Goal: Task Accomplishment & Management: Complete application form

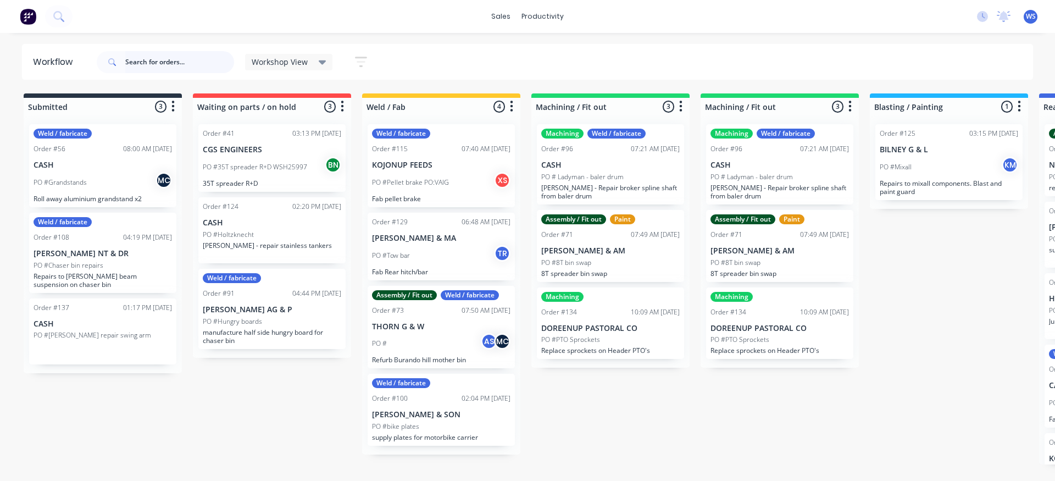
click at [147, 57] on input "text" at bounding box center [179, 62] width 109 height 22
type input "brad"
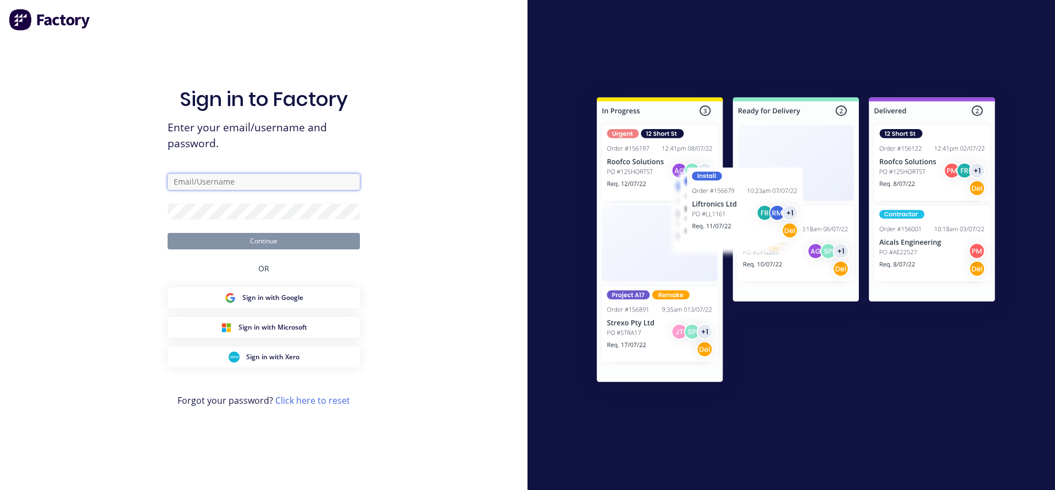
type input "admin@cgsengineers.com.au"
click at [260, 238] on button "Continue" at bounding box center [264, 241] width 192 height 16
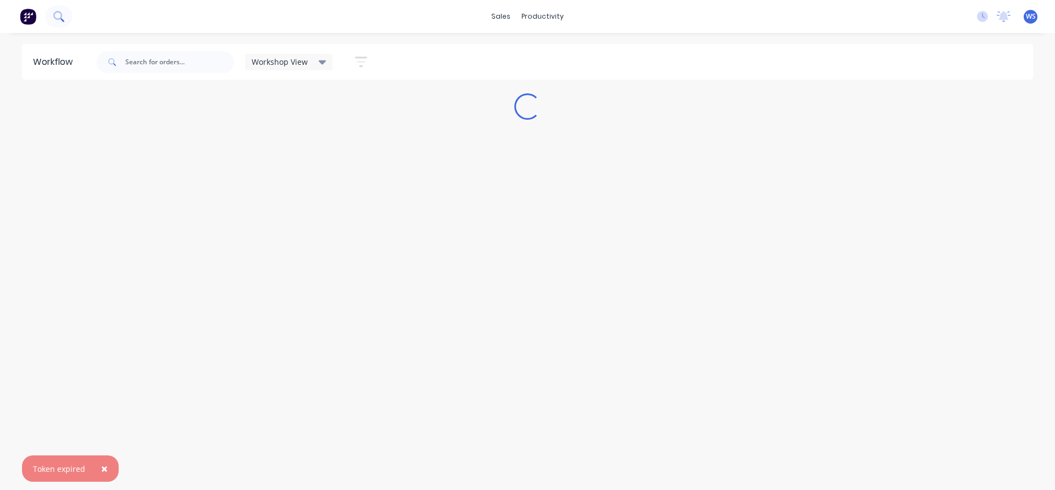
click at [60, 16] on icon at bounding box center [58, 16] width 10 height 10
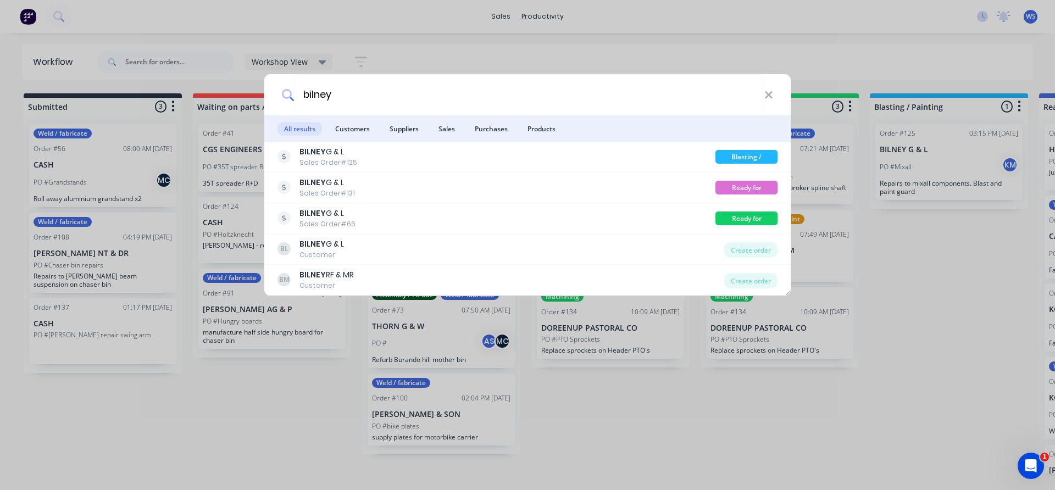
type input "bilney"
click at [773, 94] on div "bilney" at bounding box center [527, 94] width 526 height 41
click at [770, 95] on icon at bounding box center [768, 95] width 9 height 12
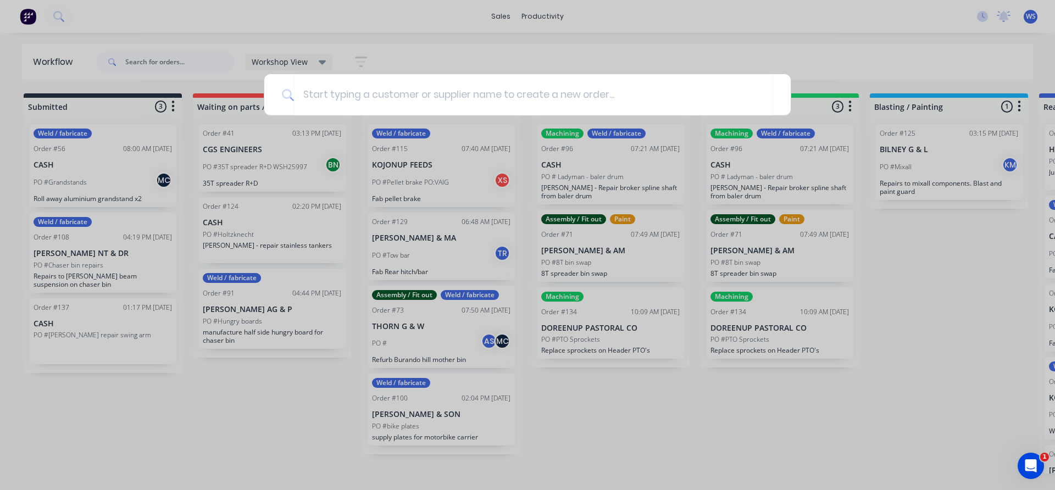
click at [581, 53] on div at bounding box center [527, 245] width 1055 height 490
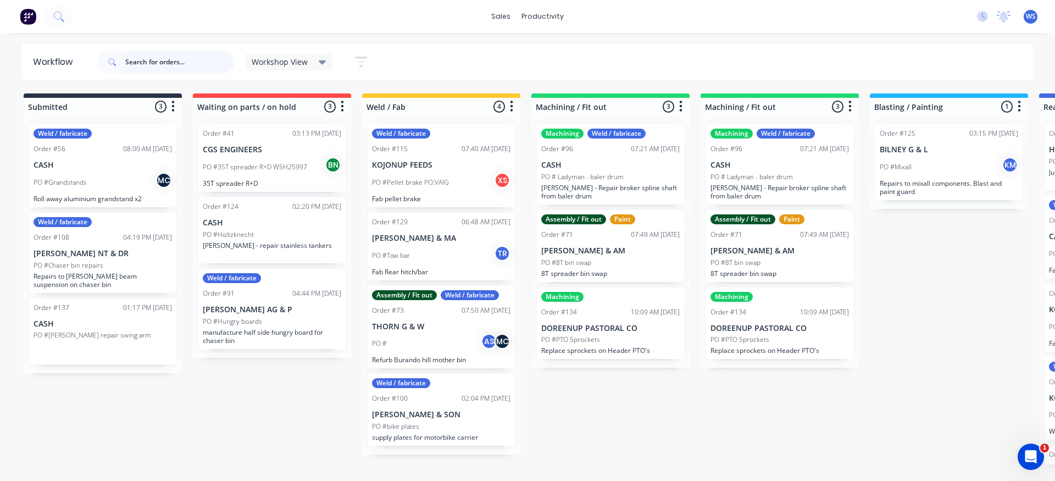
click at [131, 62] on input "text" at bounding box center [179, 62] width 109 height 22
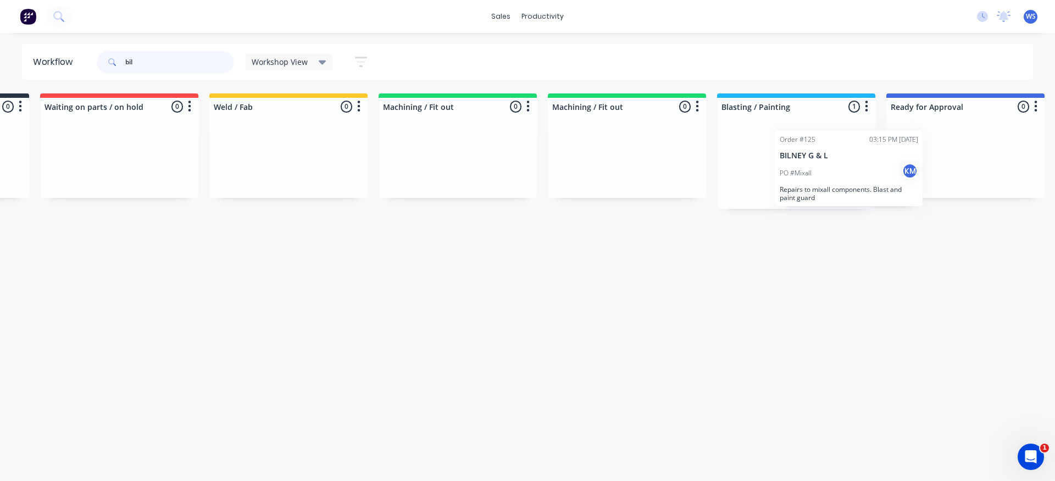
scroll to position [0, 159]
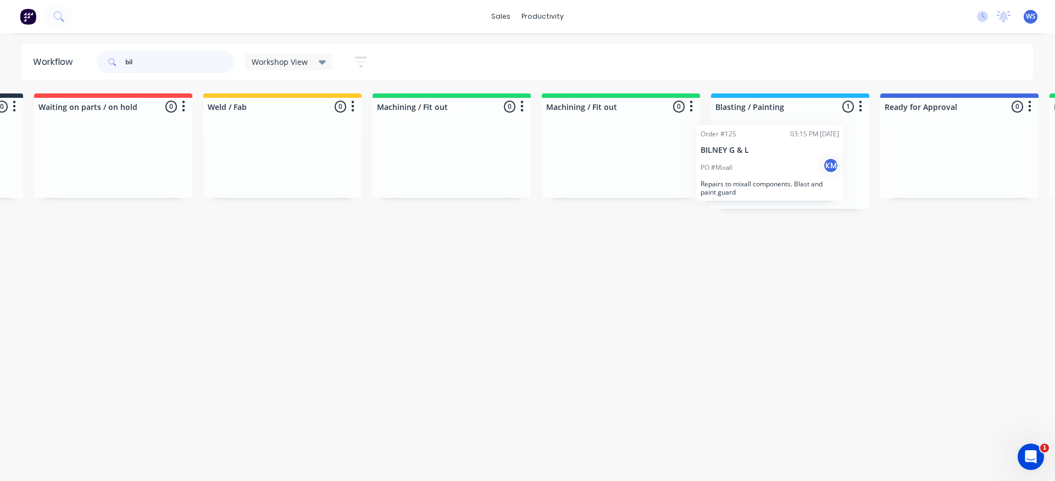
drag, startPoint x: 982, startPoint y: 179, endPoint x: 803, endPoint y: 179, distance: 178.5
click at [803, 179] on div "Order #125 03:15 PM 08/10/25 BILNEY G & L PO #Mixall KM Repairs to mixall compo…" at bounding box center [790, 161] width 158 height 93
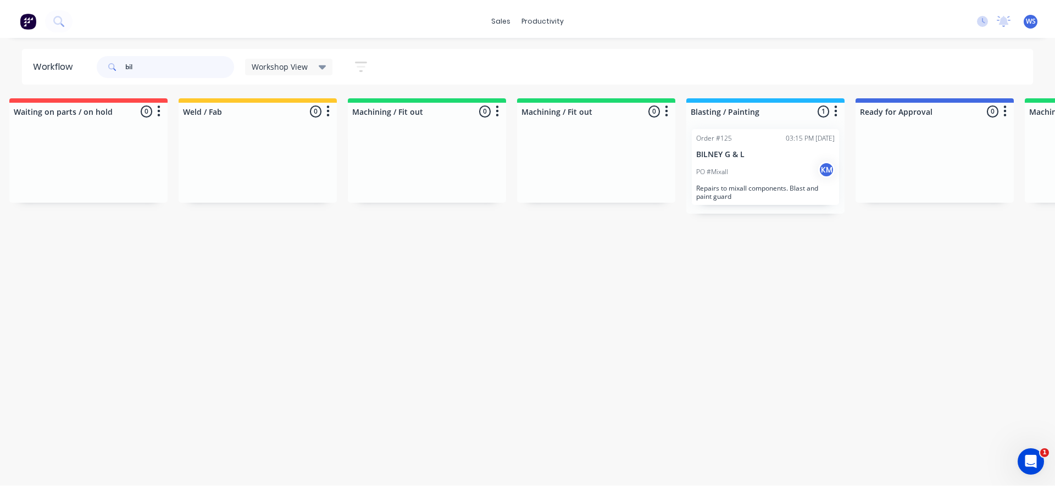
scroll to position [0, 0]
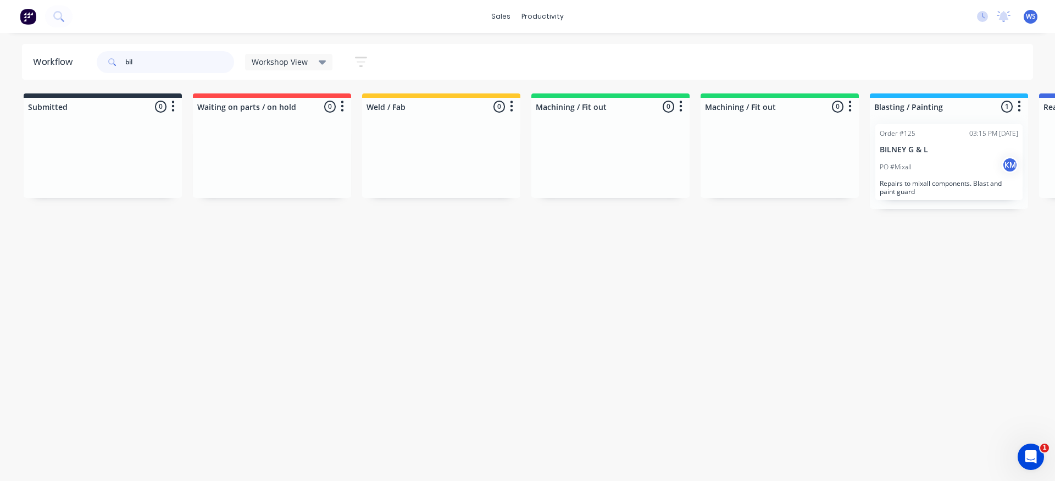
type input "bil"
click at [246, 288] on div "Workflow bil Workshop View Save new view None edit Workshop View (Default) edit…" at bounding box center [527, 251] width 1055 height 415
click at [29, 20] on img at bounding box center [28, 16] width 16 height 16
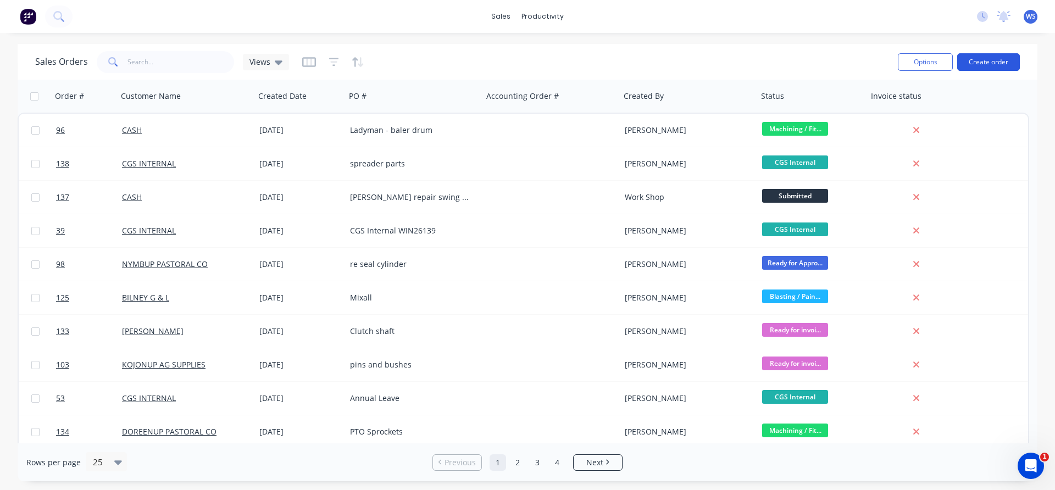
click at [984, 62] on button "Create order" at bounding box center [988, 62] width 63 height 18
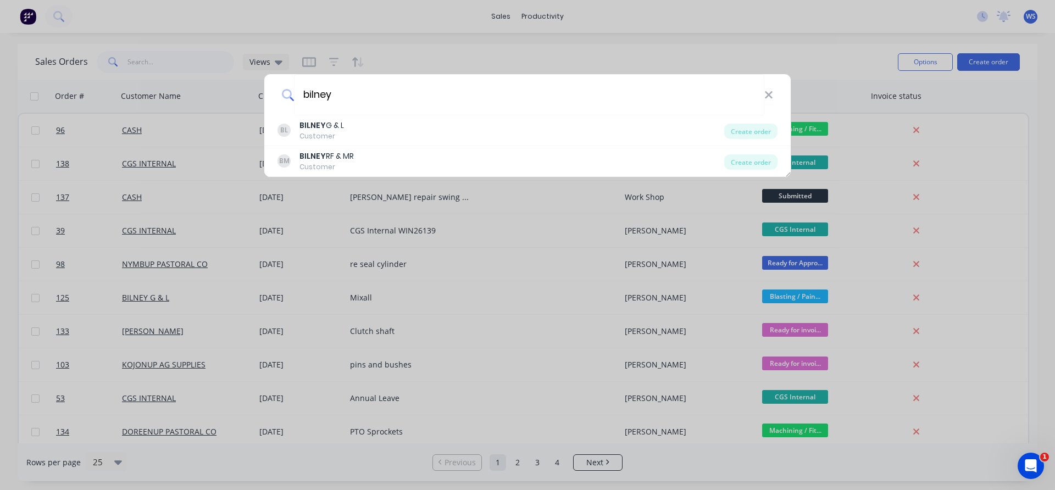
type input "bilney"
click at [769, 96] on icon at bounding box center [768, 94] width 7 height 7
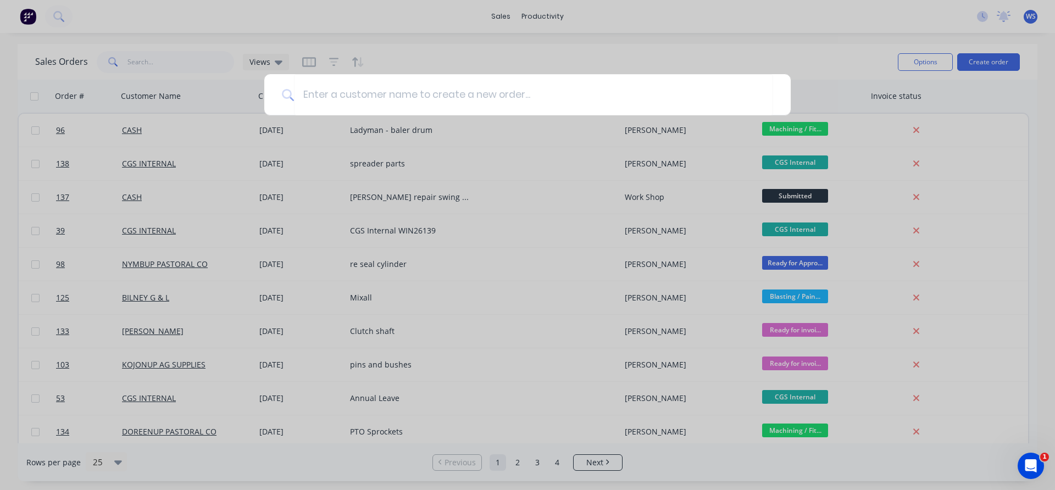
click at [491, 54] on div at bounding box center [527, 245] width 1055 height 490
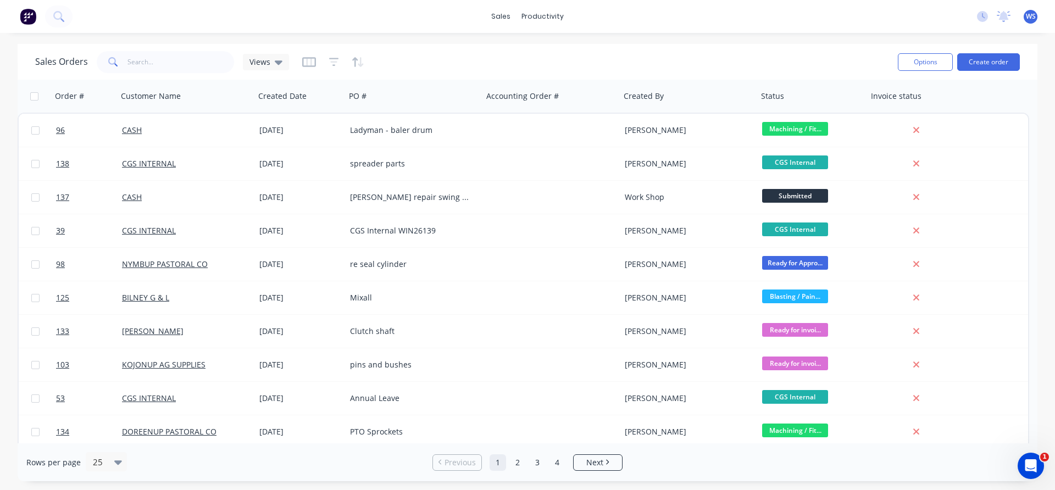
click at [407, 60] on div "Sales Orders Views" at bounding box center [462, 61] width 854 height 27
click at [608, 41] on div "sales productivity sales Sales Orders Customers Price Level Manager productivit…" at bounding box center [527, 245] width 1055 height 490
drag, startPoint x: 608, startPoint y: 41, endPoint x: 551, endPoint y: 19, distance: 61.4
click at [551, 19] on div "productivity" at bounding box center [542, 16] width 53 height 16
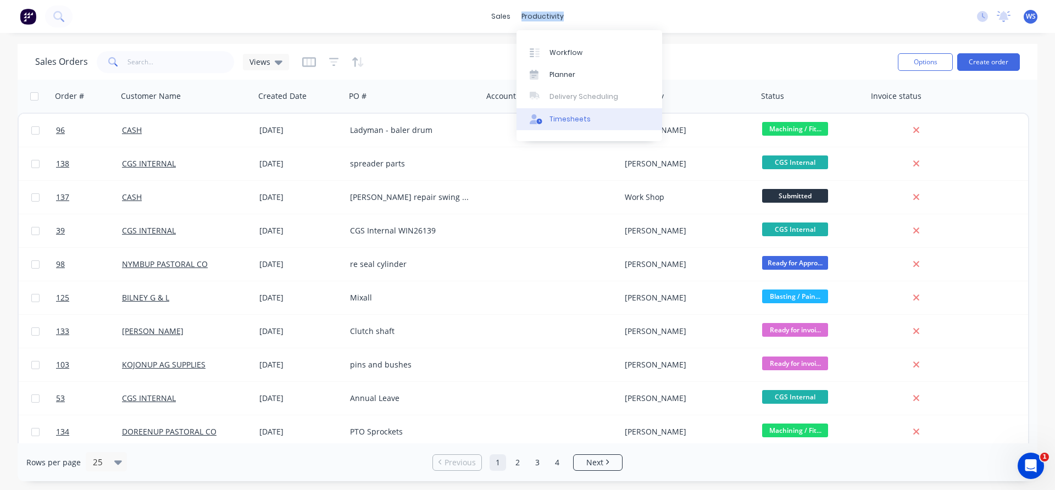
click at [560, 124] on div "Timesheets" at bounding box center [569, 119] width 41 height 10
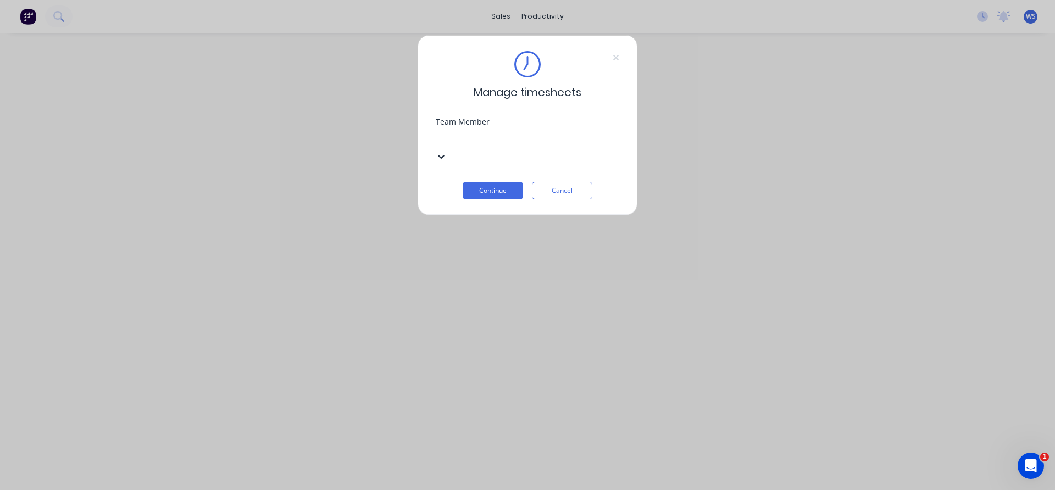
click at [522, 140] on div at bounding box center [518, 138] width 158 height 14
click at [508, 182] on button "Continue" at bounding box center [493, 191] width 60 height 18
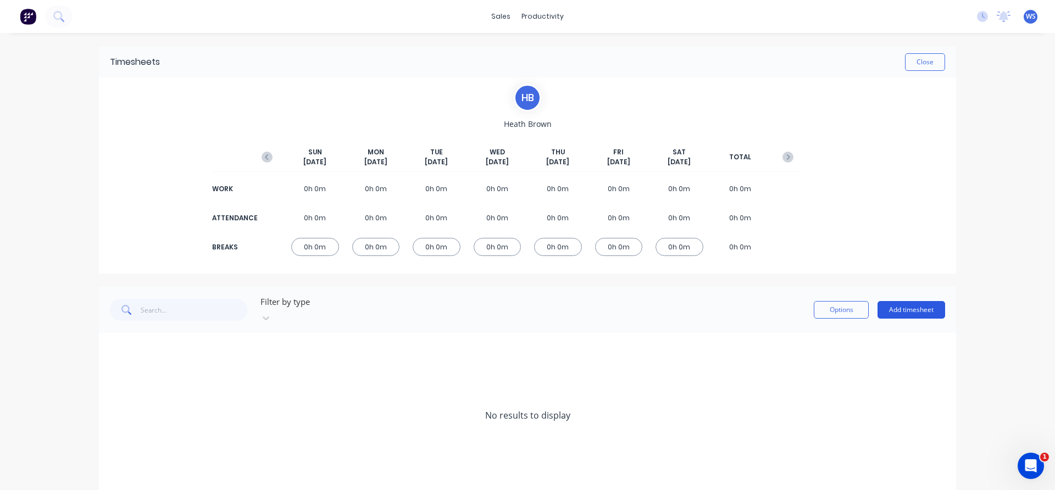
click at [881, 301] on button "Add timesheet" at bounding box center [911, 310] width 68 height 18
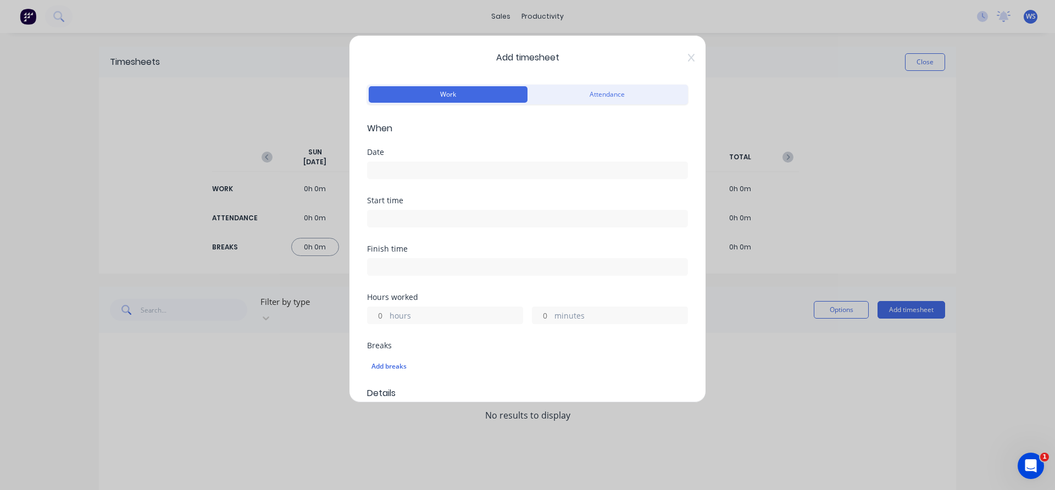
click at [474, 169] on input at bounding box center [528, 170] width 320 height 16
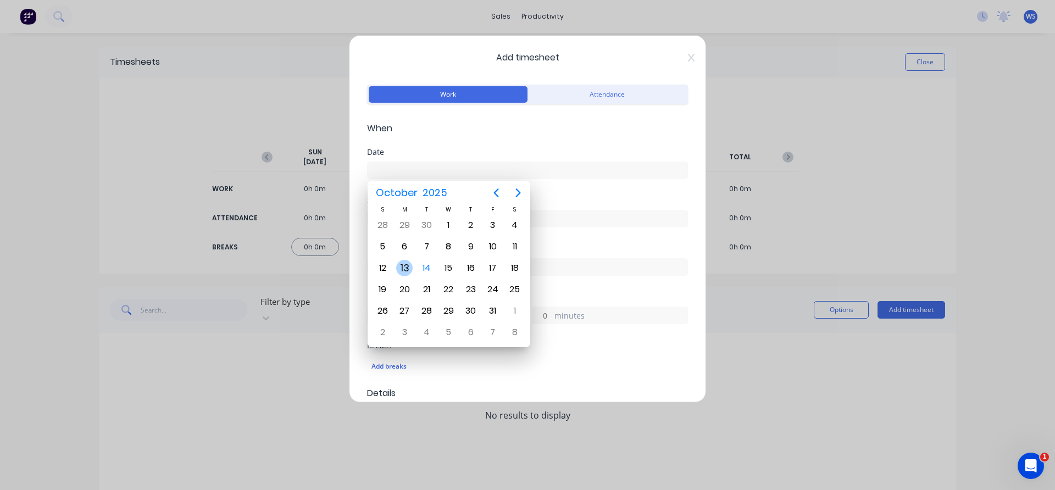
click at [412, 270] on div "13" at bounding box center [404, 268] width 16 height 16
type input "13/10/2025"
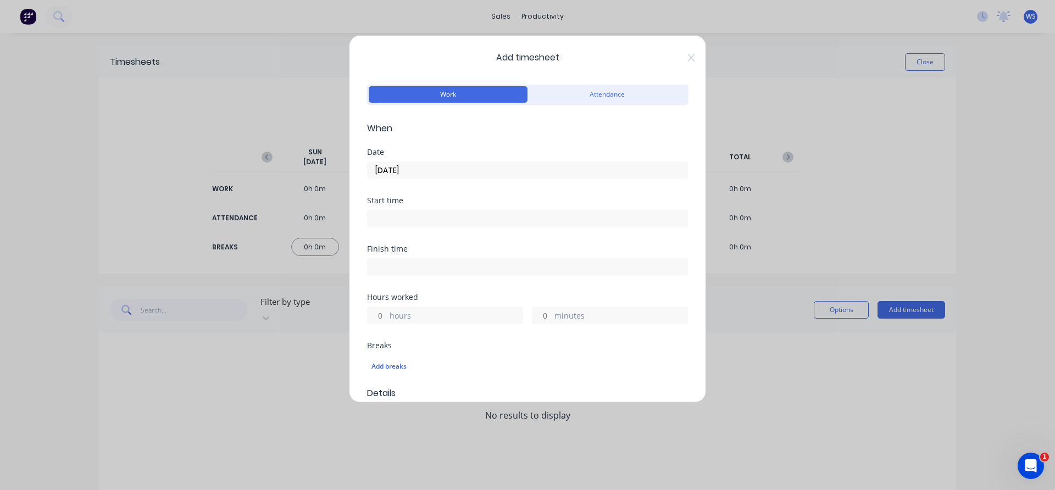
click at [447, 218] on input at bounding box center [528, 218] width 320 height 16
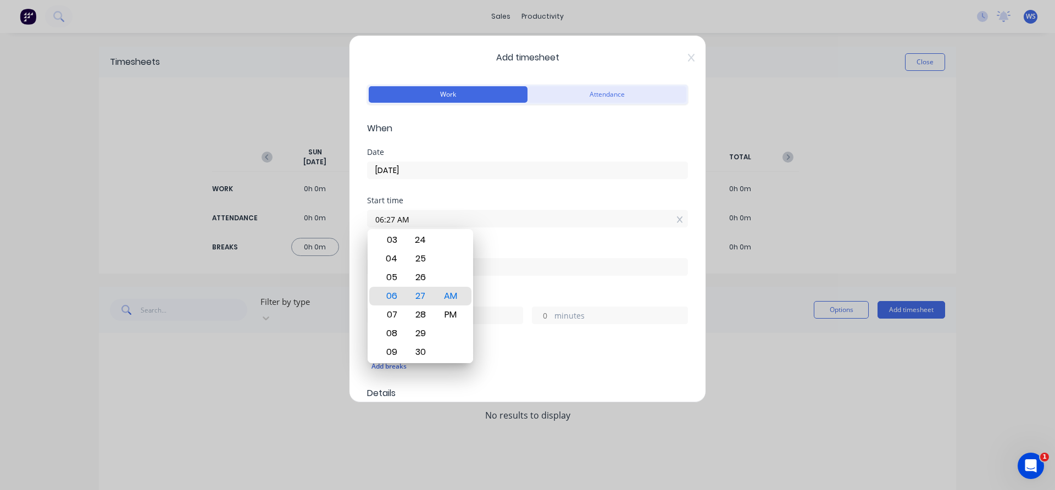
click at [561, 96] on button "Attendance" at bounding box center [606, 94] width 159 height 16
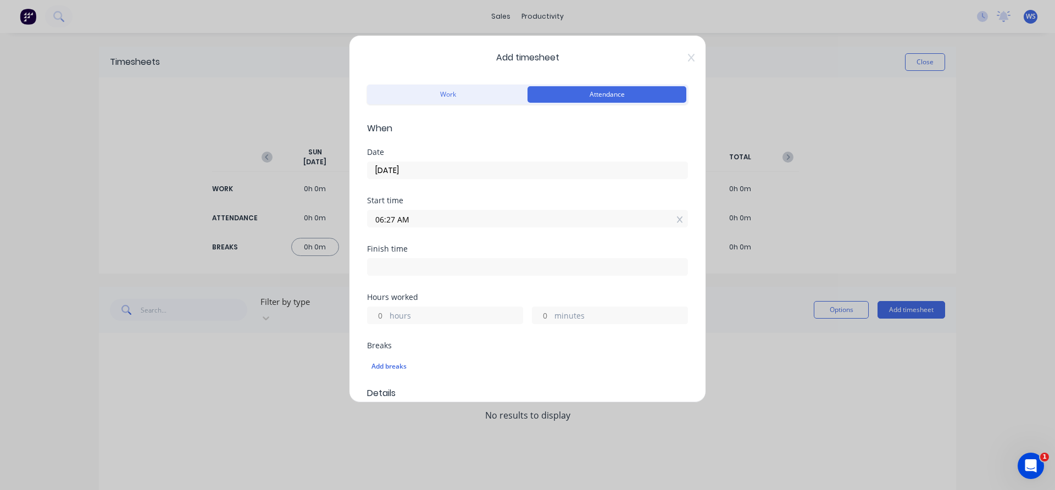
click at [386, 220] on input "06:27 AM" at bounding box center [528, 218] width 320 height 16
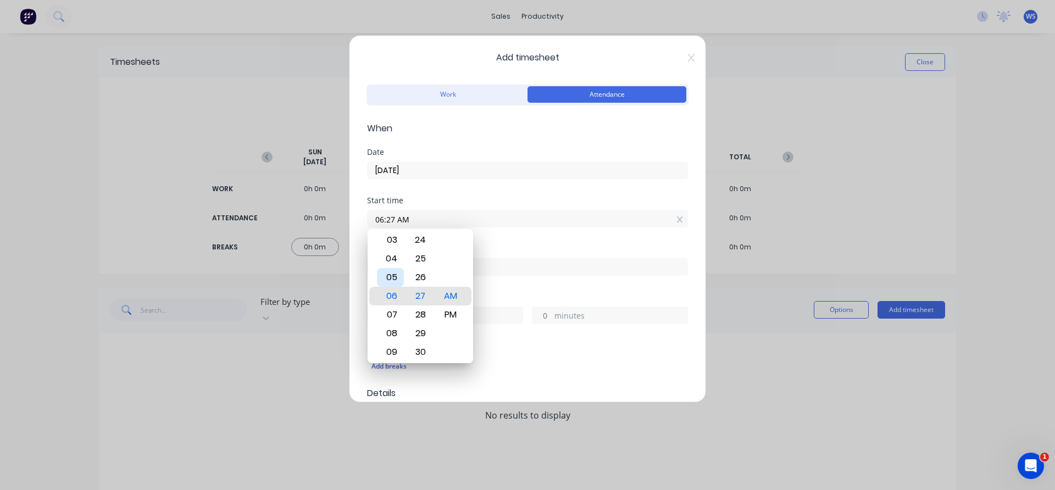
click at [388, 273] on div "05" at bounding box center [390, 277] width 27 height 19
click at [394, 334] on div "07" at bounding box center [390, 333] width 27 height 19
type input "07:00 AM"
click at [424, 295] on div "00" at bounding box center [420, 296] width 27 height 19
click at [503, 264] on input at bounding box center [528, 267] width 320 height 16
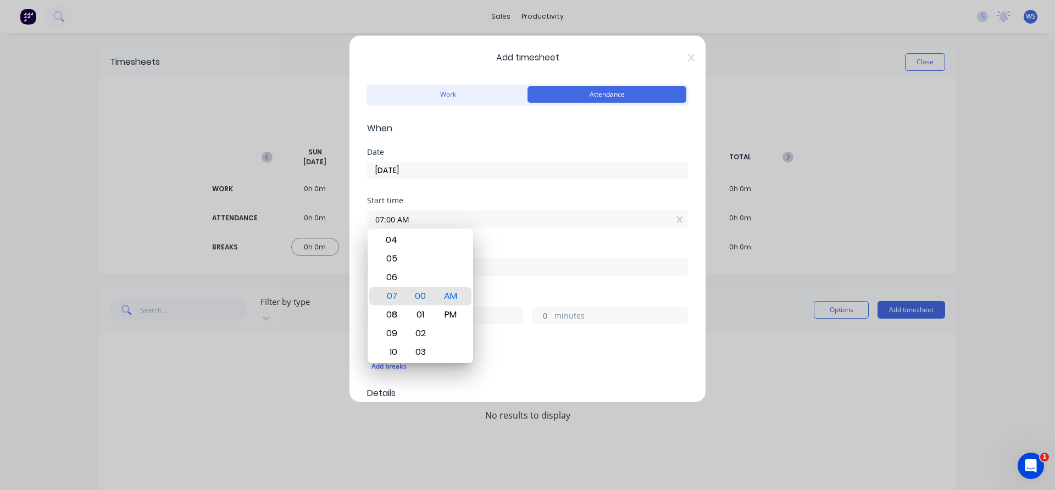
type input "06:27 AM"
type input "23"
type input "27"
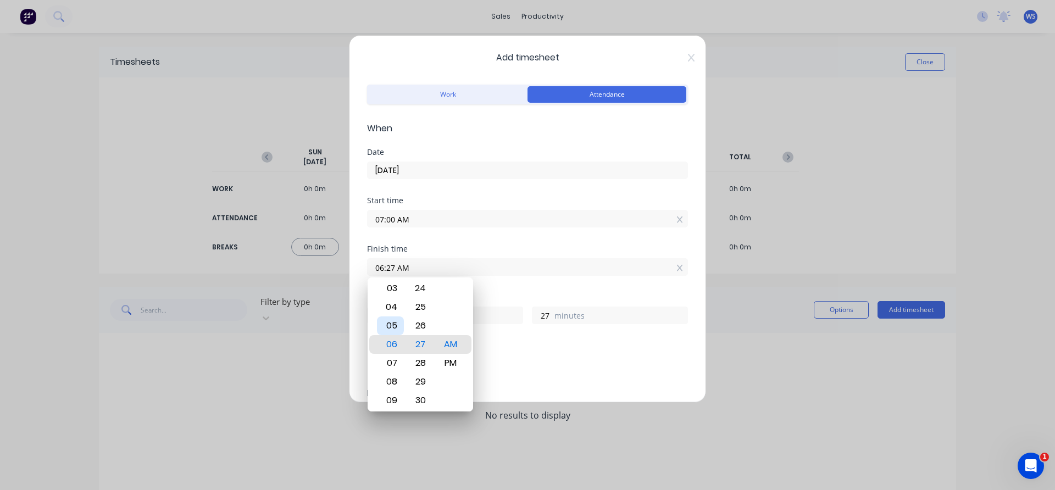
click at [391, 321] on div "05" at bounding box center [390, 325] width 27 height 19
type input "05:27 AM"
type input "22"
type input "05:24 AM"
type input "24"
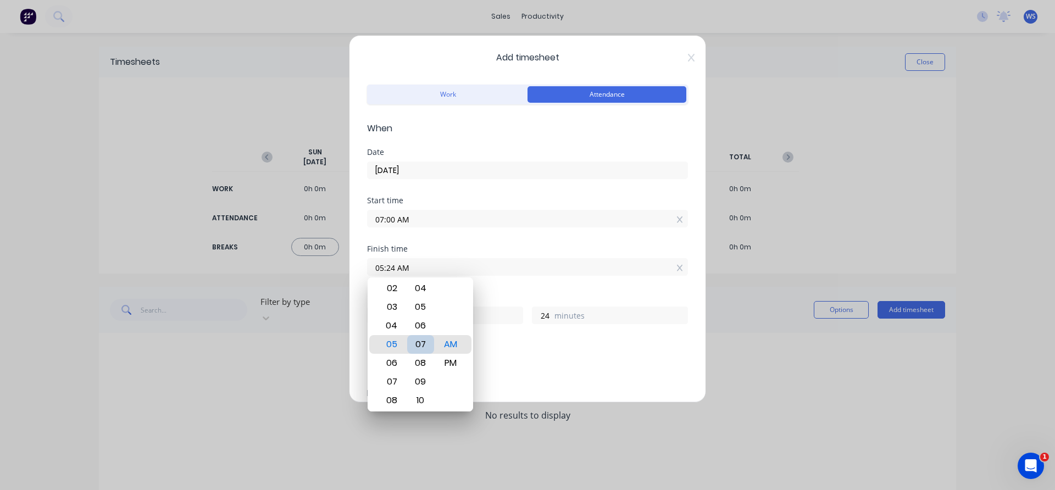
type input "05:07 AM"
type input "7"
type input "05:04 AM"
type input "4"
type input "05:00 AM"
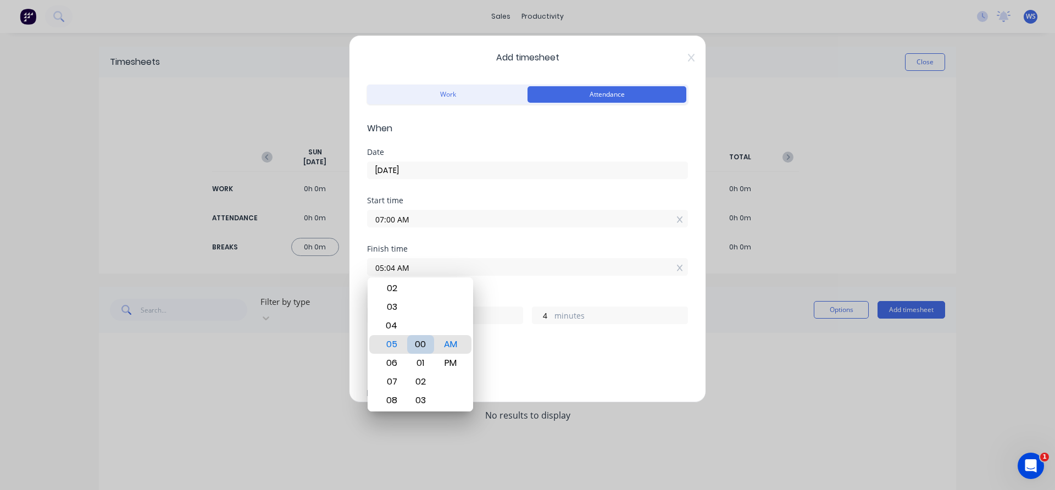
type input "0"
click at [460, 369] on div "PM" at bounding box center [450, 363] width 27 height 19
type input "05:00 PM"
type input "10"
click at [517, 364] on div "Add breaks" at bounding box center [527, 366] width 312 height 14
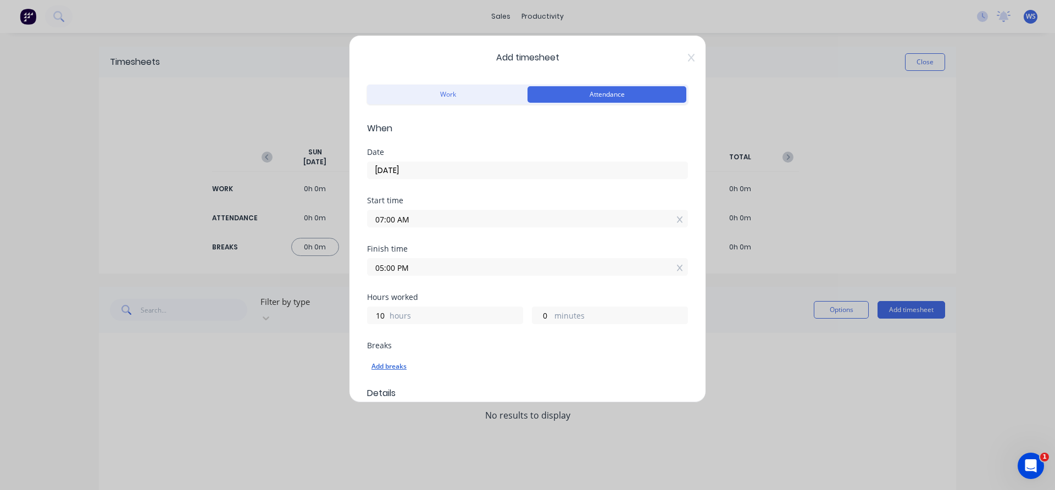
click at [400, 370] on div "Add breaks" at bounding box center [527, 366] width 312 height 14
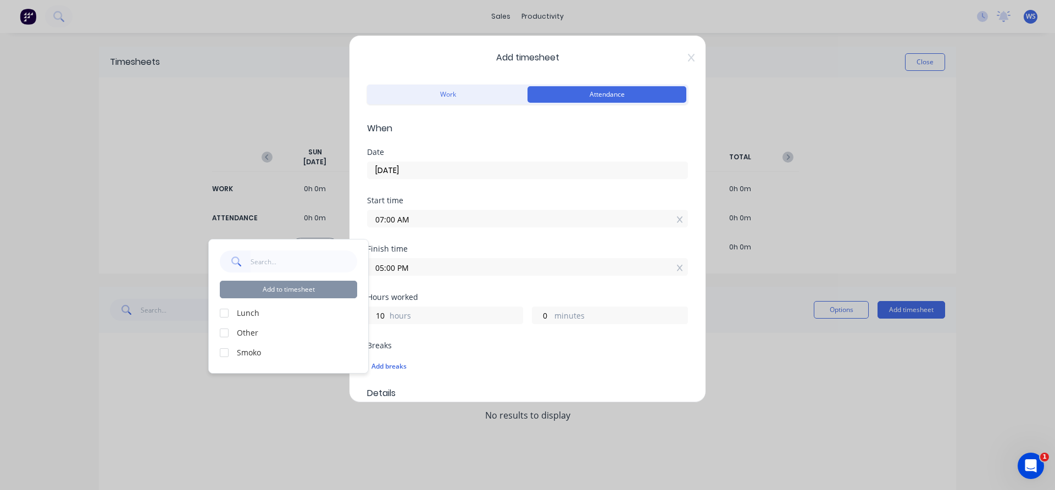
click at [248, 314] on label "Lunch" at bounding box center [297, 313] width 120 height 12
click at [224, 310] on div "Add to timesheet Lunch Other Smoko" at bounding box center [288, 306] width 159 height 133
click at [224, 313] on div at bounding box center [224, 313] width 22 height 22
click at [220, 354] on div at bounding box center [224, 353] width 22 height 22
click at [270, 282] on button "Add to timesheet" at bounding box center [288, 290] width 137 height 18
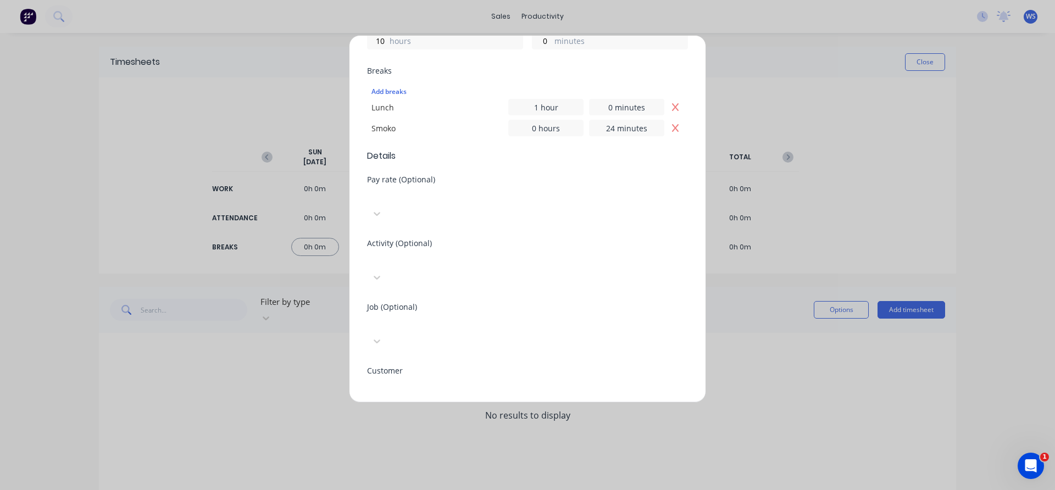
scroll to position [359, 0]
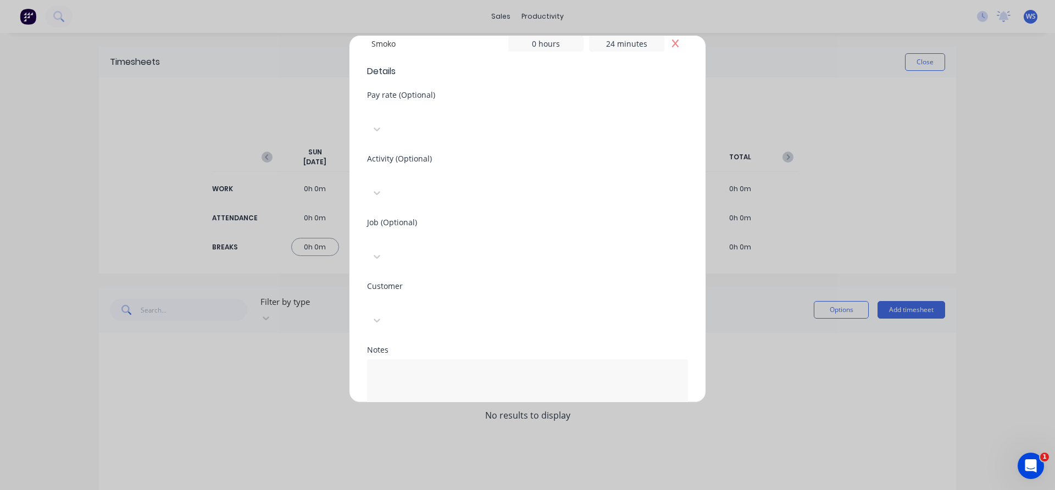
click at [498, 435] on button "Add manual time entry" at bounding box center [501, 444] width 93 height 18
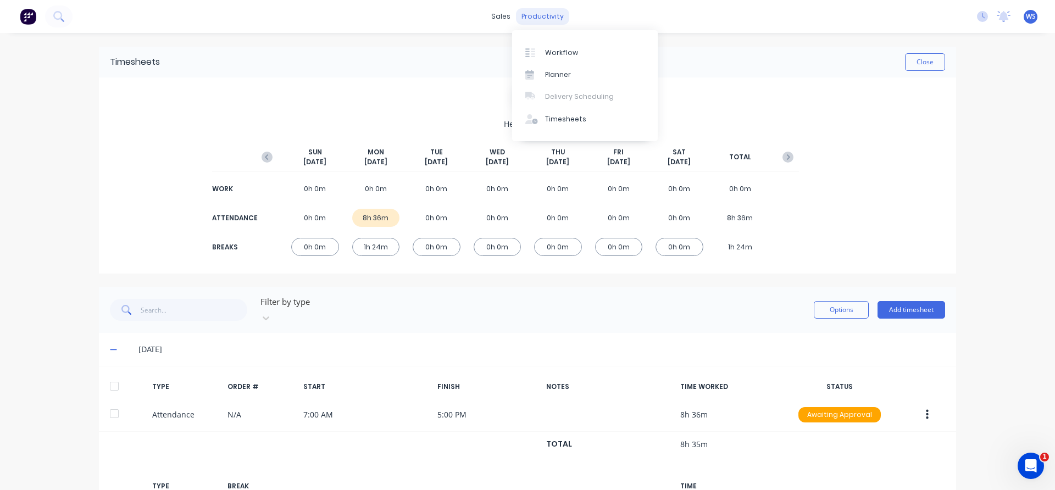
click at [546, 18] on div "productivity" at bounding box center [542, 16] width 53 height 16
click at [548, 56] on div "Workflow" at bounding box center [561, 53] width 33 height 10
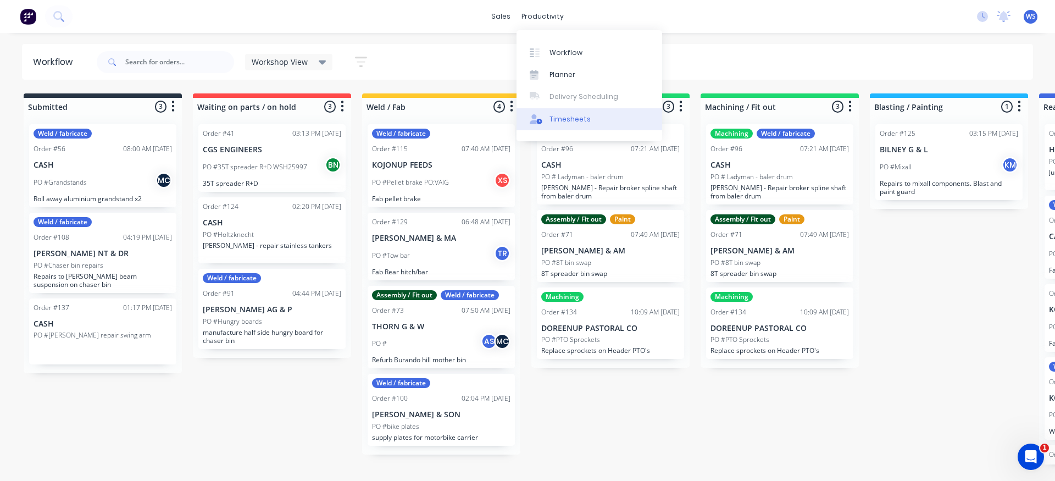
click at [577, 121] on div "Timesheets" at bounding box center [569, 119] width 41 height 10
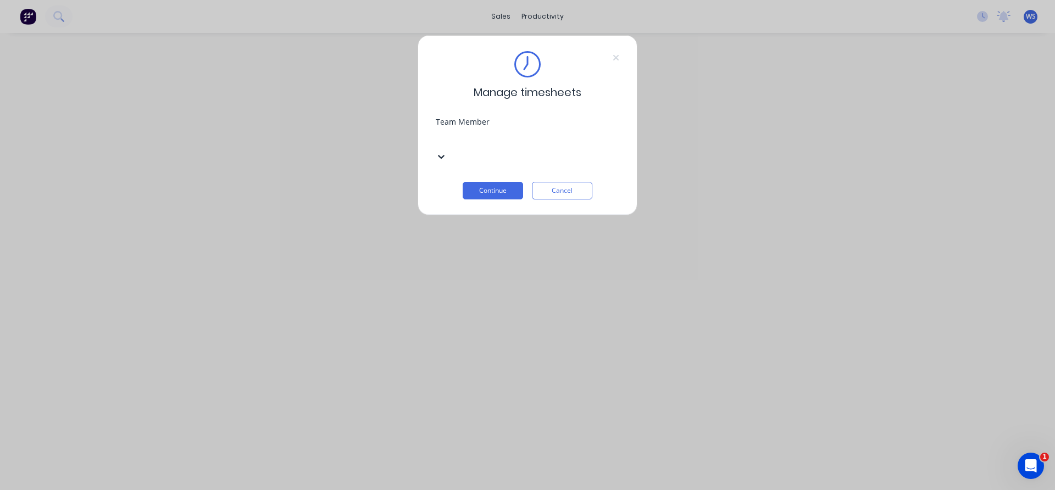
click at [574, 139] on div at bounding box center [518, 138] width 158 height 14
click at [494, 182] on button "Continue" at bounding box center [493, 191] width 60 height 18
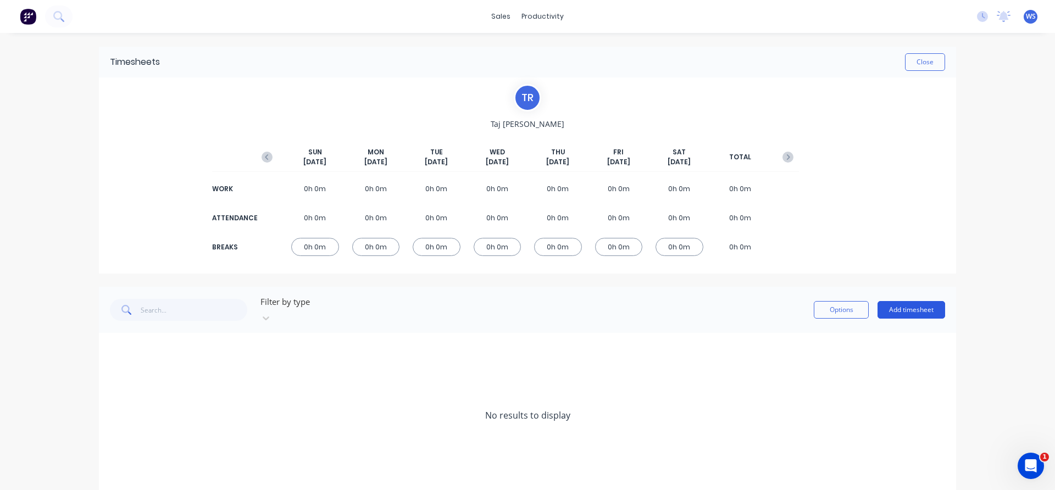
click at [906, 302] on button "Add timesheet" at bounding box center [911, 310] width 68 height 18
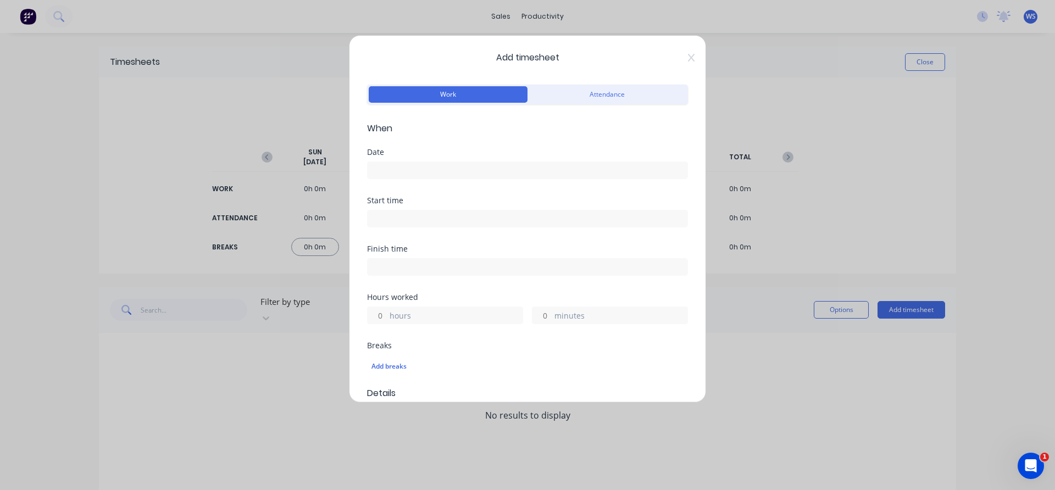
click at [491, 170] on input at bounding box center [528, 170] width 320 height 16
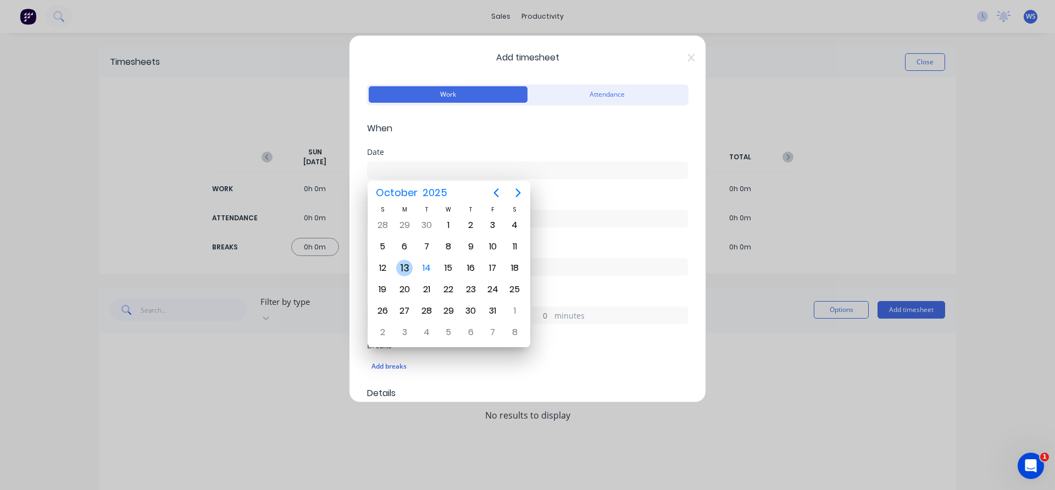
click at [402, 268] on div "13" at bounding box center [404, 268] width 16 height 16
type input "13/10/2025"
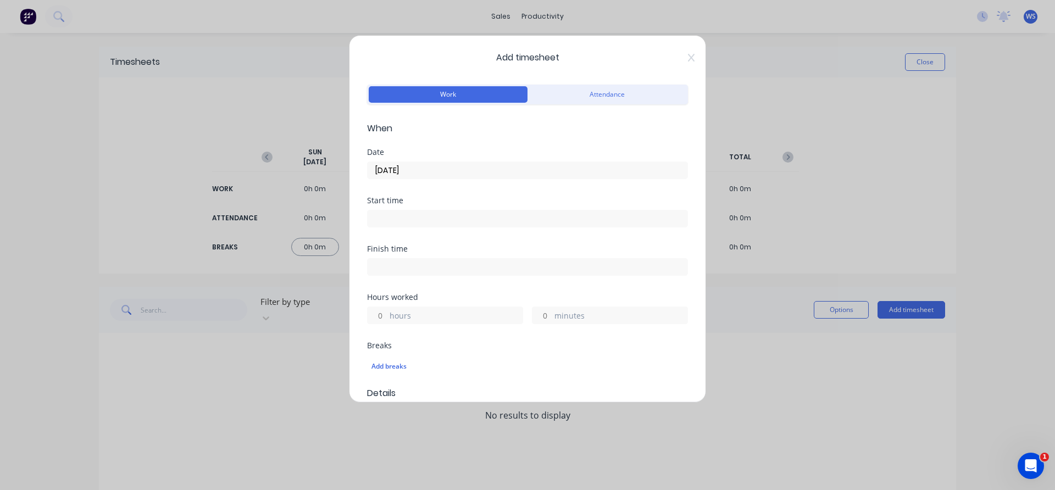
click at [415, 221] on input at bounding box center [528, 218] width 320 height 16
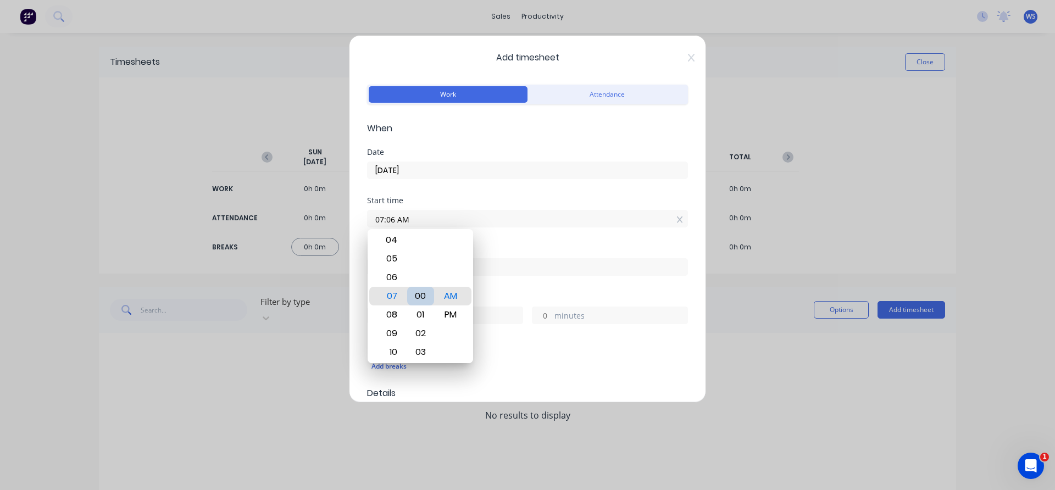
type input "07:00 AM"
click at [511, 244] on form "Work Attendance When Date 13/10/2025 Start time 07:00 AM Finish time Hours work…" at bounding box center [527, 475] width 321 height 787
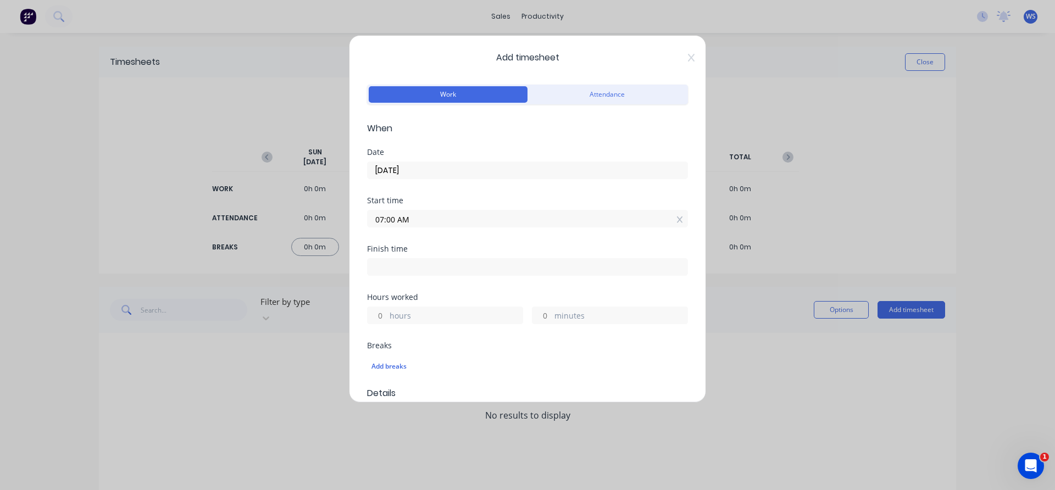
click at [505, 271] on input at bounding box center [528, 267] width 320 height 16
type input "06:32 AM"
type input "23"
type input "32"
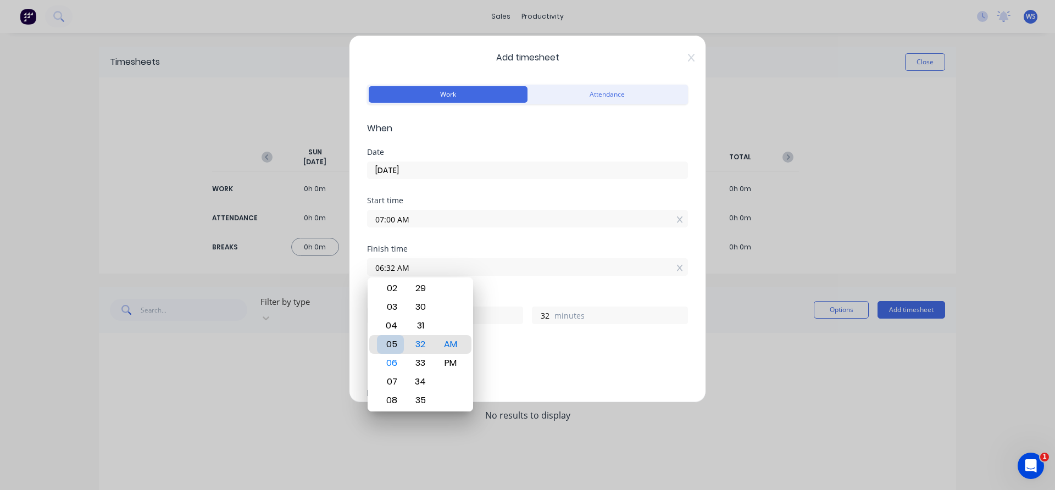
type input "05:32 AM"
type input "22"
type input "05:27 AM"
type input "27"
type input "05:21 AM"
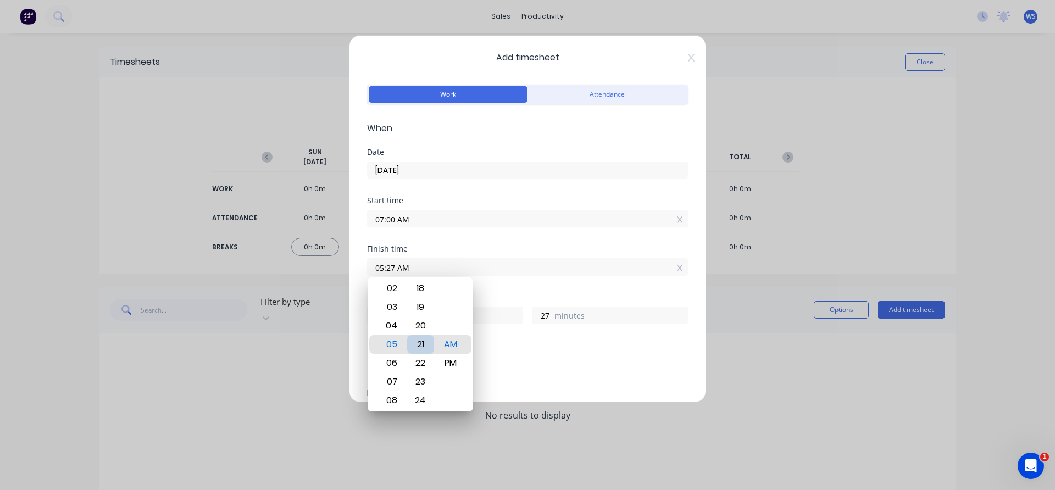
type input "21"
type input "05:14 AM"
type input "14"
type input "05:08 AM"
type input "8"
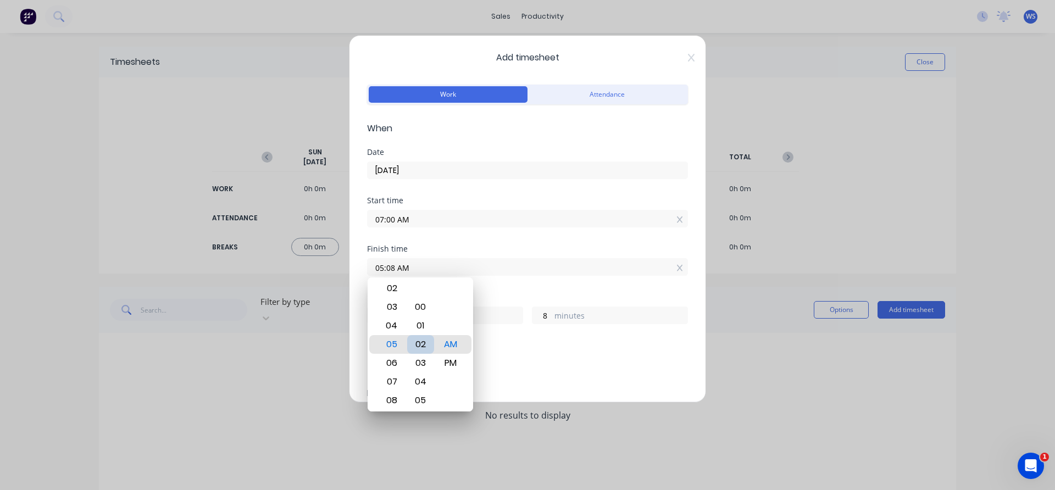
type input "05:02 AM"
type input "2"
type input "05:00 AM"
type input "0"
click at [500, 239] on div "Start time 07:00 AM" at bounding box center [527, 221] width 321 height 48
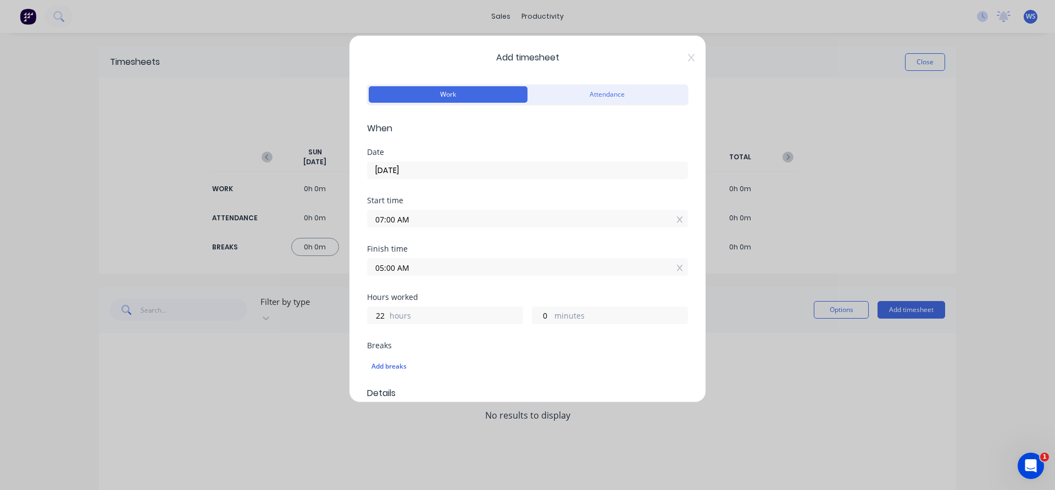
click at [422, 268] on input "05:00 AM" at bounding box center [528, 267] width 320 height 16
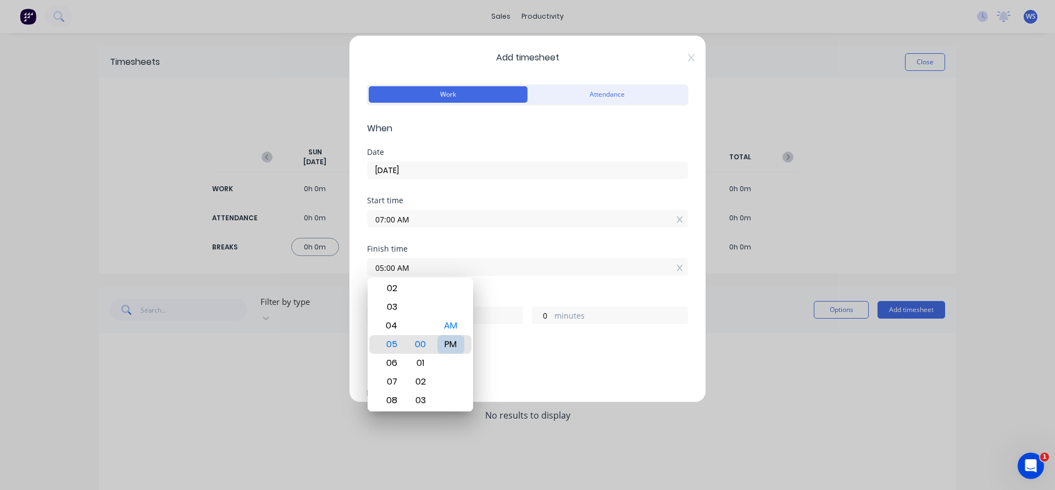
type input "05:00 PM"
type input "10"
drag, startPoint x: 501, startPoint y: 281, endPoint x: 502, endPoint y: 287, distance: 6.1
click at [502, 287] on div "Finish time 05:00 PM" at bounding box center [527, 269] width 321 height 48
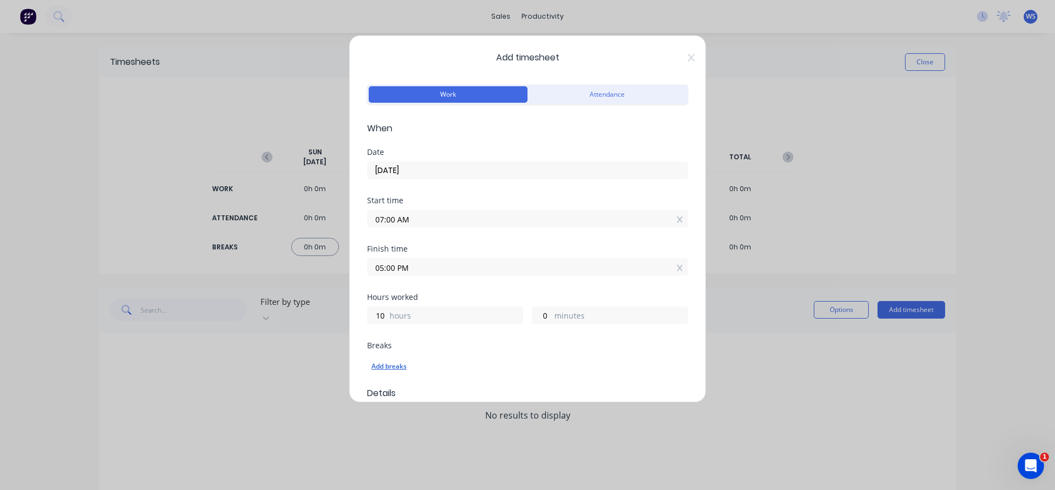
click at [387, 361] on div "Add breaks" at bounding box center [527, 366] width 312 height 14
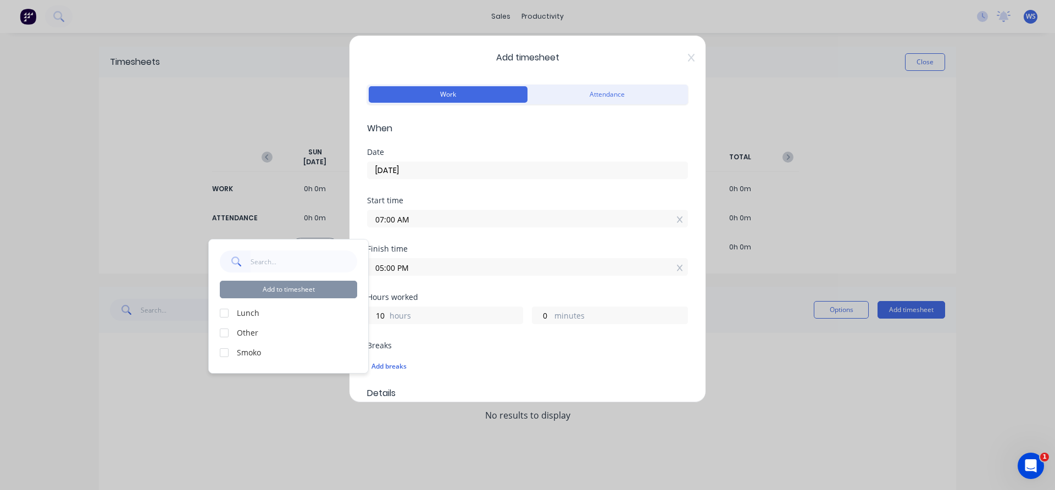
click at [224, 312] on div at bounding box center [224, 313] width 22 height 22
click at [224, 352] on div at bounding box center [224, 353] width 22 height 22
click at [302, 288] on button "Add to timesheet" at bounding box center [288, 290] width 137 height 18
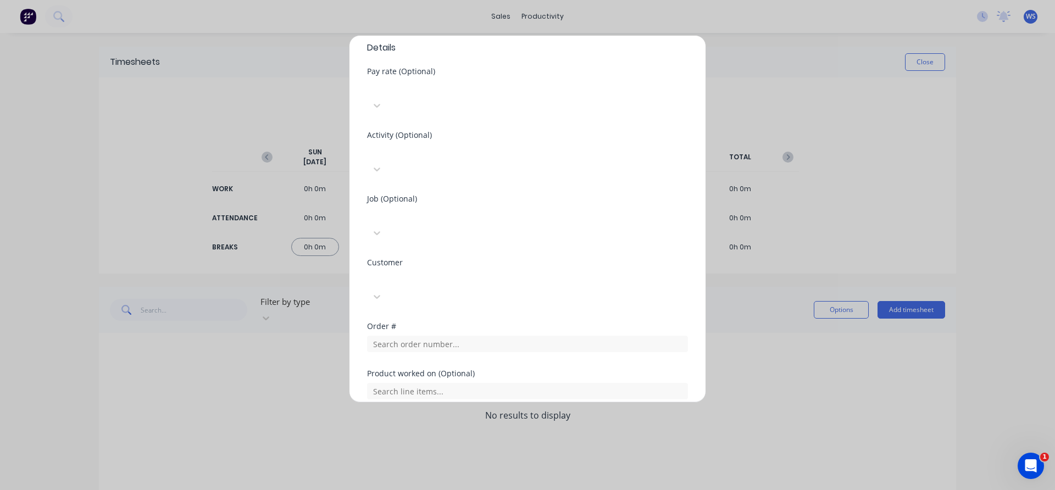
scroll to position [454, 0]
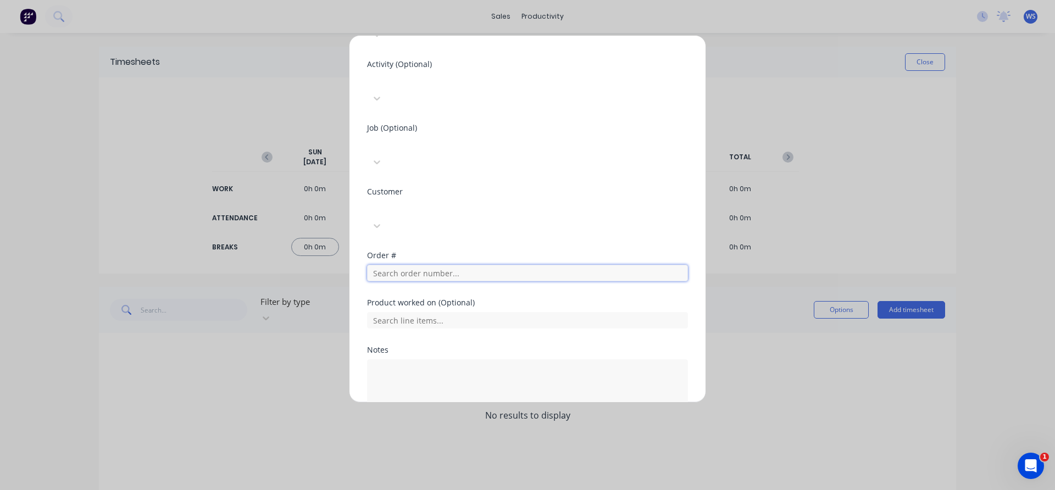
click at [439, 265] on input "text" at bounding box center [527, 273] width 321 height 16
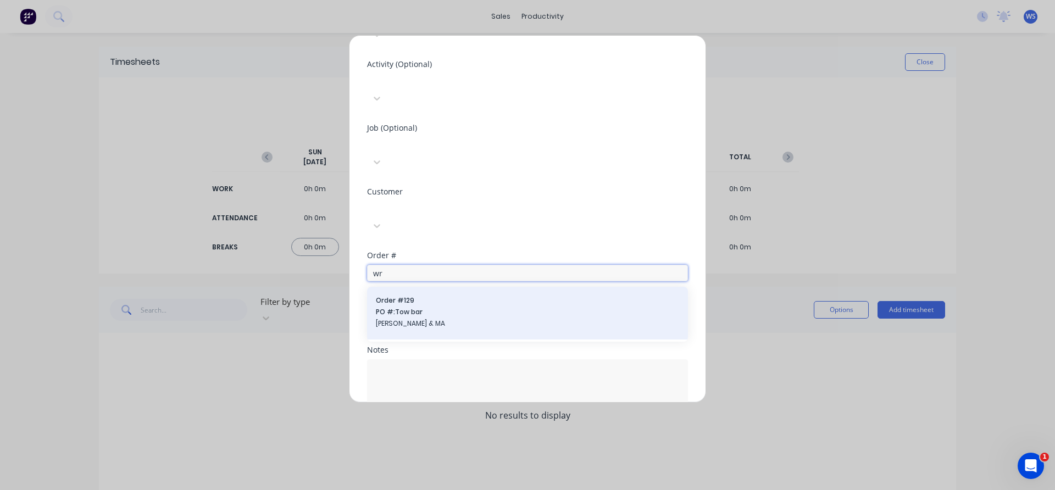
type input "wr"
click at [408, 319] on span "[PERSON_NAME] & MA" at bounding box center [527, 324] width 303 height 10
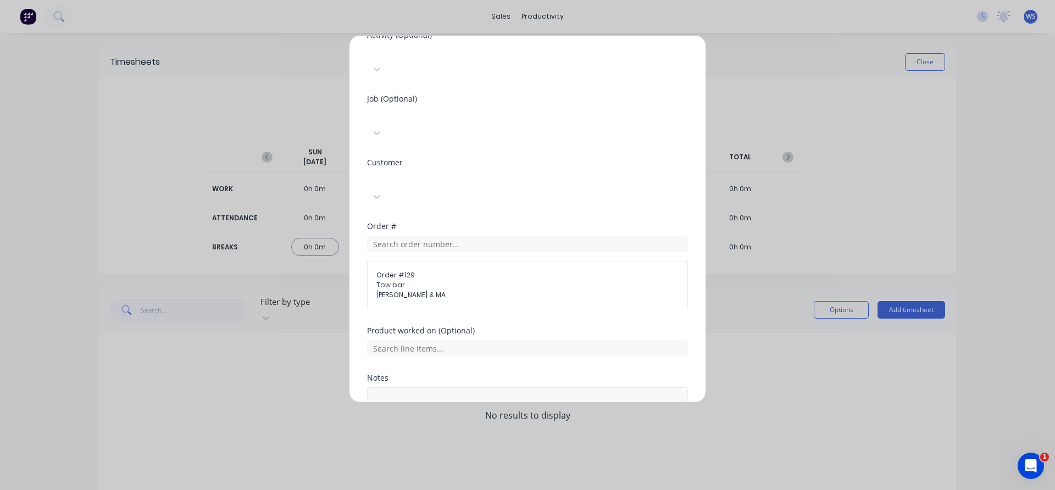
scroll to position [511, 0]
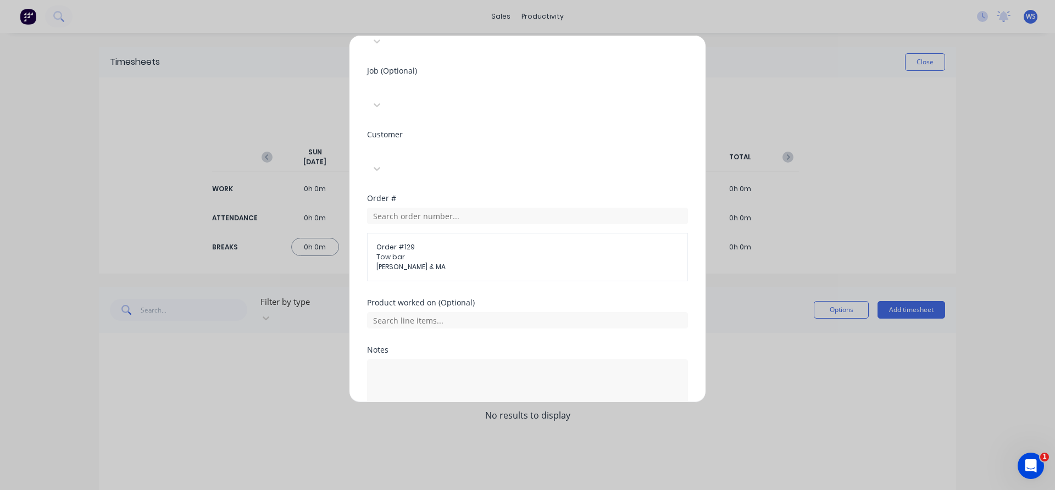
drag, startPoint x: 478, startPoint y: 381, endPoint x: 425, endPoint y: 391, distance: 54.3
click at [425, 391] on div "Add timesheet Work Attendance When Date 13/10/2025 Start time 07:00 AM Finish t…" at bounding box center [527, 219] width 357 height 368
click at [485, 435] on button "Add manual time entry" at bounding box center [501, 444] width 93 height 18
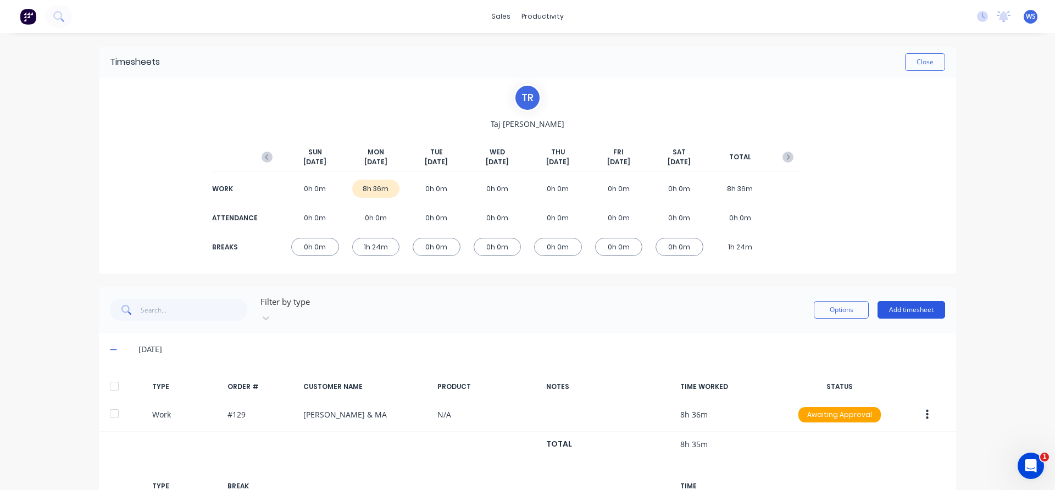
click at [910, 309] on button "Add timesheet" at bounding box center [911, 310] width 68 height 18
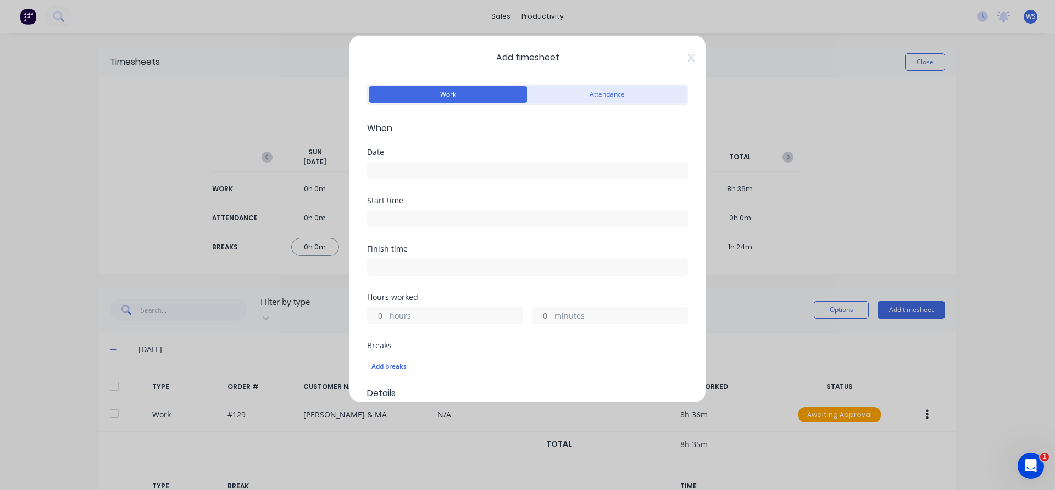
drag, startPoint x: 598, startPoint y: 85, endPoint x: 599, endPoint y: 93, distance: 7.8
click at [599, 92] on div "Work Attendance" at bounding box center [527, 93] width 321 height 23
click at [601, 94] on button "Attendance" at bounding box center [606, 94] width 159 height 16
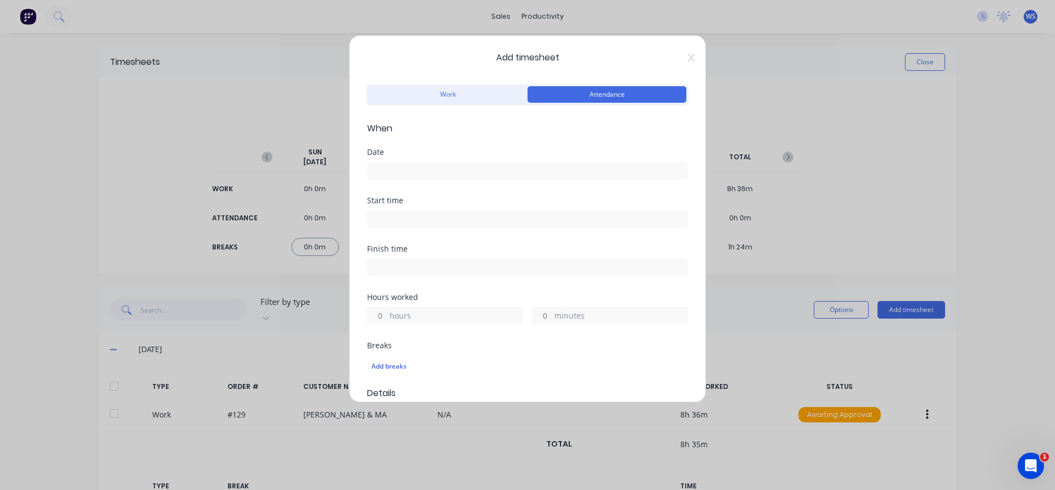
click at [494, 168] on input at bounding box center [528, 170] width 320 height 16
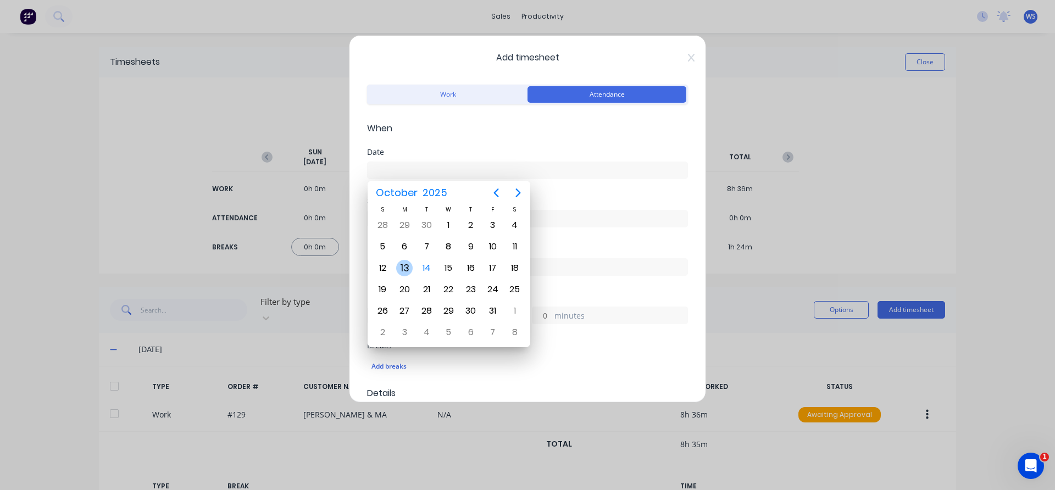
click at [404, 264] on div "13" at bounding box center [404, 268] width 16 height 16
type input "13/10/2025"
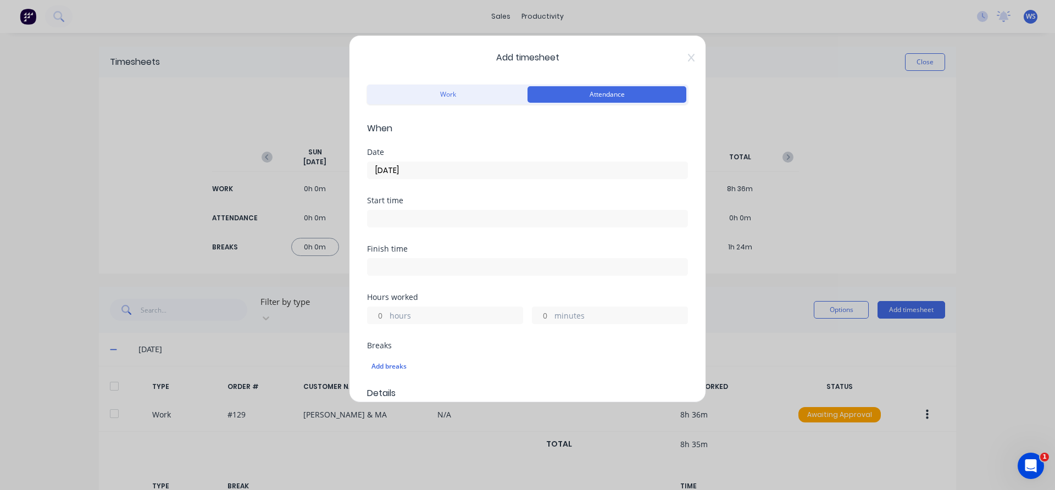
click at [412, 218] on input at bounding box center [528, 218] width 320 height 16
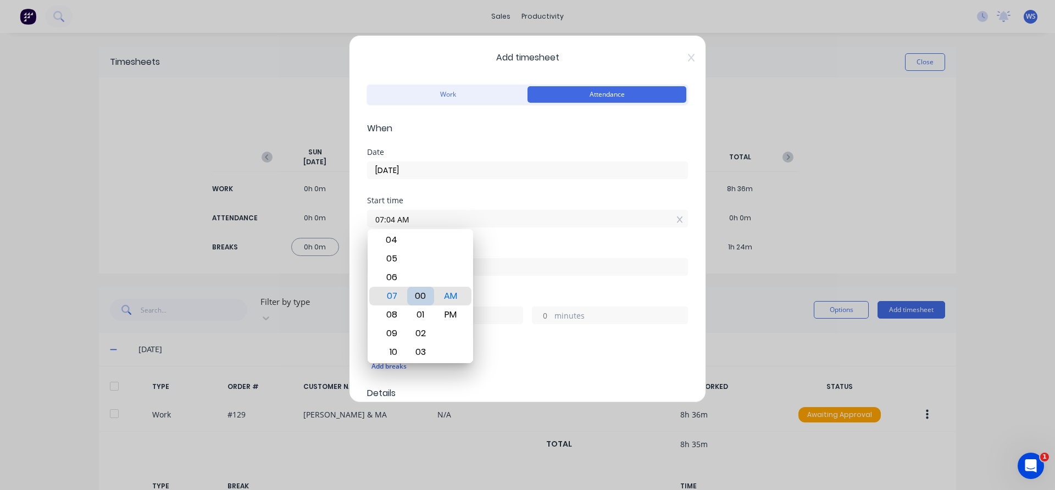
type input "07:00 AM"
click at [495, 236] on div "Start time 07:00 AM" at bounding box center [527, 221] width 321 height 48
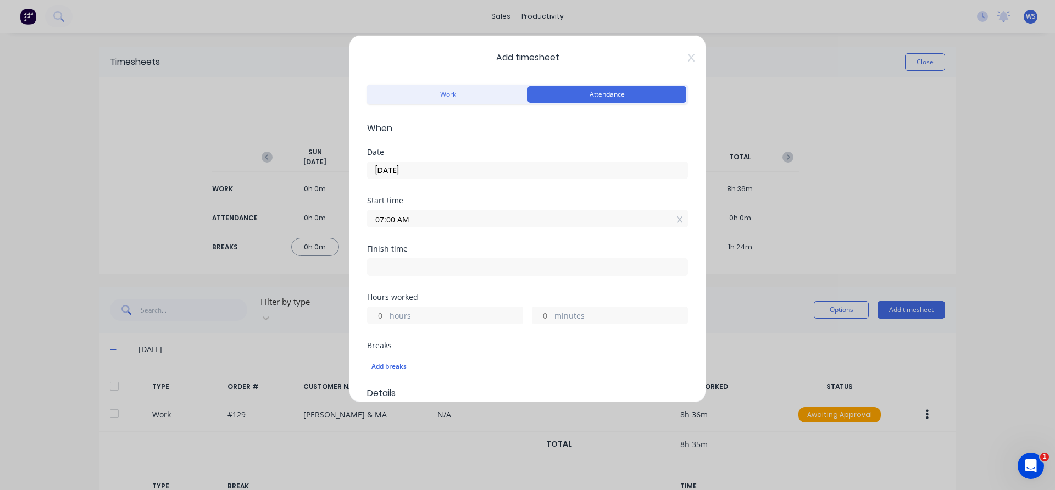
click at [472, 271] on input at bounding box center [528, 267] width 320 height 16
type input "06:33 AM"
type input "23"
type input "33"
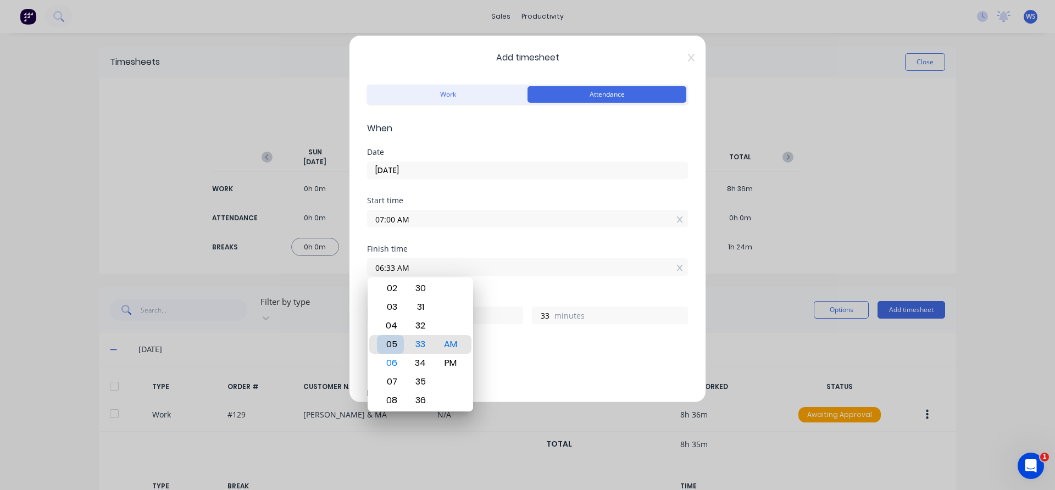
type input "05:33 AM"
type input "22"
type input "05:26 AM"
type input "26"
type input "05:19 AM"
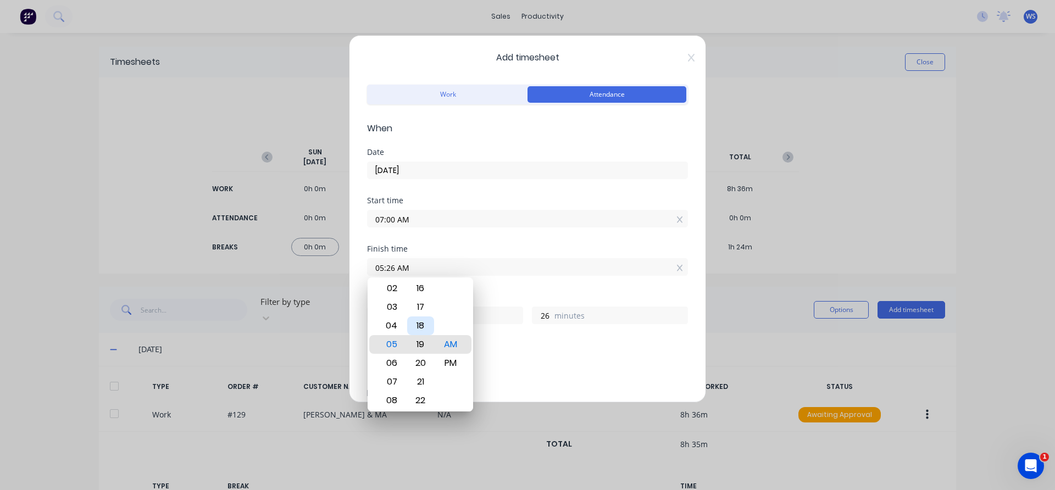
type input "19"
type input "05:12 AM"
type input "12"
type input "05:05 AM"
type input "5"
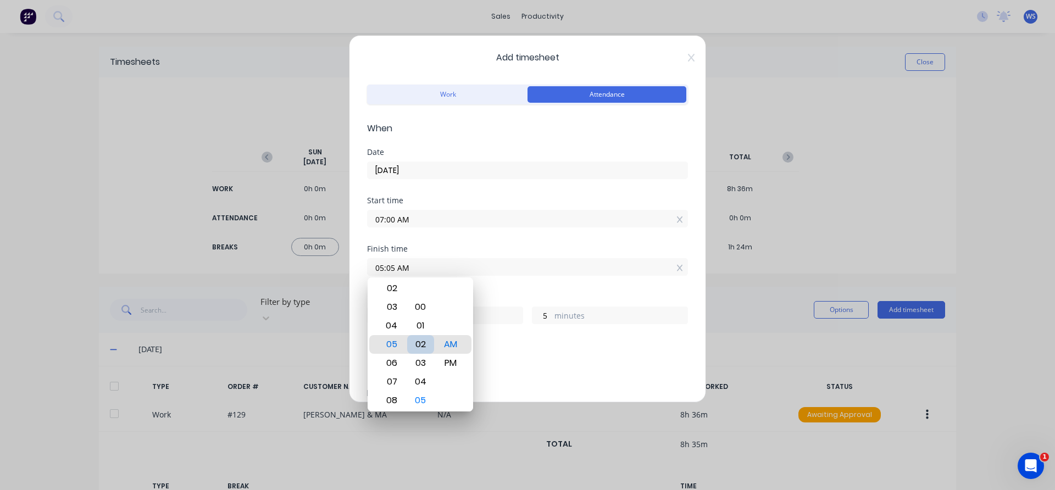
type input "05:00 AM"
type input "0"
type input "05:00 PM"
type input "10"
click at [505, 290] on div "Finish time 05:00 PM" at bounding box center [527, 269] width 321 height 48
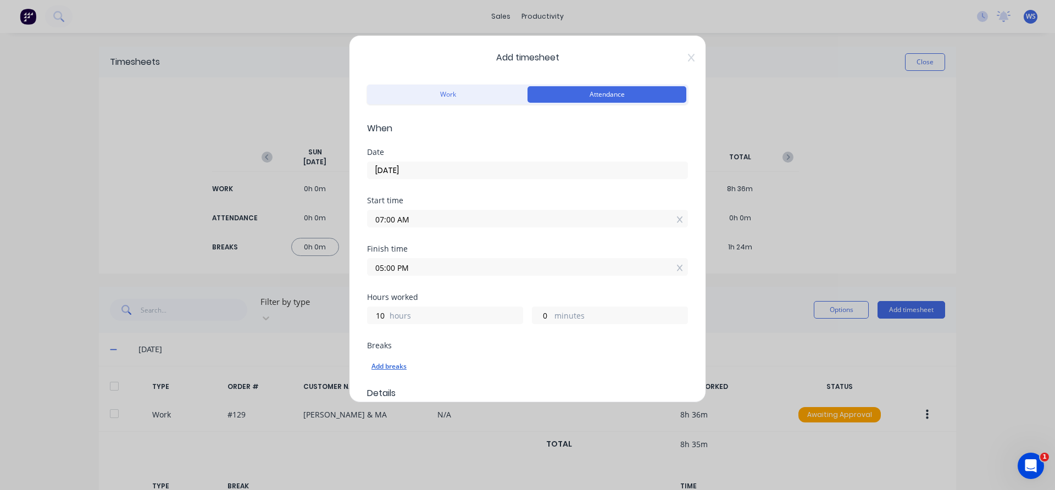
click at [392, 365] on div "Add breaks" at bounding box center [527, 366] width 312 height 14
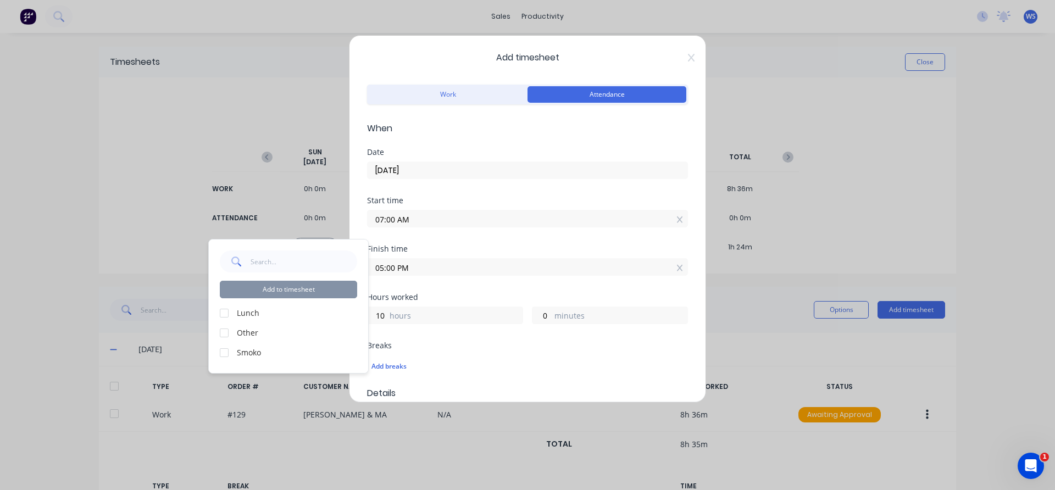
click at [222, 313] on div at bounding box center [224, 313] width 22 height 22
click at [227, 352] on div at bounding box center [224, 353] width 22 height 22
click at [271, 286] on button "Add to timesheet" at bounding box center [288, 290] width 137 height 18
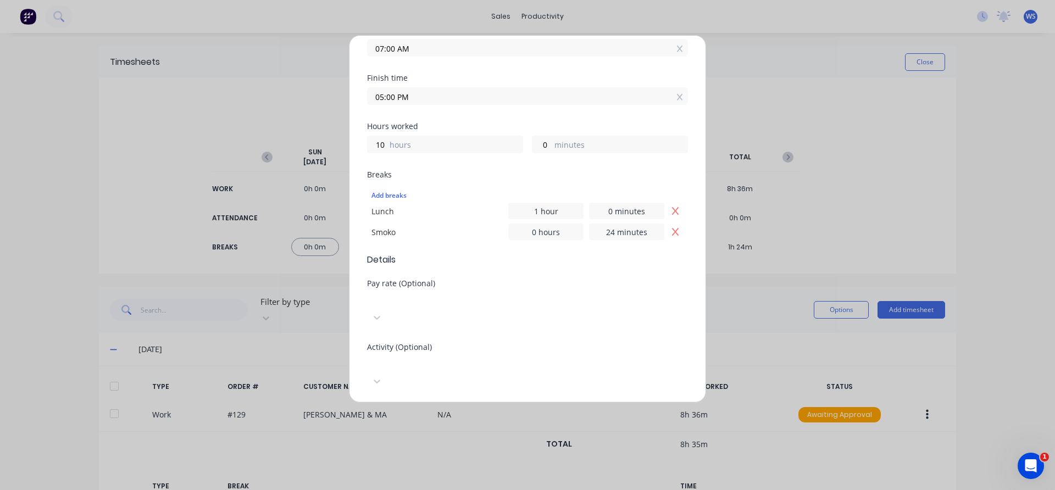
scroll to position [359, 0]
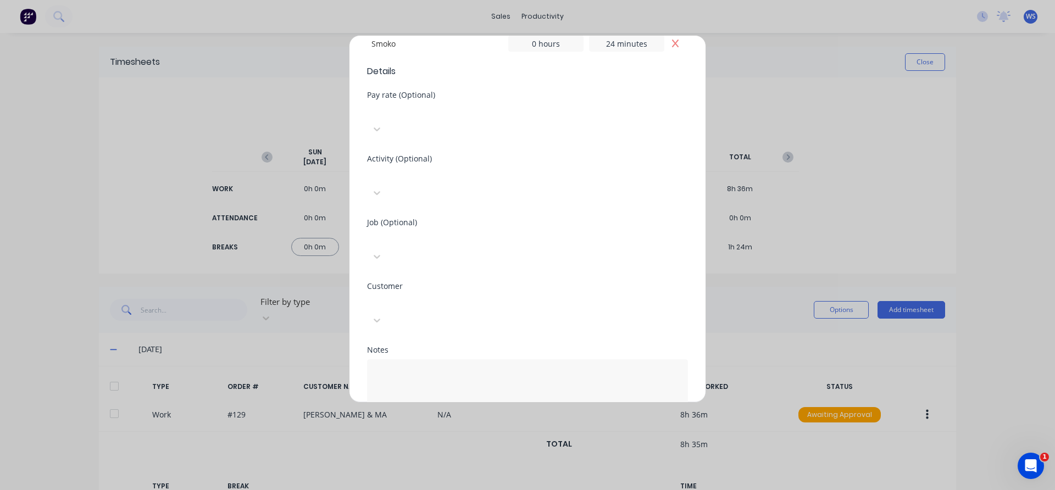
click at [482, 435] on button "Add manual time entry" at bounding box center [501, 444] width 93 height 18
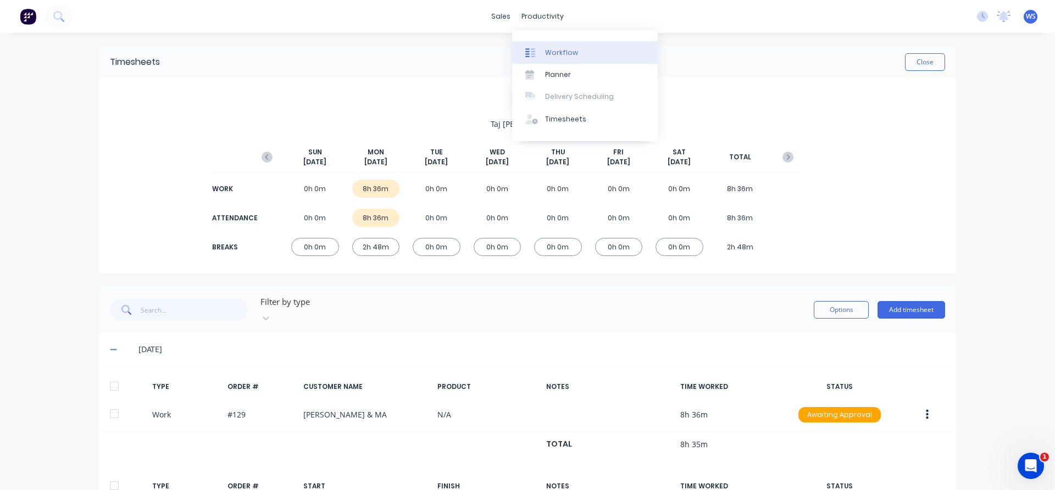
click at [547, 52] on div "Workflow" at bounding box center [561, 53] width 33 height 10
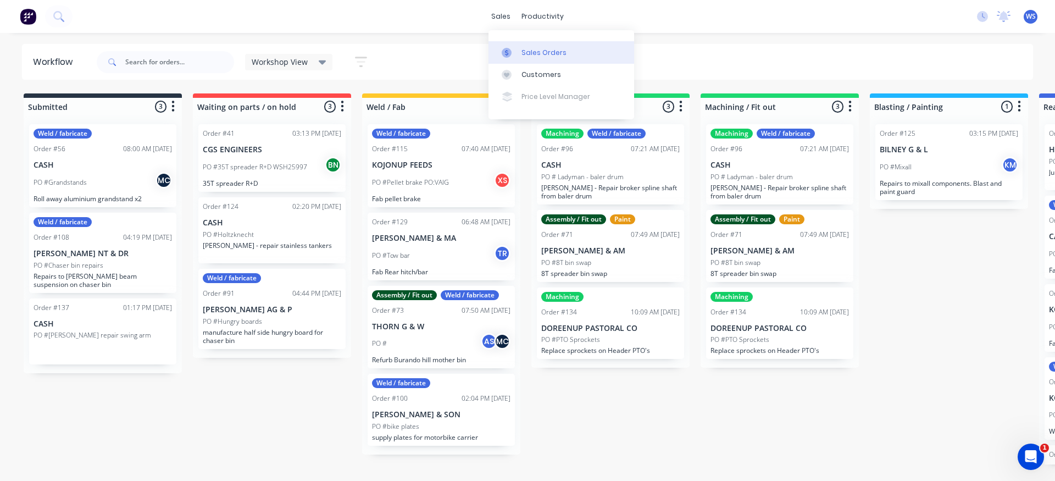
click at [518, 46] on link "Sales Orders" at bounding box center [561, 52] width 146 height 22
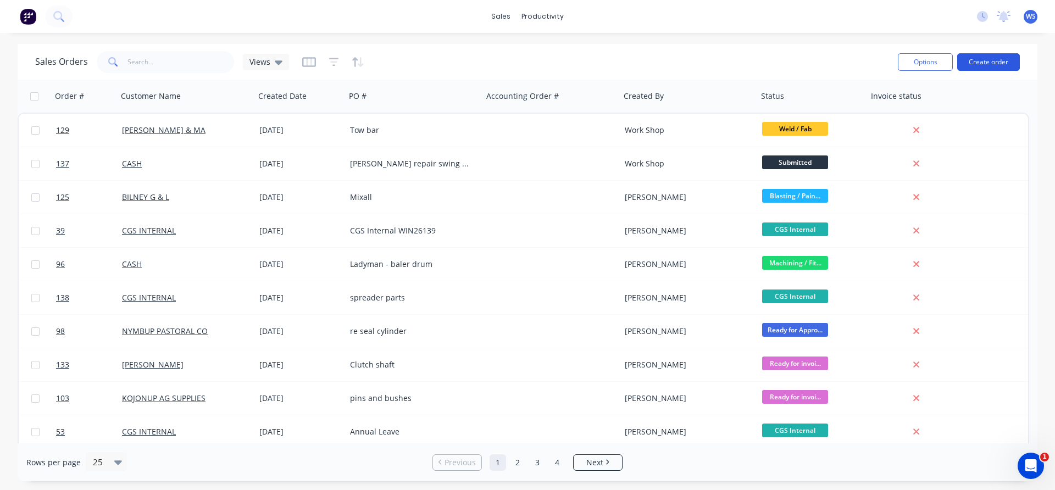
click at [976, 64] on button "Create order" at bounding box center [988, 62] width 63 height 18
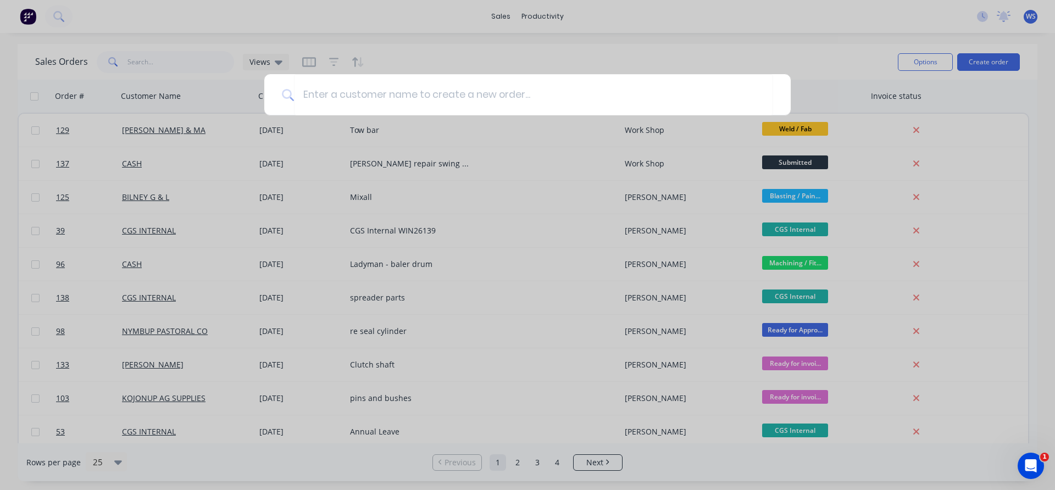
type input "r"
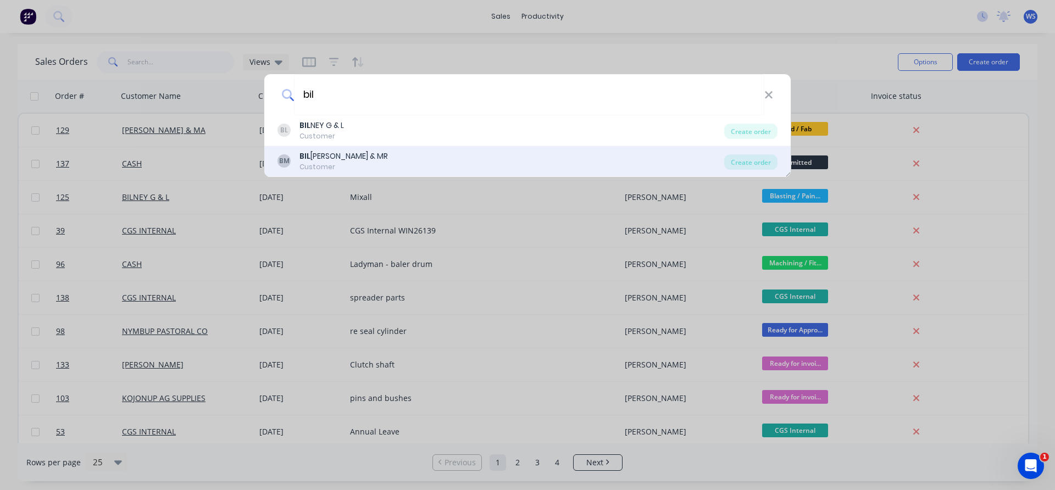
type input "bil"
click at [358, 159] on div "BM BIL NEY RF & MR Customer" at bounding box center [500, 161] width 447 height 21
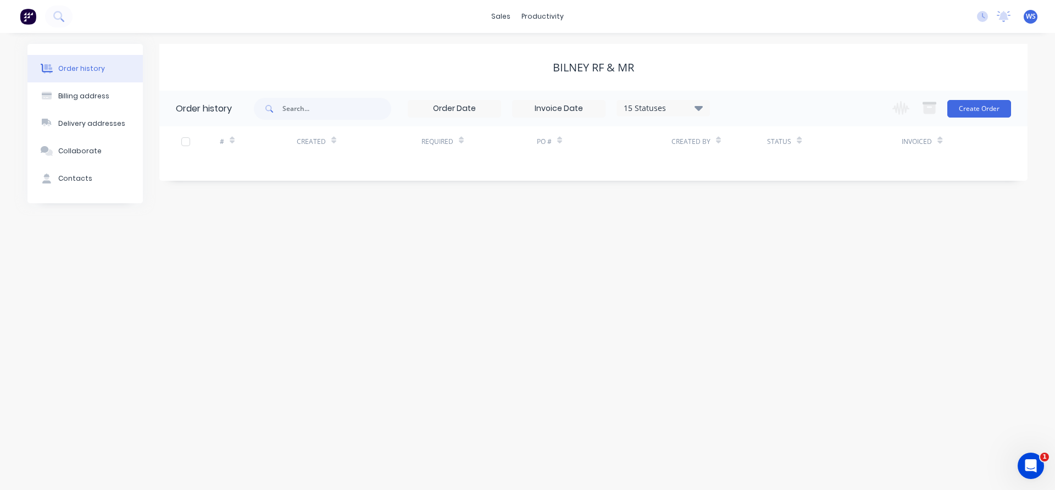
click at [542, 143] on div "PO #" at bounding box center [544, 142] width 15 height 10
click at [581, 144] on div "PO #" at bounding box center [604, 141] width 135 height 30
click at [608, 143] on div "PO #" at bounding box center [604, 141] width 135 height 30
click at [182, 138] on div at bounding box center [186, 142] width 22 height 22
click at [680, 145] on div "Created By" at bounding box center [690, 142] width 39 height 10
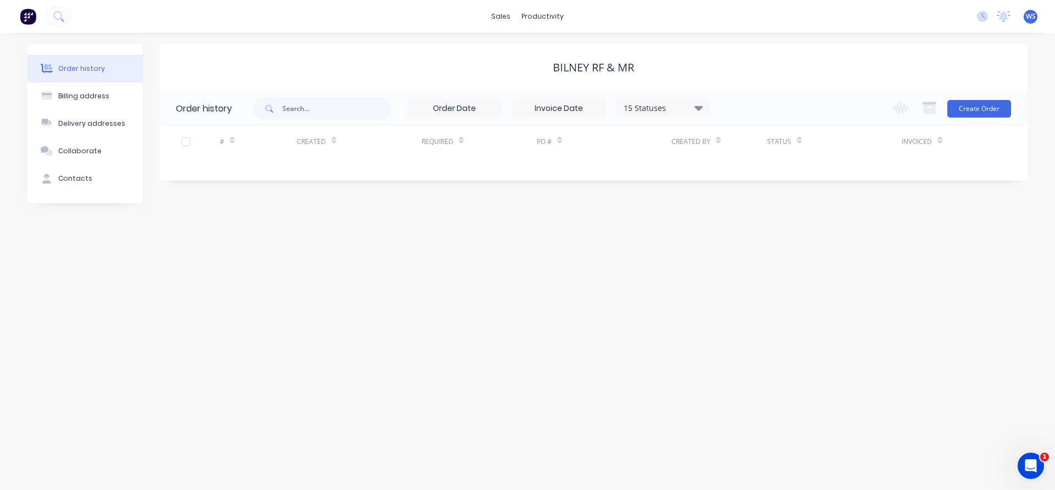
click at [543, 138] on div "PO #" at bounding box center [544, 142] width 15 height 10
click at [599, 141] on div "PO #" at bounding box center [604, 141] width 135 height 30
click at [966, 107] on button "Create Order" at bounding box center [979, 109] width 64 height 18
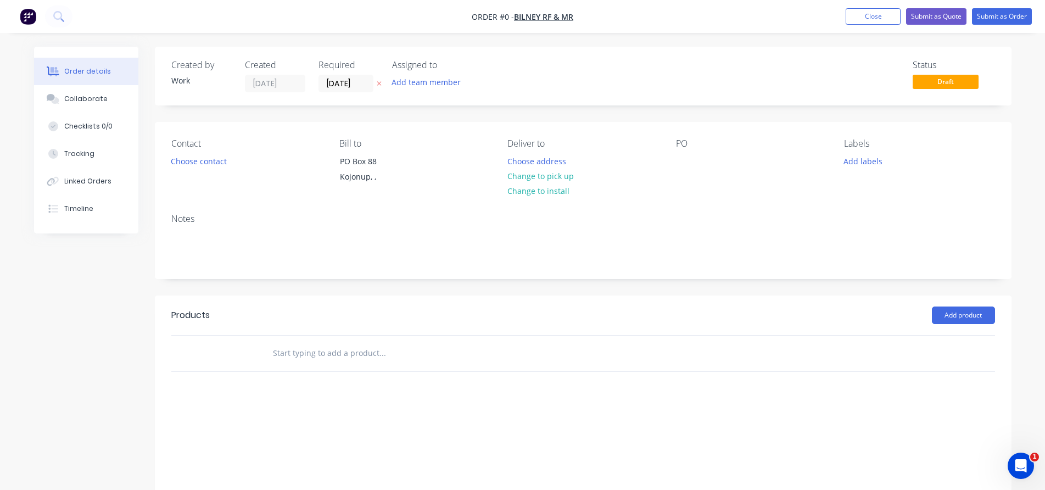
click at [690, 144] on div "PO" at bounding box center [751, 143] width 151 height 10
click at [684, 157] on div at bounding box center [685, 161] width 18 height 16
click at [30, 15] on img "button" at bounding box center [28, 16] width 16 height 16
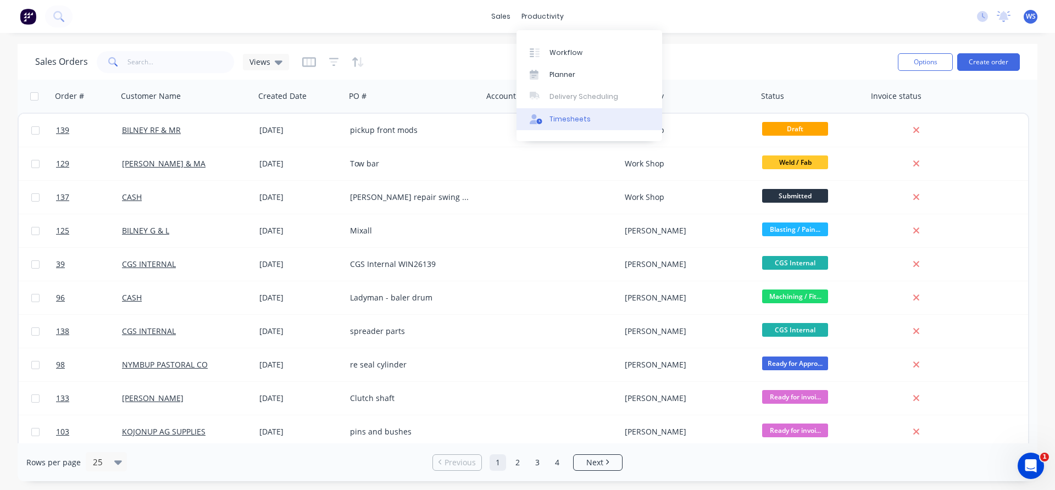
click at [559, 125] on link "Timesheets" at bounding box center [589, 119] width 146 height 22
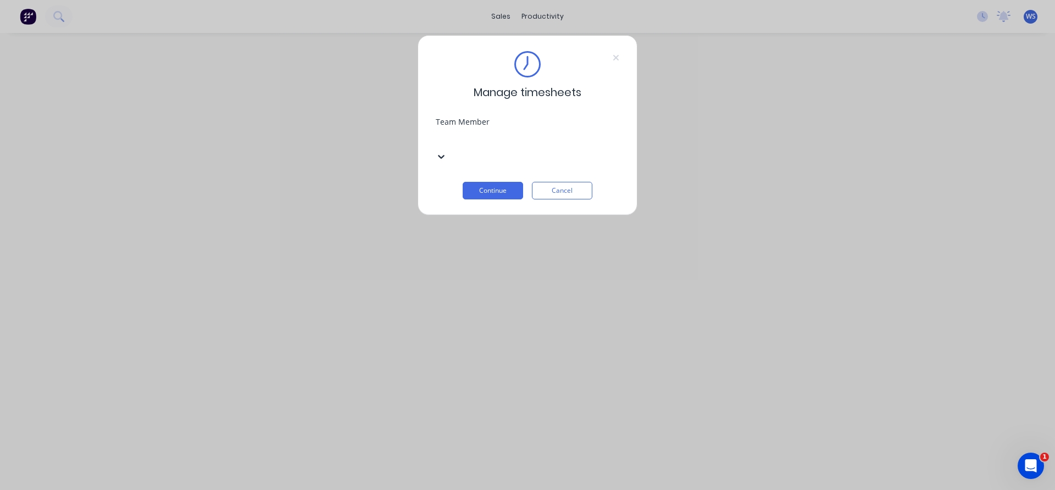
click at [535, 142] on div at bounding box center [518, 138] width 158 height 14
click at [482, 182] on button "Continue" at bounding box center [493, 191] width 60 height 18
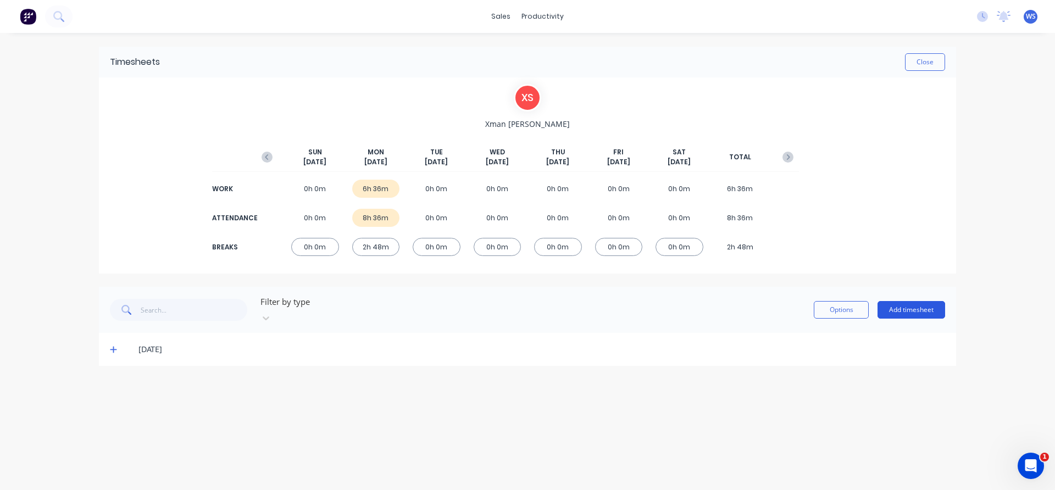
click at [905, 303] on button "Add timesheet" at bounding box center [911, 310] width 68 height 18
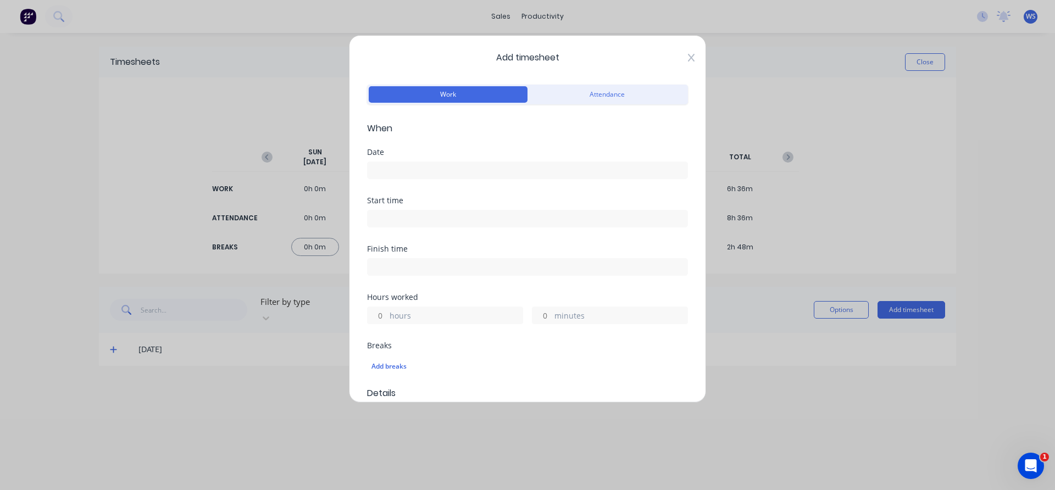
click at [688, 54] on icon at bounding box center [691, 57] width 7 height 9
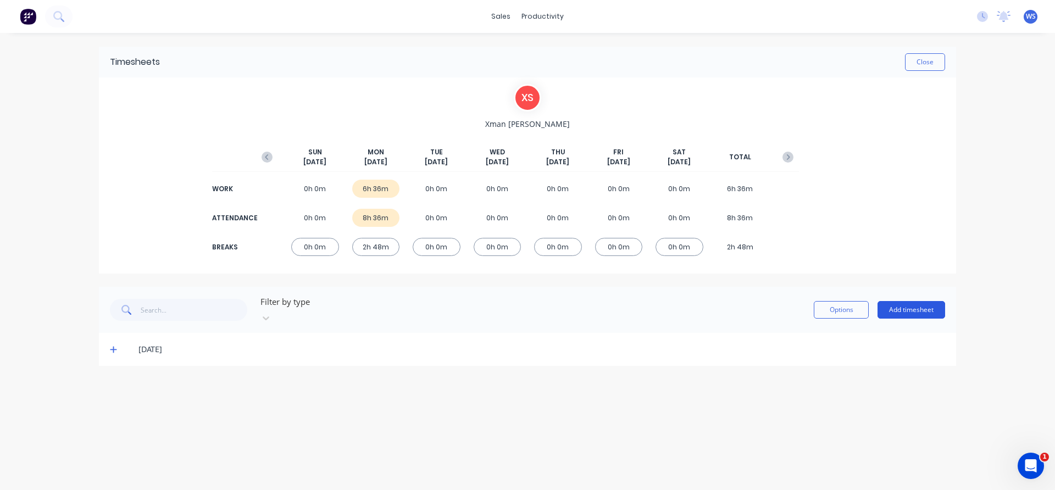
click at [893, 301] on button "Add timesheet" at bounding box center [911, 310] width 68 height 18
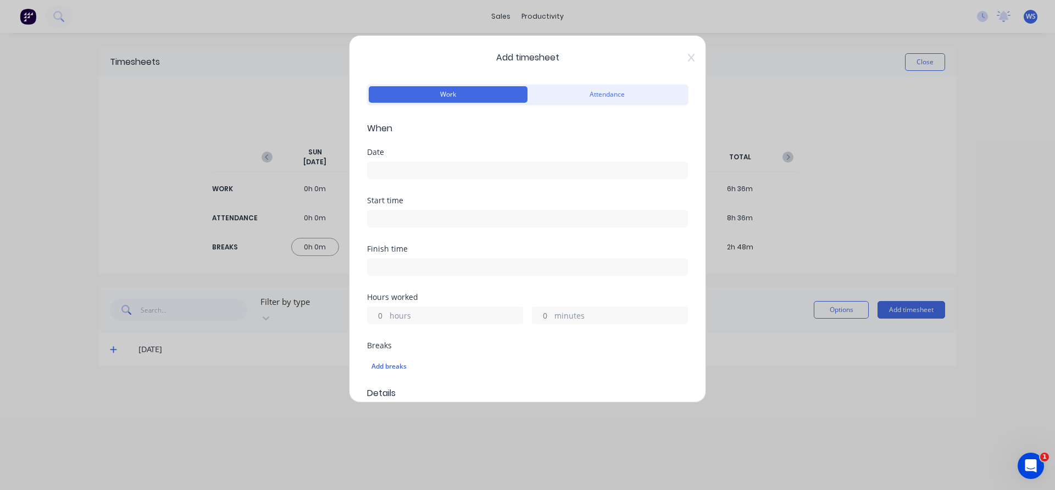
click at [405, 174] on input at bounding box center [528, 170] width 320 height 16
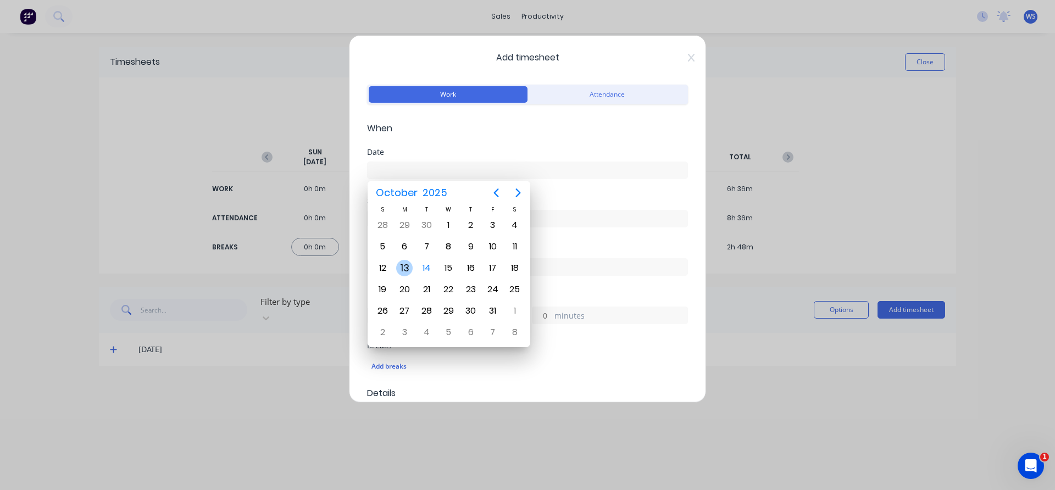
click at [405, 270] on div "13" at bounding box center [404, 268] width 16 height 16
type input "13/10/2025"
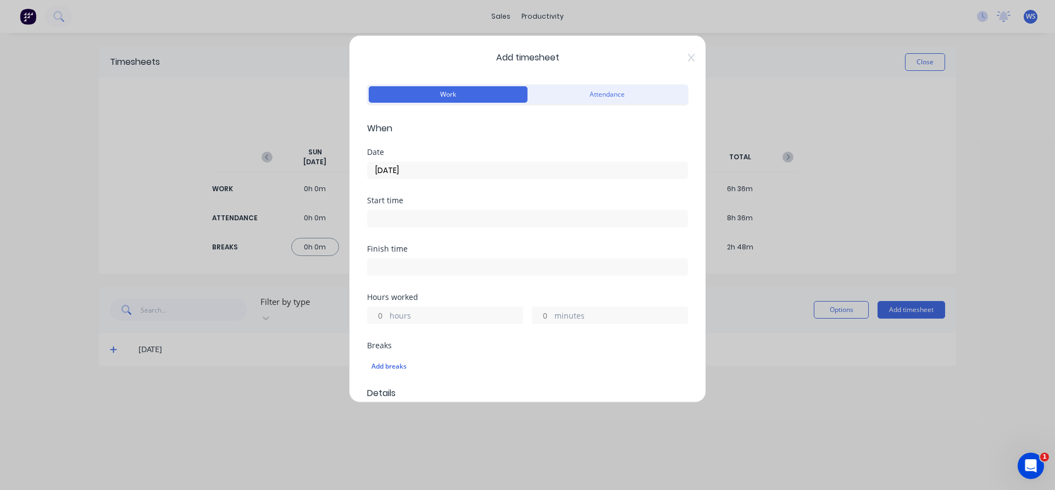
click at [407, 218] on input at bounding box center [528, 218] width 320 height 16
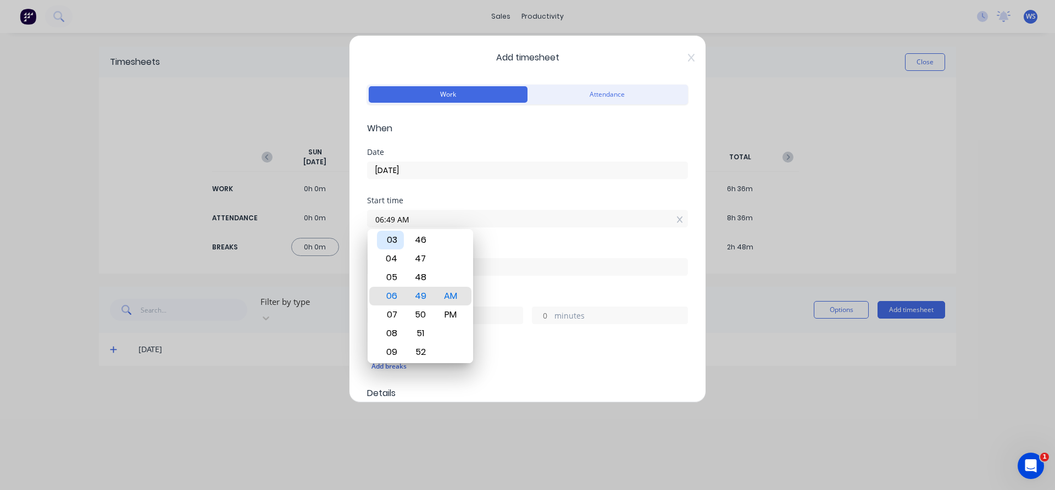
click at [397, 241] on div "03" at bounding box center [390, 240] width 27 height 19
click at [421, 296] on div "00" at bounding box center [420, 296] width 27 height 19
click at [451, 319] on div "PM" at bounding box center [450, 314] width 27 height 19
type input "03:00 PM"
click at [509, 242] on div "Start time 03:00 PM" at bounding box center [527, 221] width 321 height 48
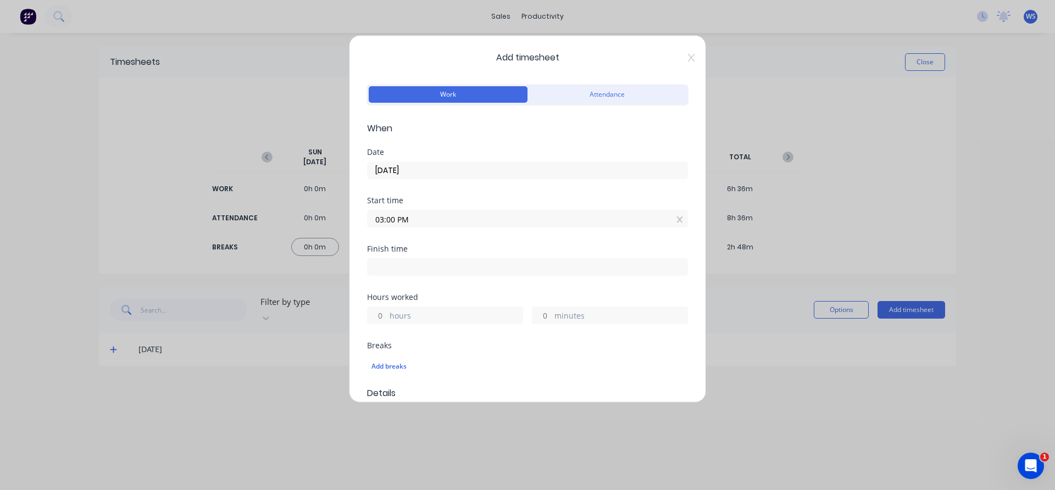
click at [428, 267] on input at bounding box center [528, 267] width 320 height 16
type input "06:49 AM"
type input "15"
type input "49"
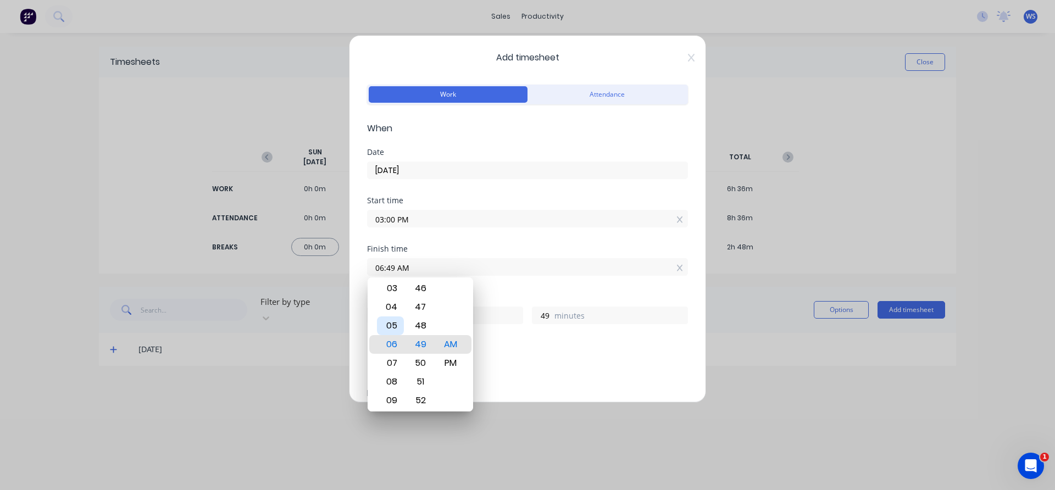
click at [391, 332] on div "05" at bounding box center [390, 325] width 27 height 19
type input "05:49 AM"
type input "14"
type input "05:43 AM"
type input "43"
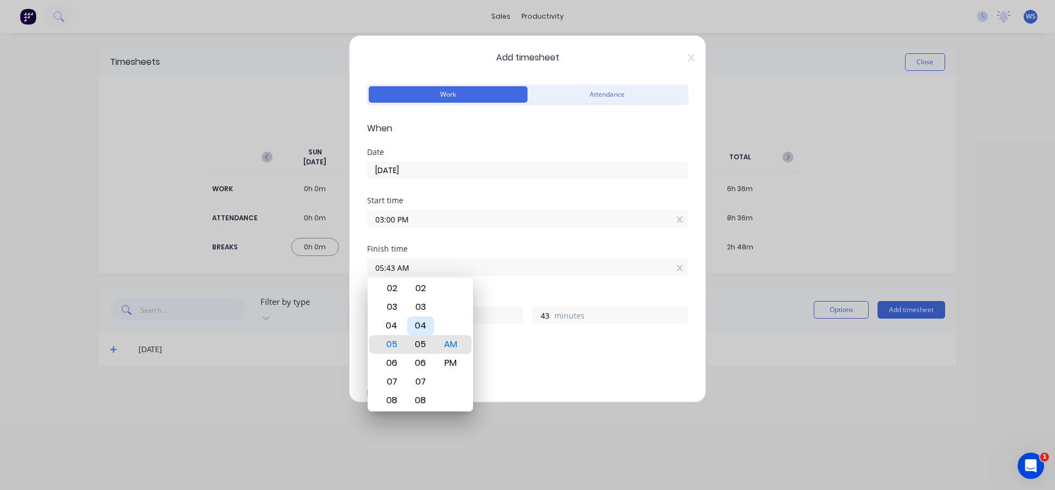
type input "05:05 AM"
type input "5"
type input "05:00 AM"
type input "0"
click at [450, 363] on div "PM" at bounding box center [450, 363] width 27 height 19
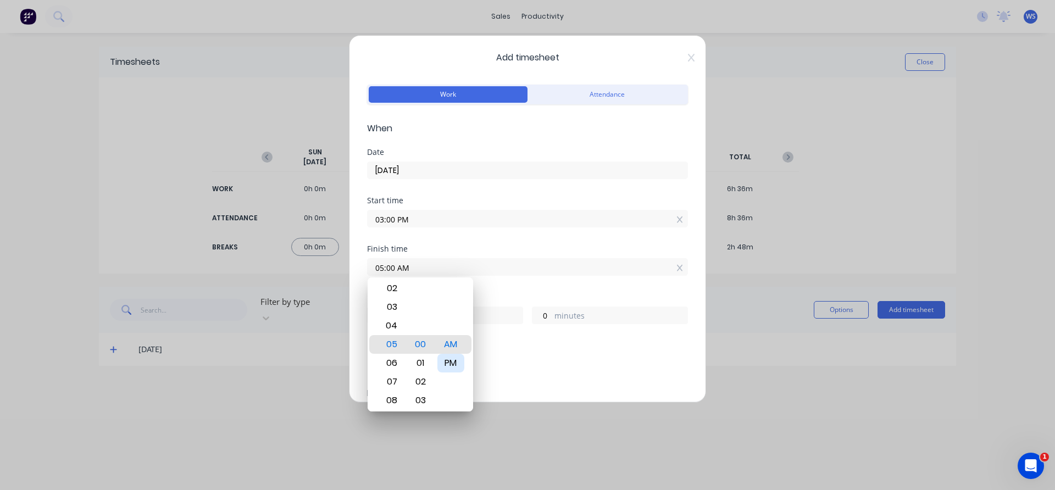
type input "05:00 PM"
type input "2"
click at [537, 237] on div "Start time 03:00 PM" at bounding box center [527, 221] width 321 height 48
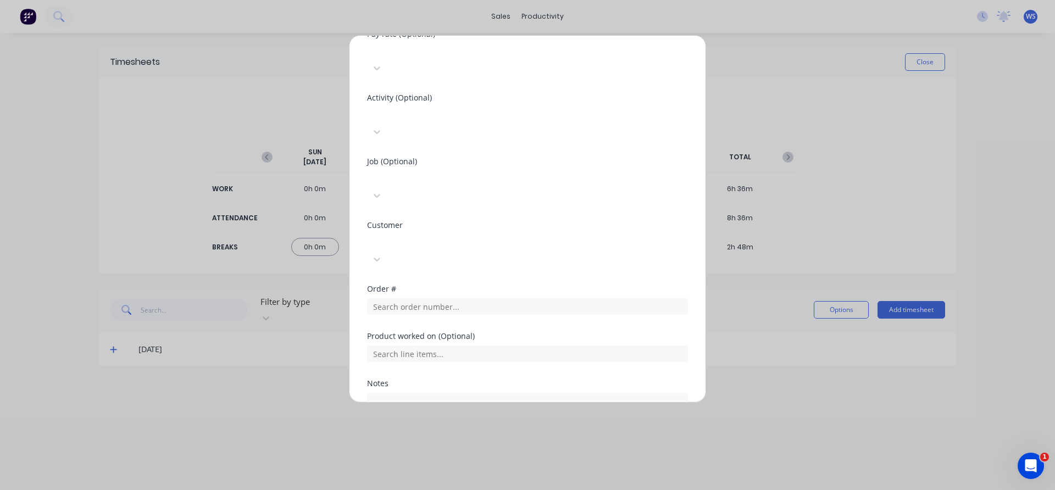
scroll to position [385, 0]
click at [417, 297] on input "text" at bounding box center [527, 305] width 321 height 16
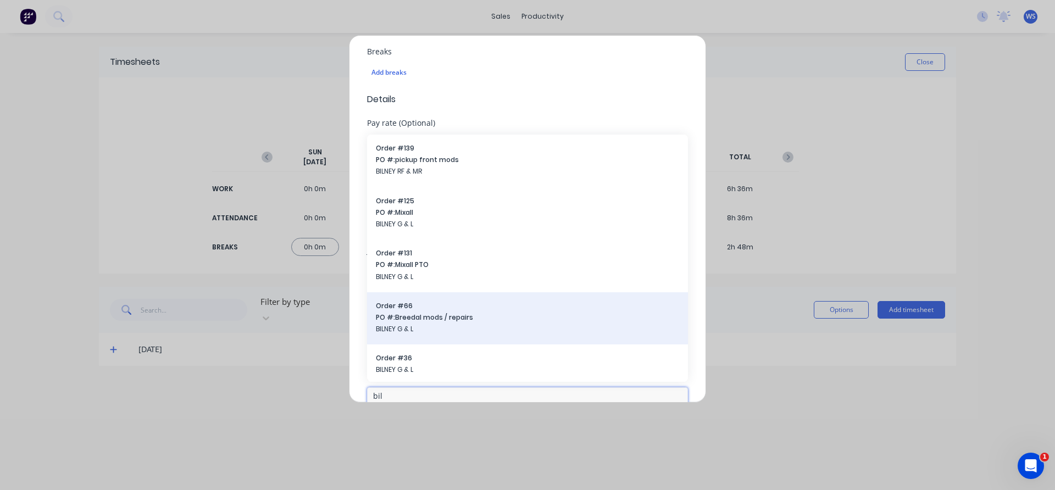
scroll to position [275, 0]
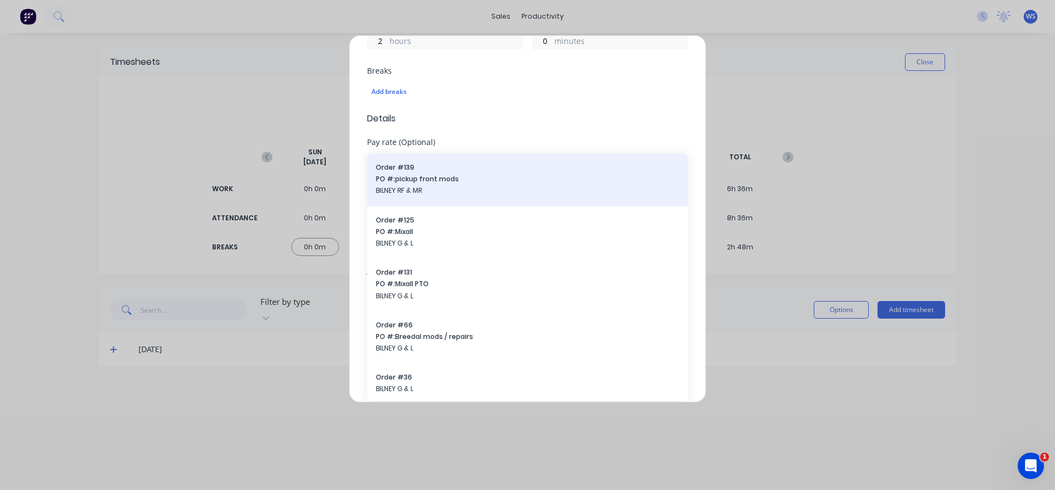
type input "bil"
click at [413, 186] on span "BILNEY RF & MR" at bounding box center [527, 191] width 303 height 10
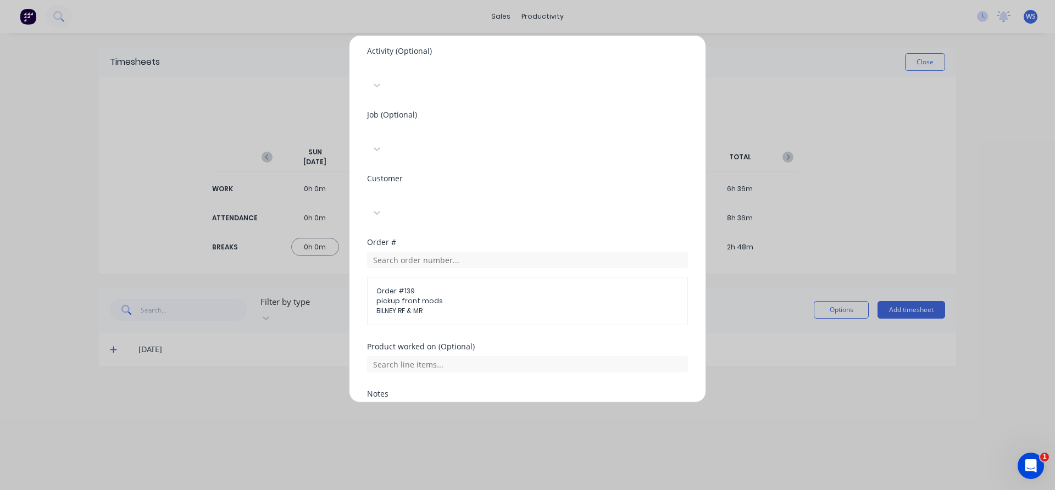
scroll to position [474, 0]
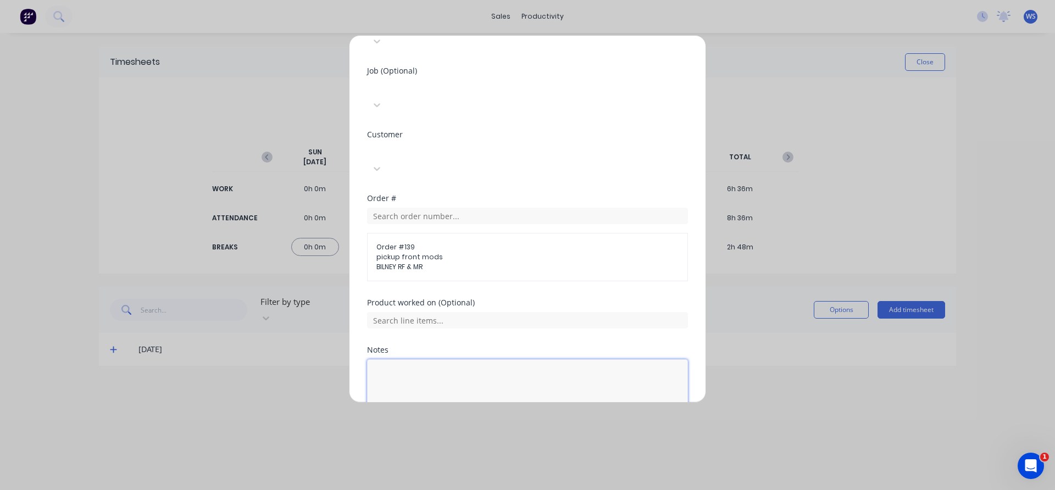
click at [401, 359] on textarea at bounding box center [527, 388] width 321 height 58
type textarea "cut mounts off of pickup front"
click at [494, 435] on button "Add manual time entry" at bounding box center [501, 444] width 93 height 18
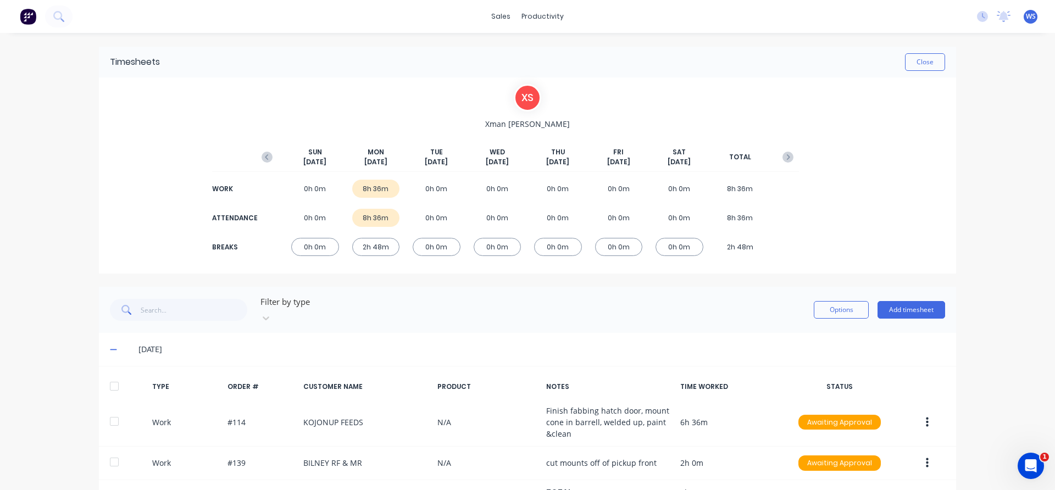
click at [20, 11] on img at bounding box center [28, 16] width 16 height 16
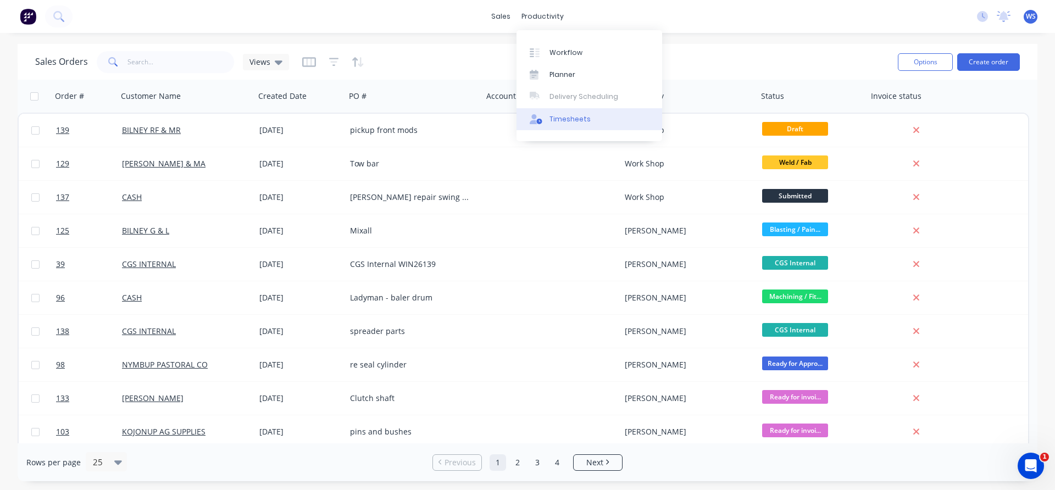
click at [570, 120] on div "Timesheets" at bounding box center [569, 119] width 41 height 10
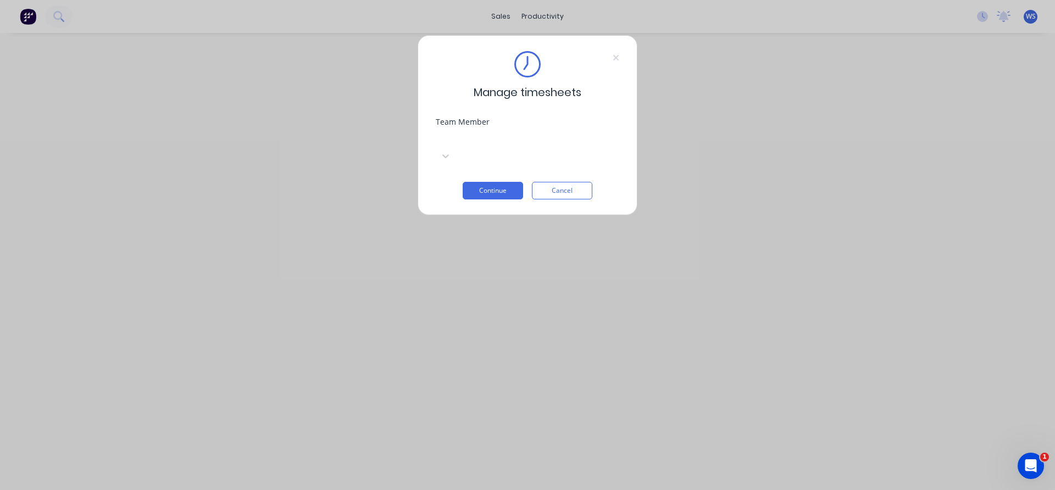
click at [542, 138] on div at bounding box center [518, 138] width 158 height 14
click at [502, 480] on div "Adam Schinzig" at bounding box center [527, 496] width 1055 height 12
click at [502, 182] on button "Continue" at bounding box center [493, 191] width 60 height 18
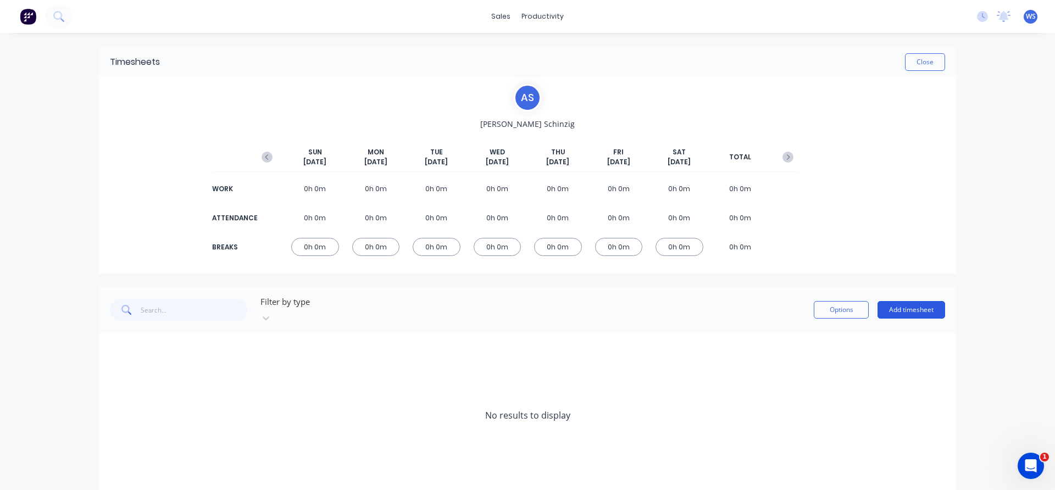
click at [913, 306] on button "Add timesheet" at bounding box center [911, 310] width 68 height 18
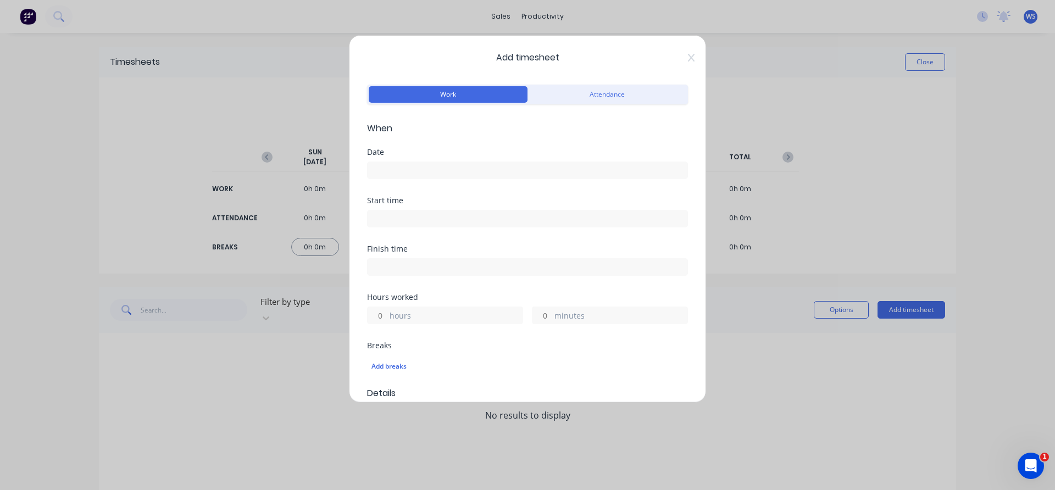
click at [451, 170] on input at bounding box center [528, 170] width 320 height 16
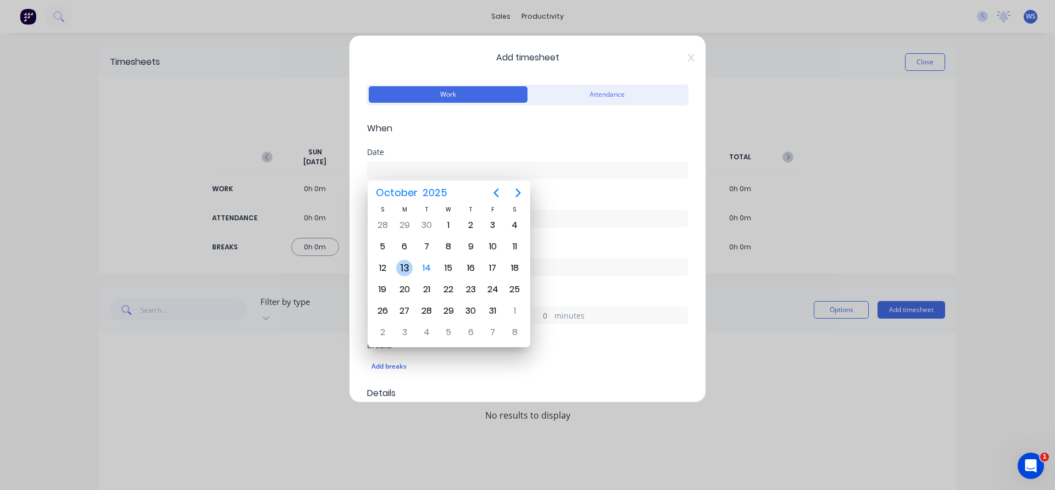
click at [406, 269] on div "13" at bounding box center [404, 268] width 16 height 16
type input "13/10/2025"
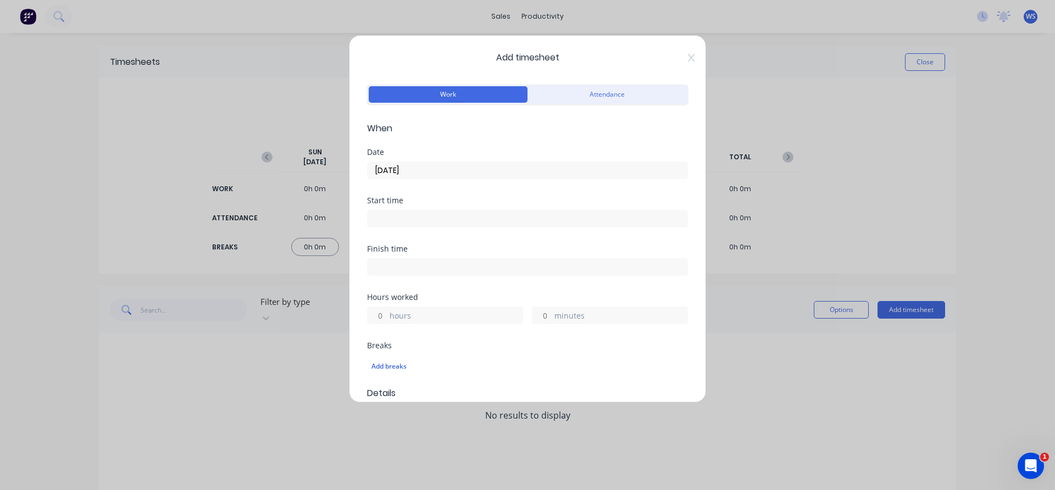
click at [415, 219] on input at bounding box center [528, 218] width 320 height 16
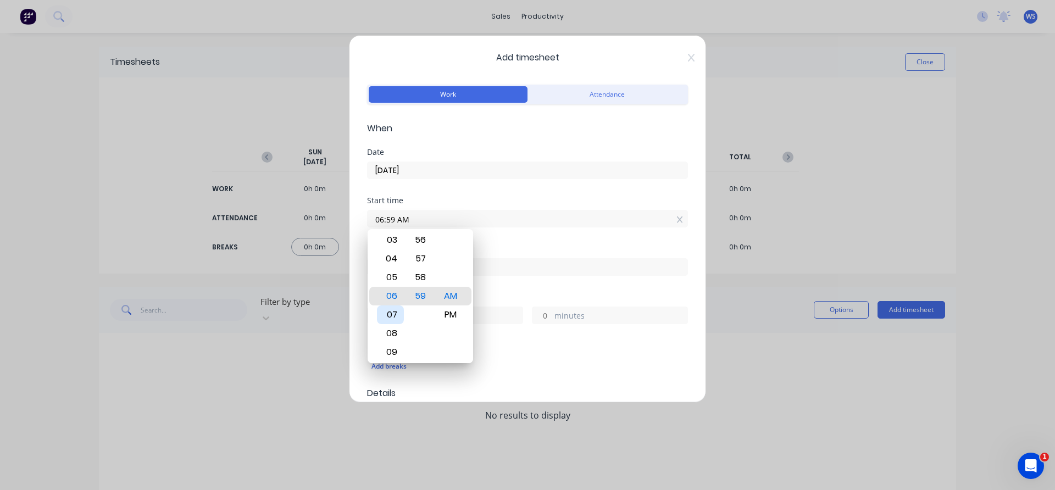
click at [392, 315] on div "07" at bounding box center [390, 314] width 27 height 19
type input "07:00 AM"
click at [528, 246] on div "Finish time" at bounding box center [527, 249] width 321 height 8
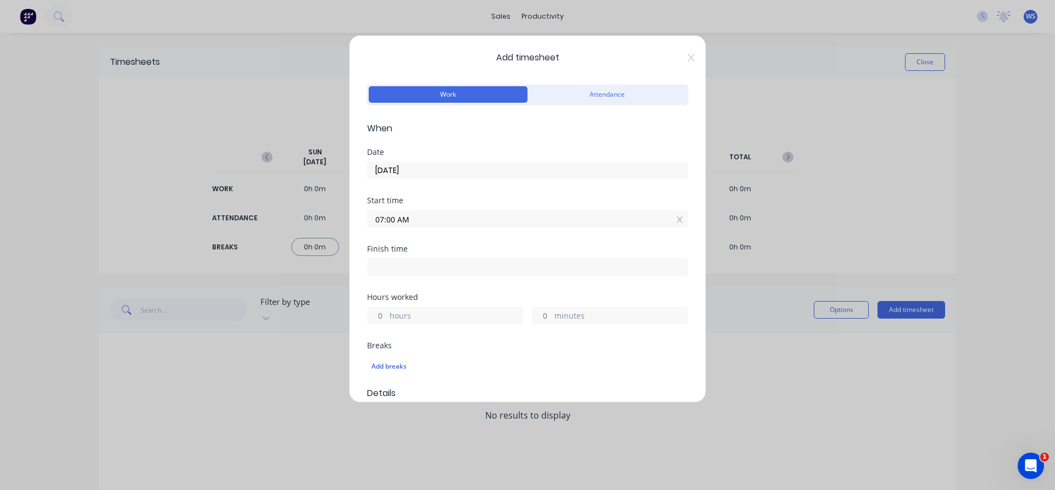
click at [449, 272] on input at bounding box center [528, 267] width 320 height 16
type input "07:00 AM"
type input "0"
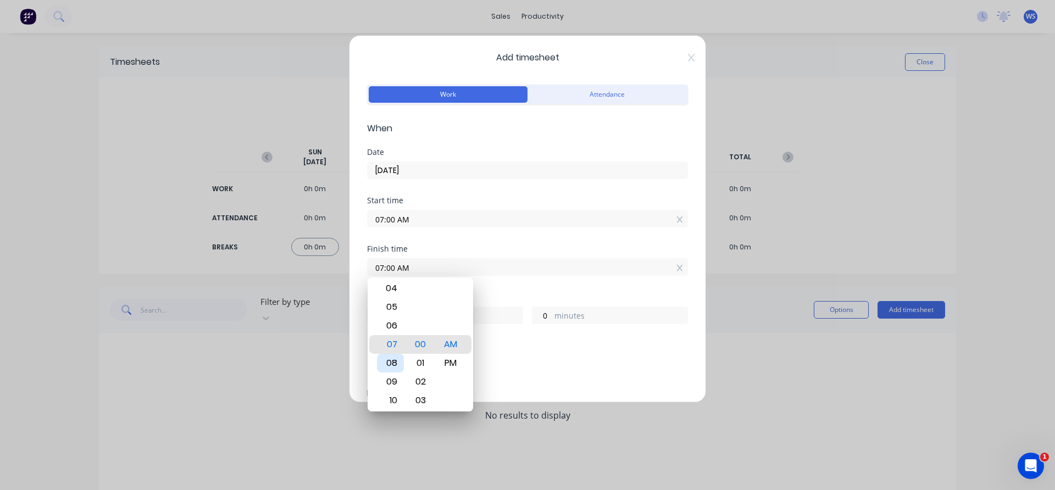
click at [395, 366] on div "08" at bounding box center [390, 363] width 27 height 19
type input "08:00 AM"
type input "1"
click at [520, 297] on div "Hours worked" at bounding box center [527, 297] width 321 height 8
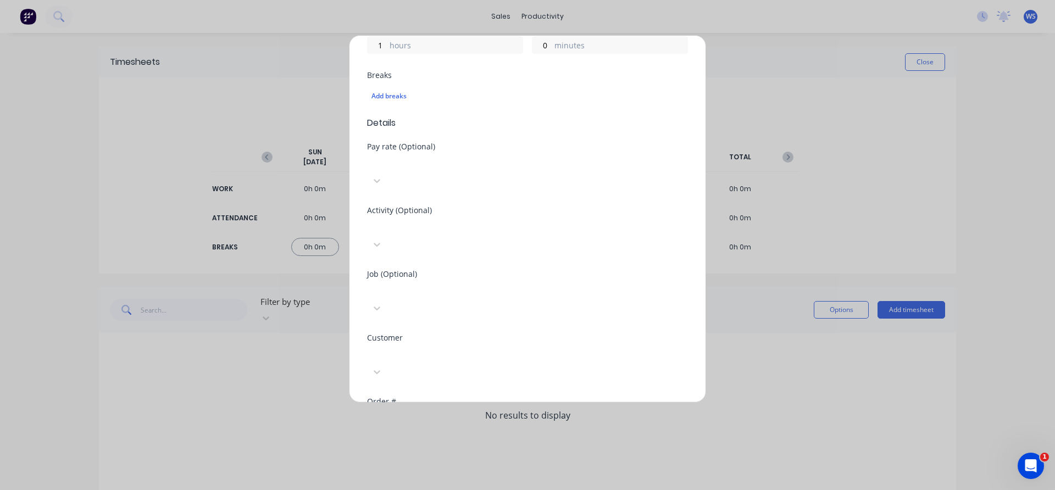
scroll to position [275, 0]
click at [448, 407] on input "text" at bounding box center [527, 415] width 321 height 16
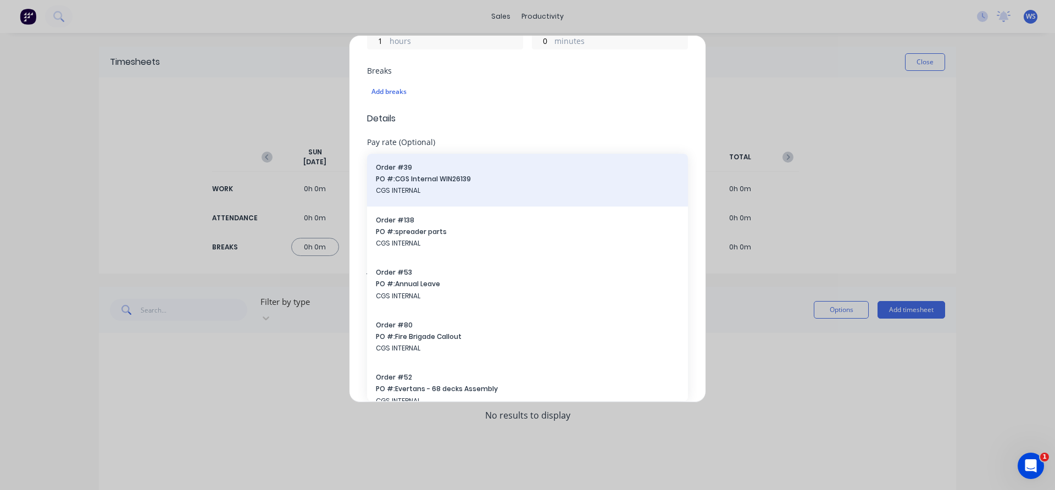
type input "cgs"
click at [448, 174] on span "PO #: CGS Internal WIN26139" at bounding box center [527, 179] width 303 height 10
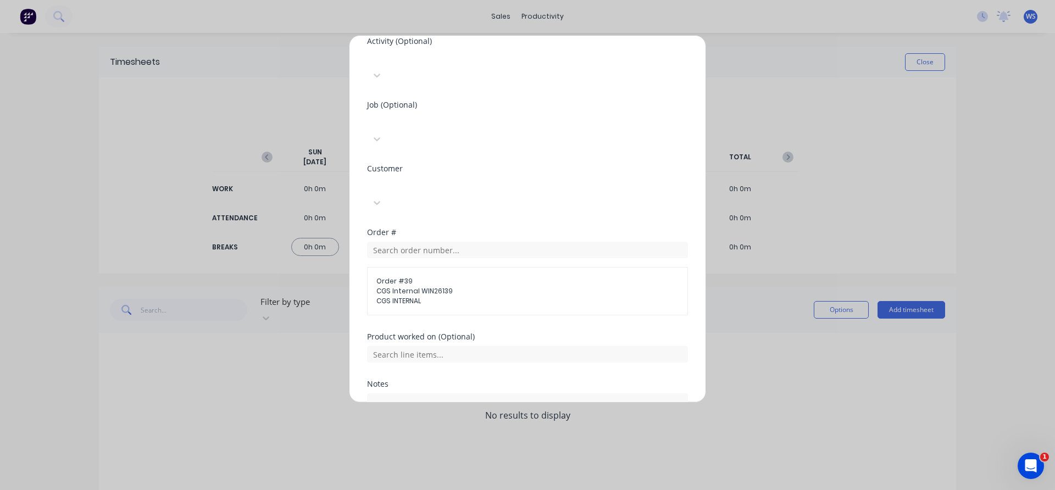
scroll to position [474, 0]
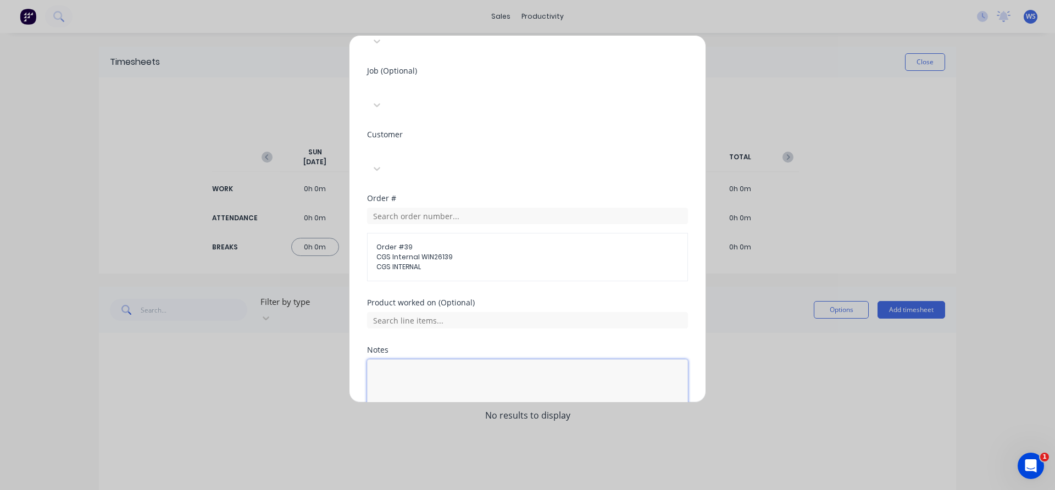
click at [428, 359] on textarea at bounding box center [527, 388] width 321 height 58
type textarea "stock take"
click at [491, 435] on button "Add manual time entry" at bounding box center [501, 444] width 93 height 18
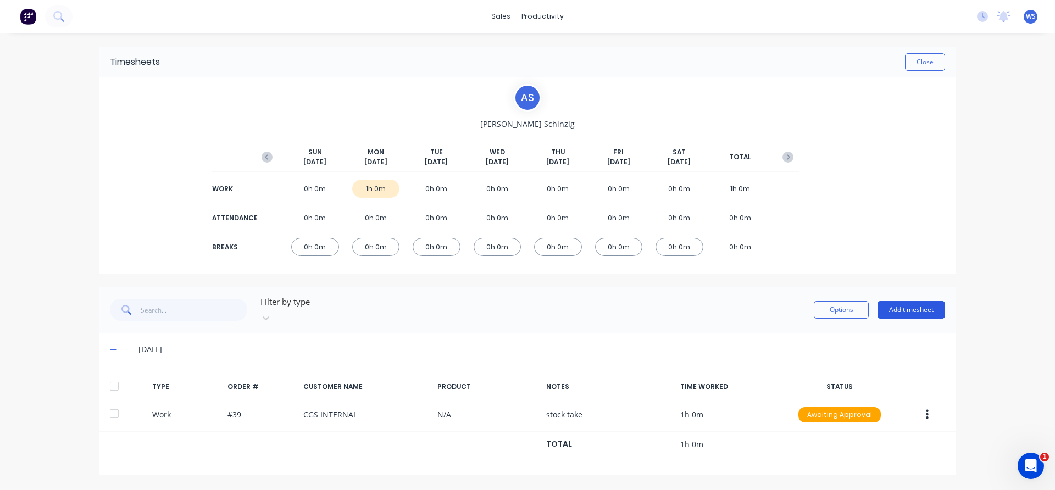
click at [910, 307] on button "Add timesheet" at bounding box center [911, 310] width 68 height 18
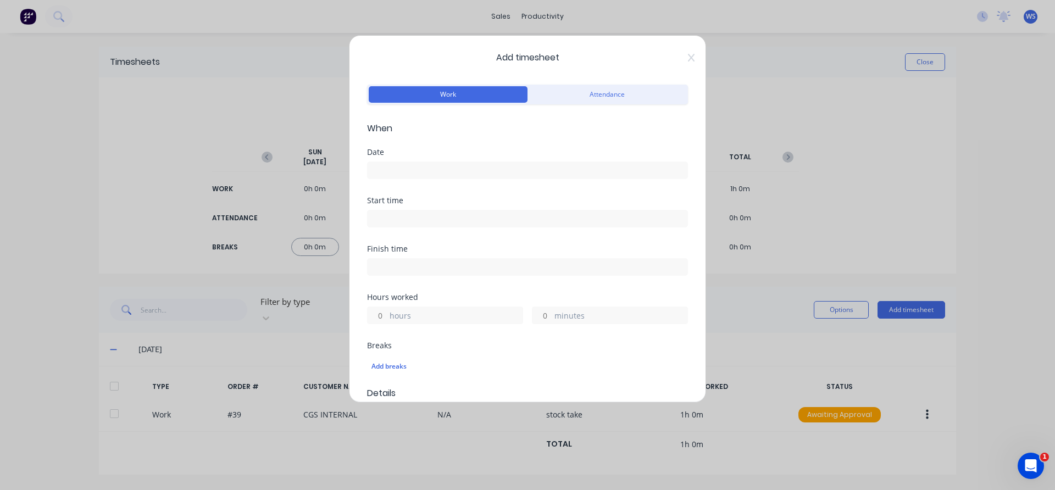
click at [426, 170] on input at bounding box center [528, 170] width 320 height 16
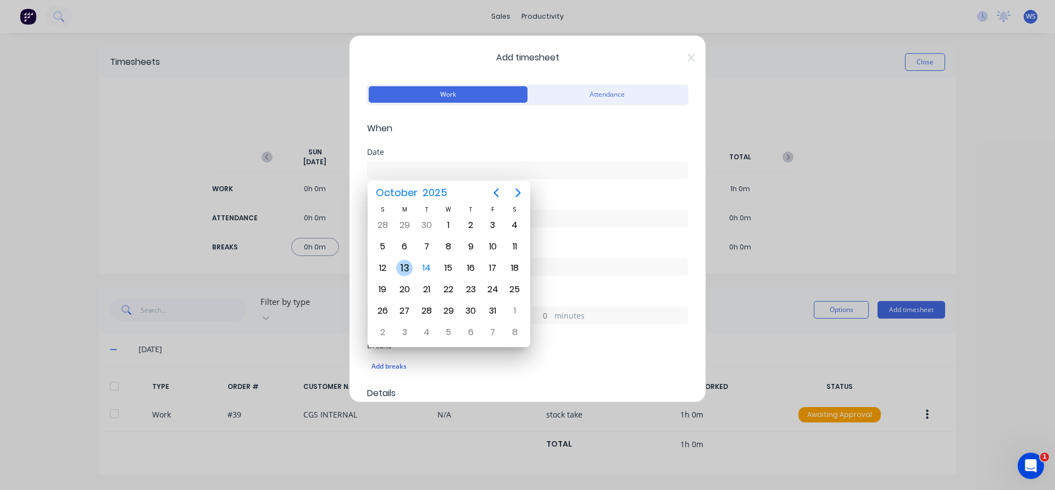
click at [406, 268] on div "13" at bounding box center [404, 268] width 16 height 16
type input "13/10/2025"
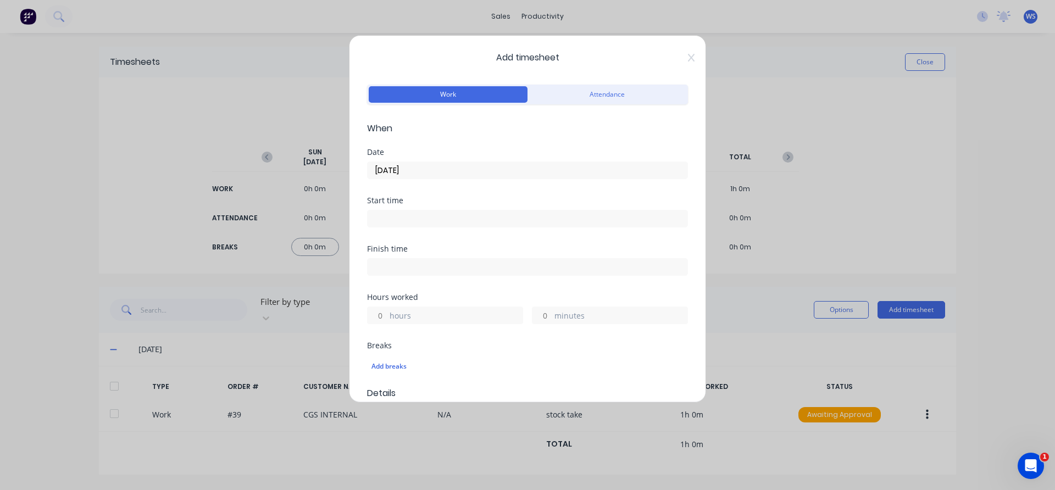
click at [417, 218] on input at bounding box center [528, 218] width 320 height 16
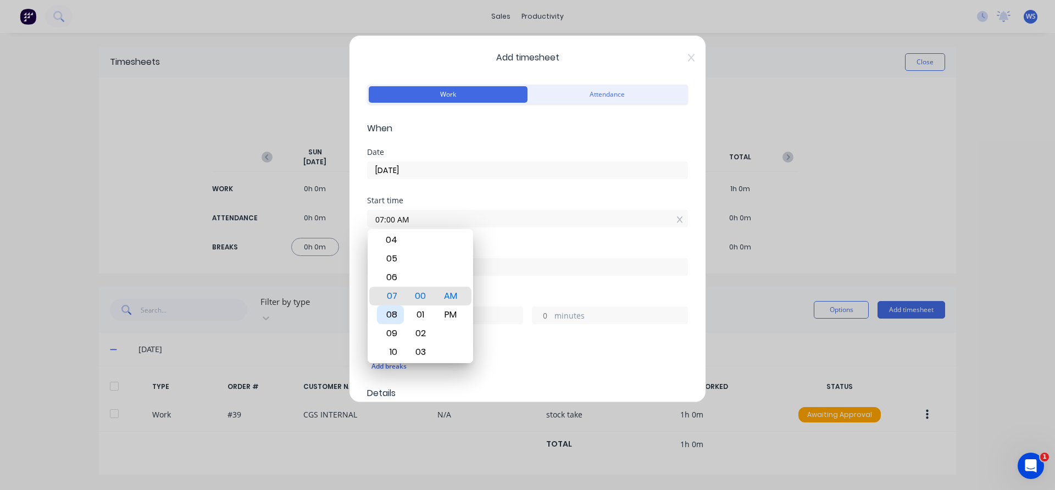
click at [389, 314] on div "08" at bounding box center [390, 314] width 27 height 19
type input "08:00 AM"
click at [514, 242] on div "Start time 08:00 AM" at bounding box center [527, 221] width 321 height 48
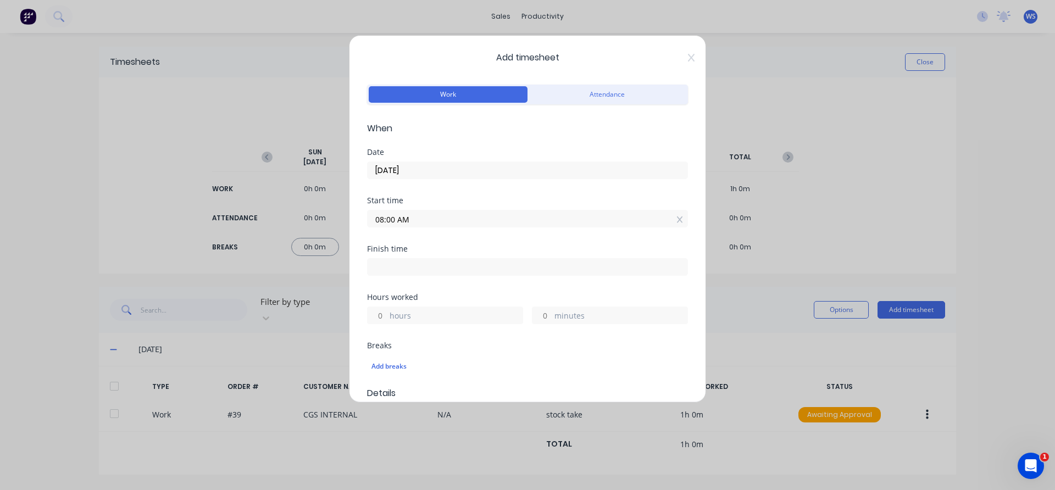
click at [466, 270] on input at bounding box center [528, 267] width 320 height 16
type input "07:00 AM"
type input "23"
type input "0"
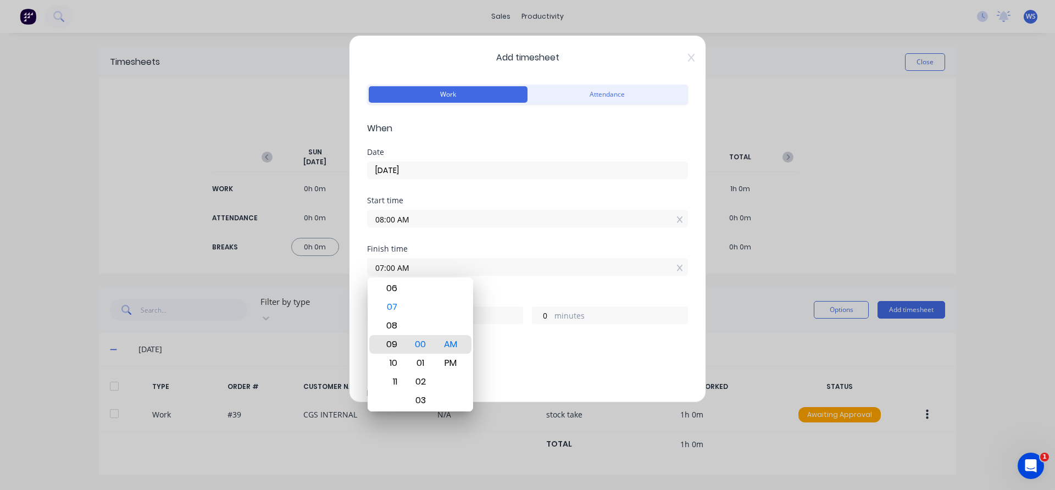
type input "09:00 AM"
type input "1"
type input "11:00 AM"
type input "3"
type input "09:00 AM"
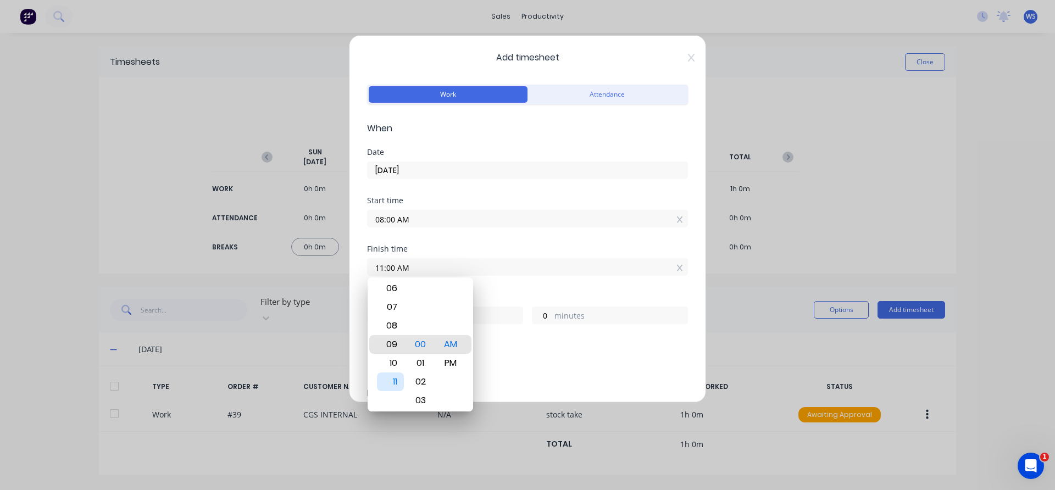
type input "1"
type input "06:00 AM"
type input "22"
type input "01:00 AM"
type input "17"
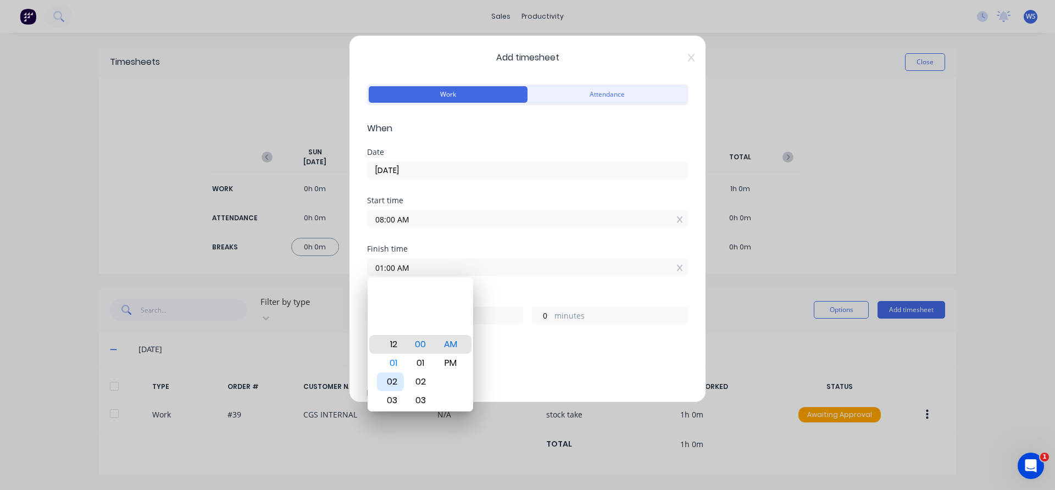
type input "12:00 AM"
type input "16"
type input "04:00 AM"
type input "20"
type input "07:00 AM"
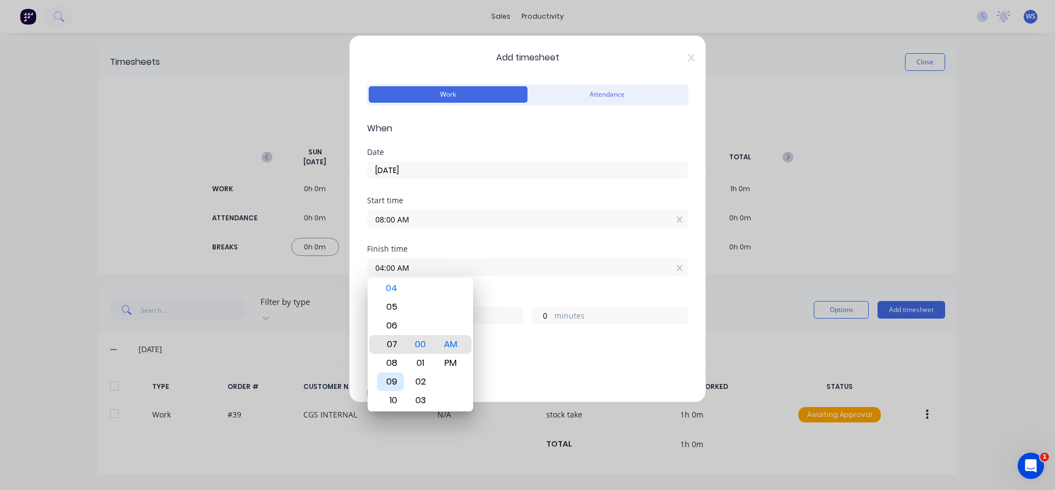
type input "23"
type input "08:00 AM"
type input "0"
type input "09:00 AM"
type input "1"
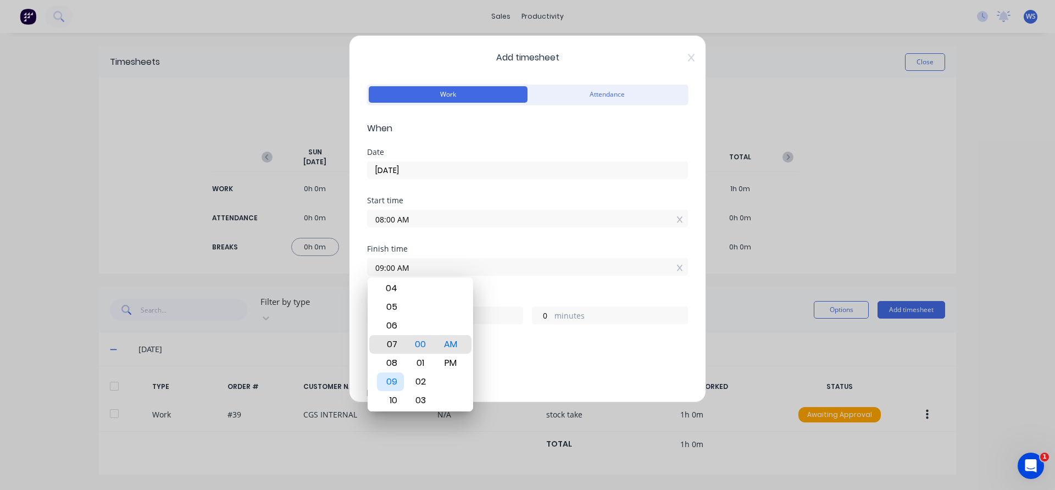
type input "07:00 AM"
type input "23"
type input "04:00 AM"
type input "20"
type input "05:00 AM"
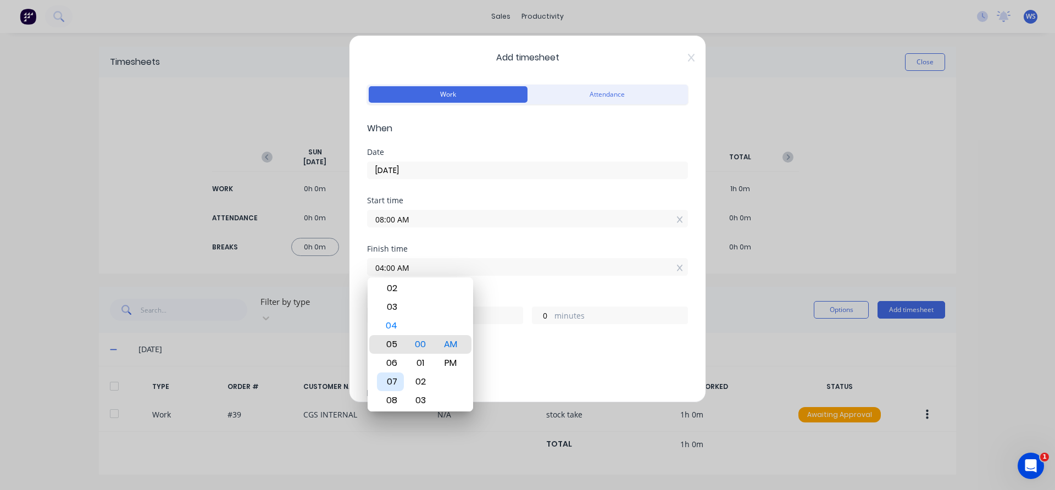
type input "21"
click at [444, 358] on div "PM" at bounding box center [450, 363] width 27 height 19
type input "05:00 PM"
type input "9"
click at [517, 283] on div "Finish time 05:00 PM" at bounding box center [527, 269] width 321 height 48
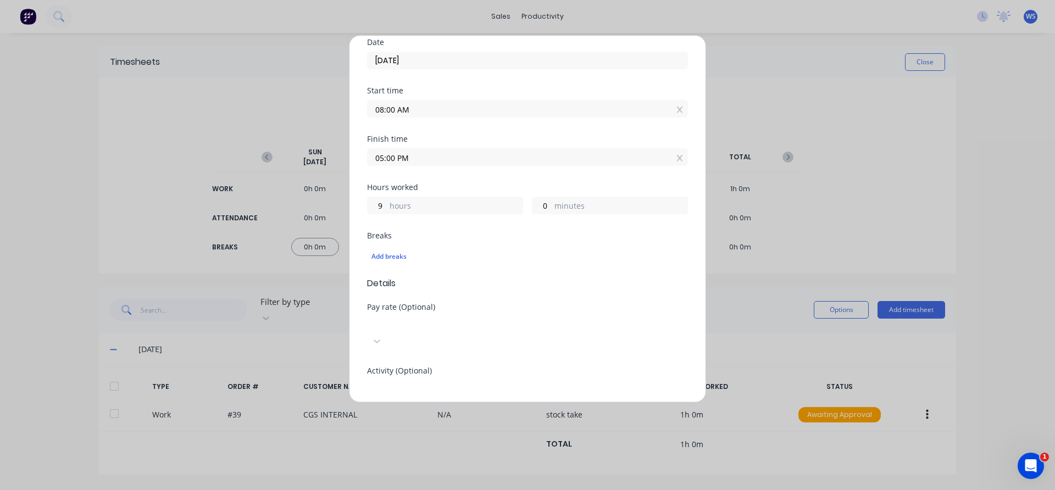
scroll to position [165, 0]
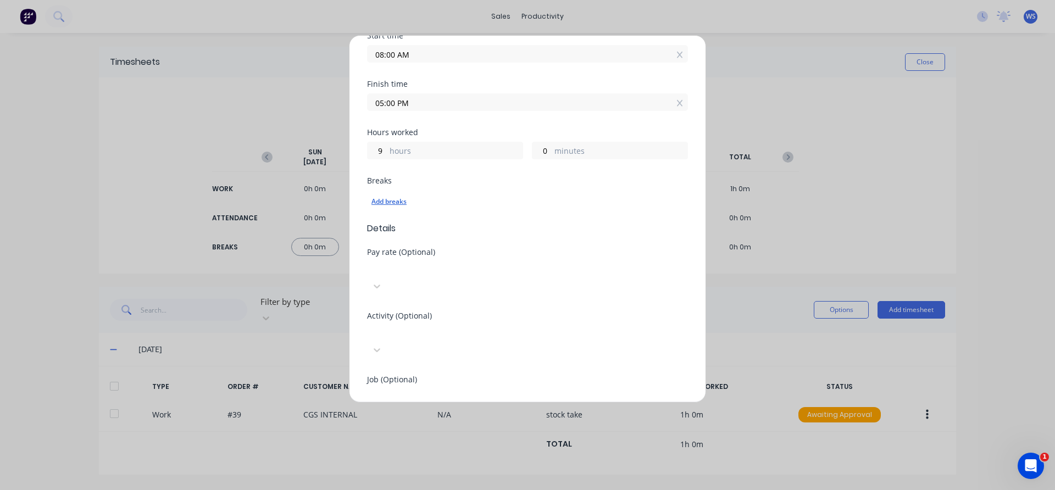
click at [403, 202] on div "Add breaks" at bounding box center [527, 201] width 312 height 14
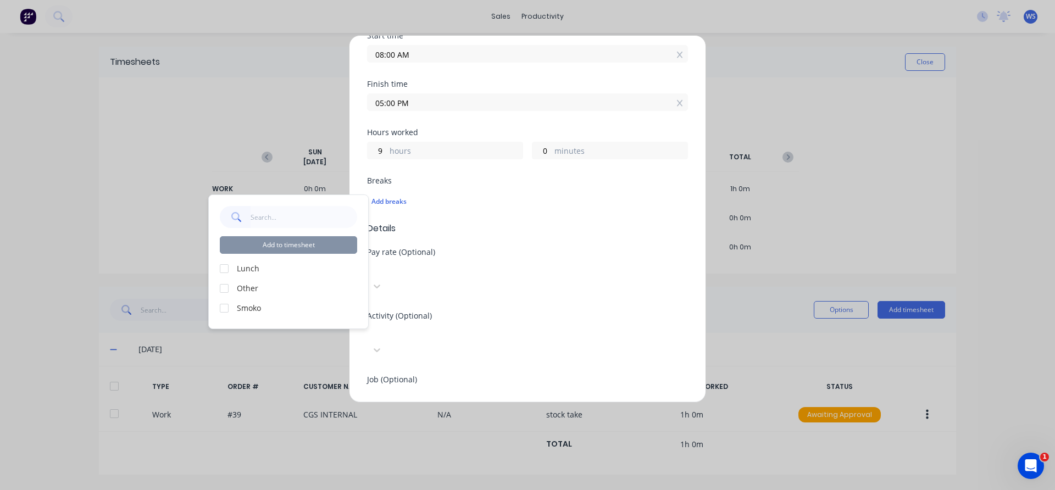
click at [222, 270] on div at bounding box center [224, 269] width 22 height 22
click at [224, 308] on div at bounding box center [224, 308] width 22 height 22
click at [335, 249] on button "Add to timesheet" at bounding box center [288, 245] width 137 height 18
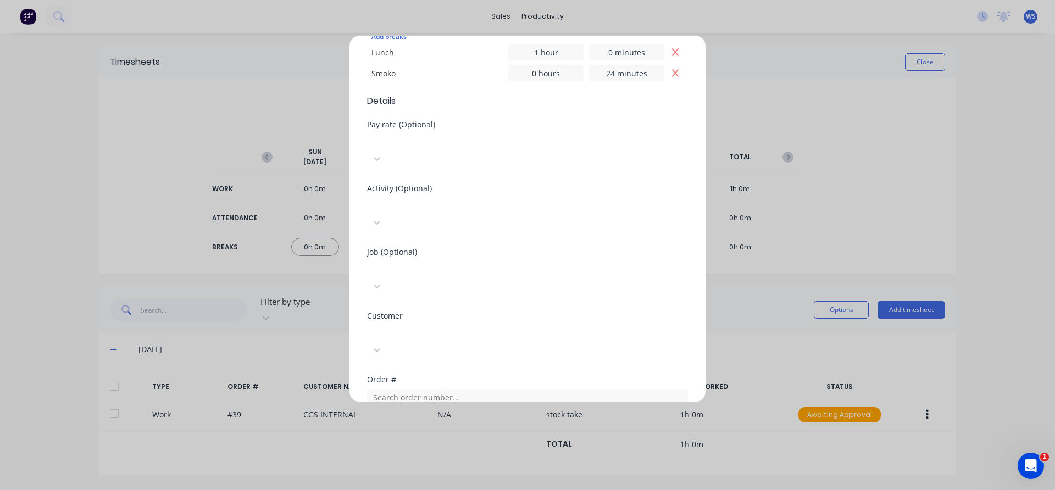
scroll to position [385, 0]
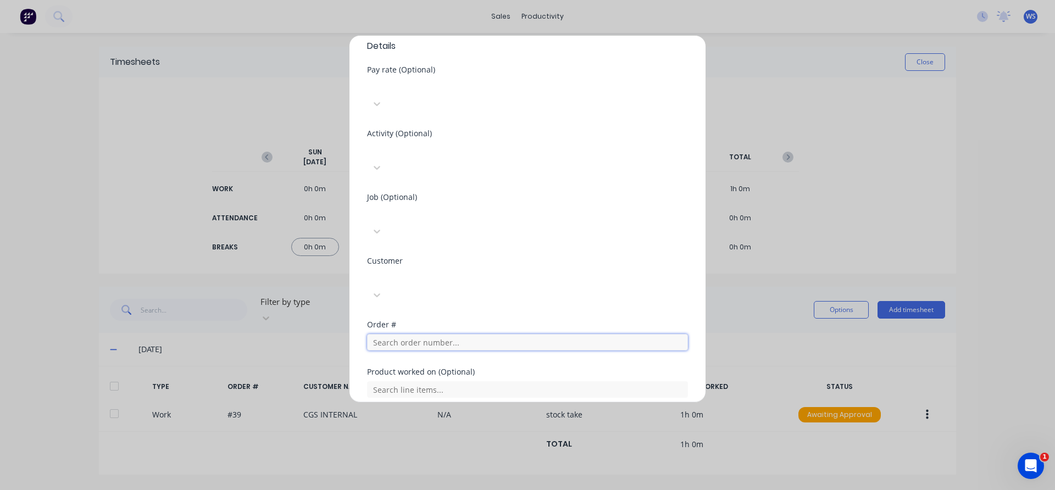
click at [440, 334] on input "text" at bounding box center [527, 342] width 321 height 16
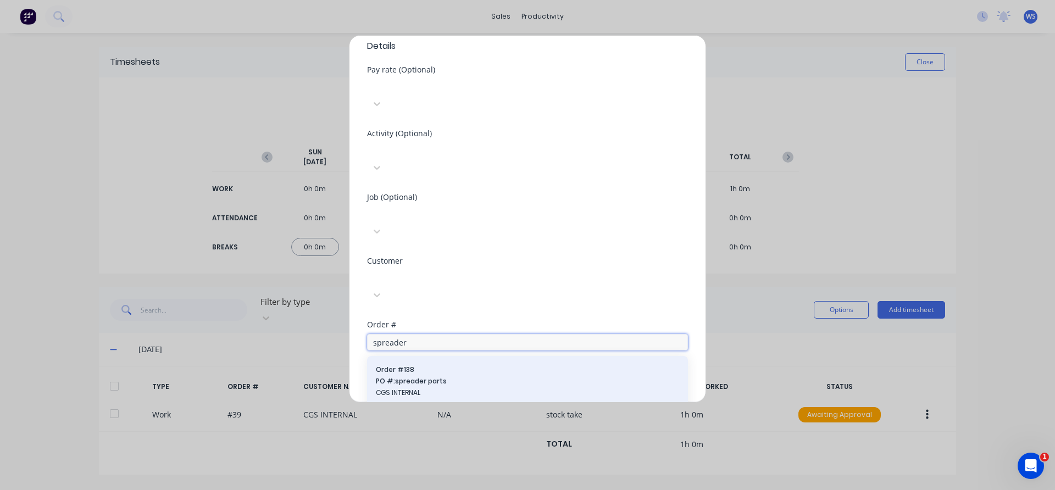
type input "spreader"
click at [475, 388] on span "CGS INTERNAL" at bounding box center [527, 393] width 303 height 10
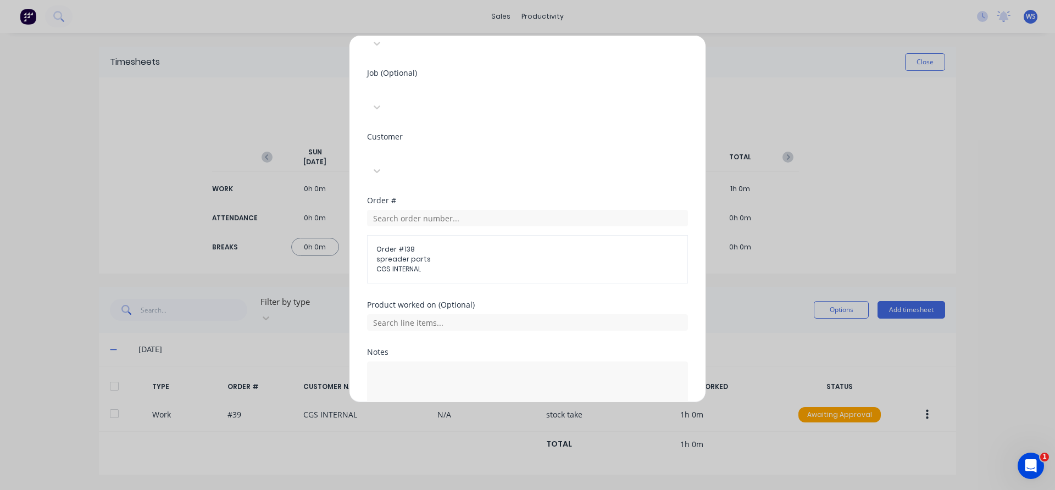
scroll to position [511, 0]
click at [454, 359] on textarea at bounding box center [527, 388] width 321 height 58
type textarea "tig weld stainless parts and bend new spinner veins"
click at [509, 435] on button "Add manual time entry" at bounding box center [501, 444] width 93 height 18
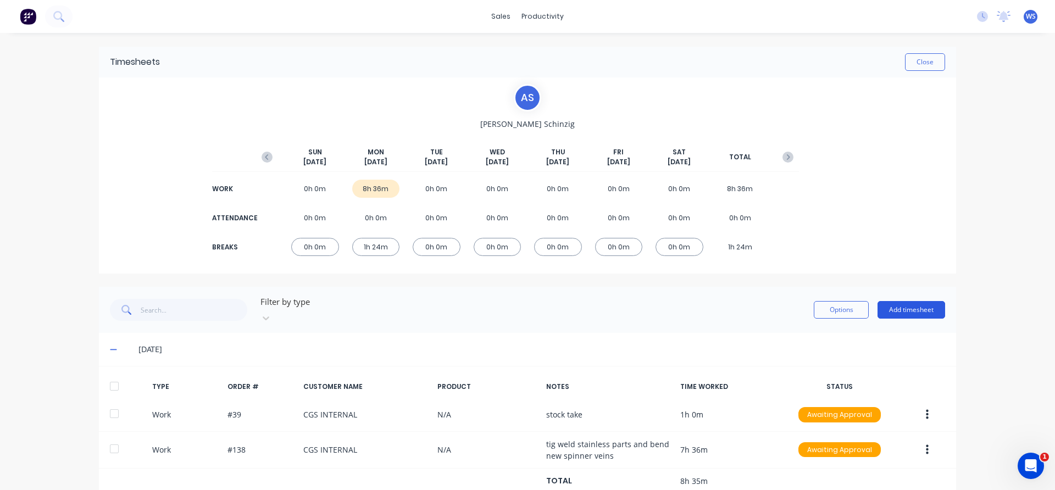
click at [919, 309] on button "Add timesheet" at bounding box center [911, 310] width 68 height 18
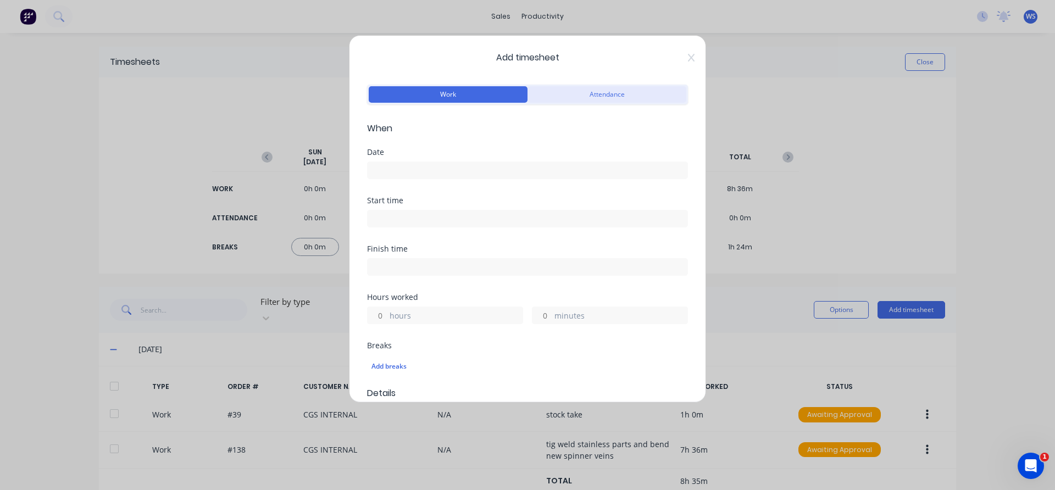
click at [575, 86] on button "Attendance" at bounding box center [606, 94] width 159 height 16
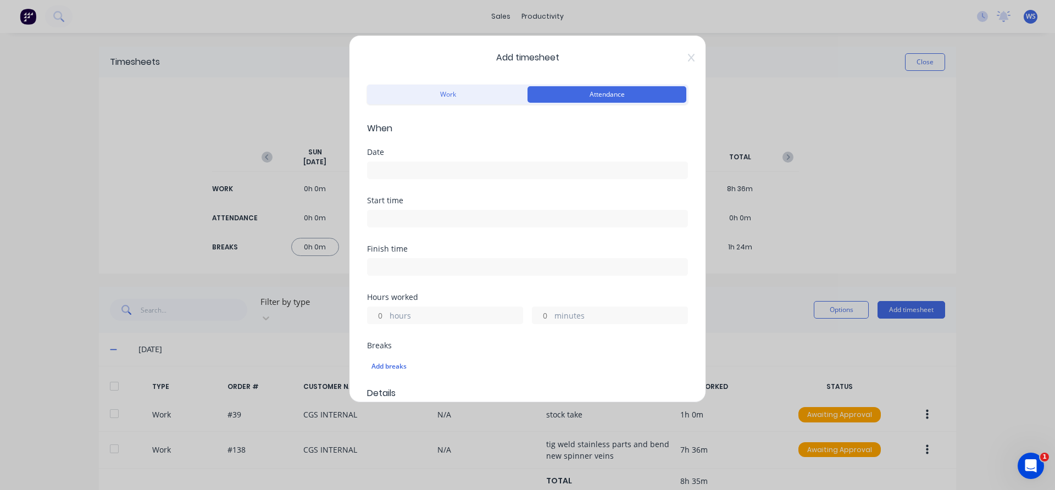
click at [409, 171] on input at bounding box center [528, 170] width 320 height 16
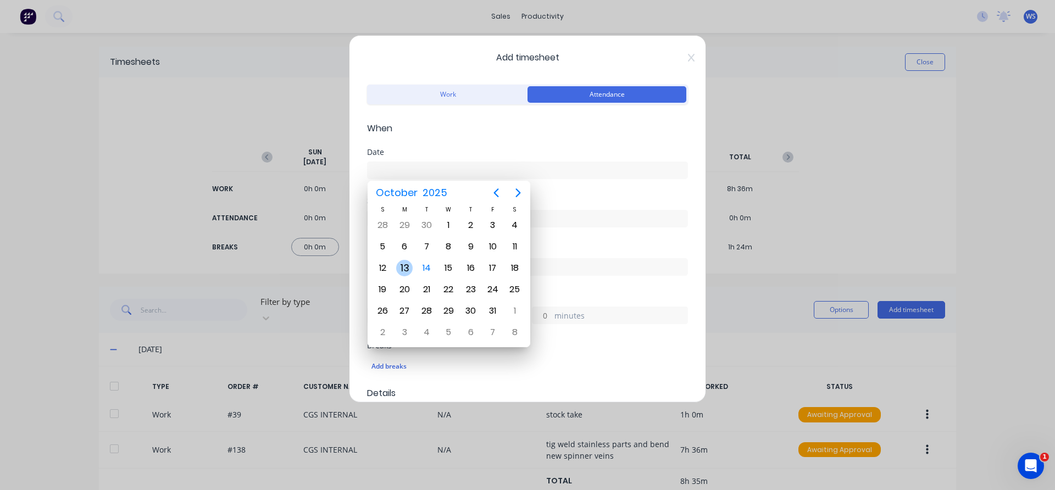
click at [408, 266] on div "13" at bounding box center [404, 268] width 16 height 16
type input "13/10/2025"
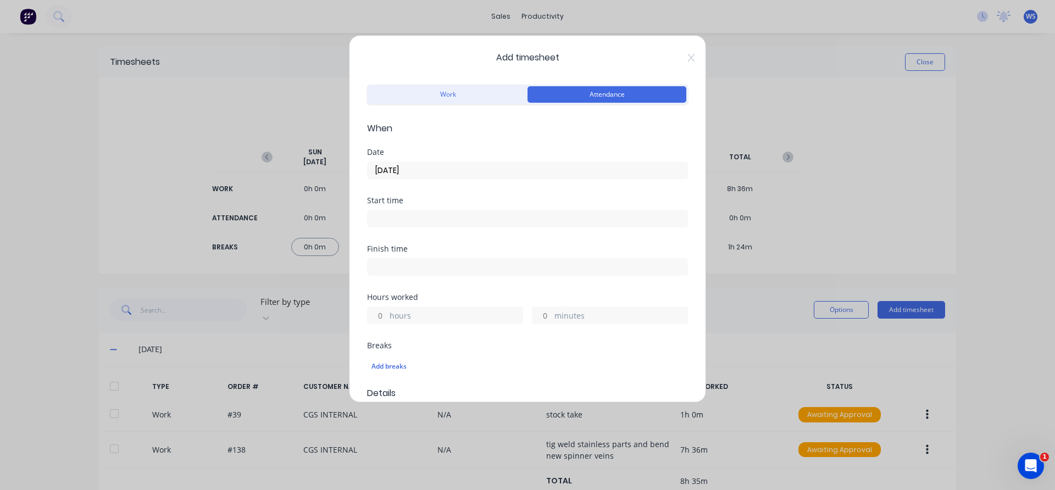
click at [414, 219] on input at bounding box center [528, 218] width 320 height 16
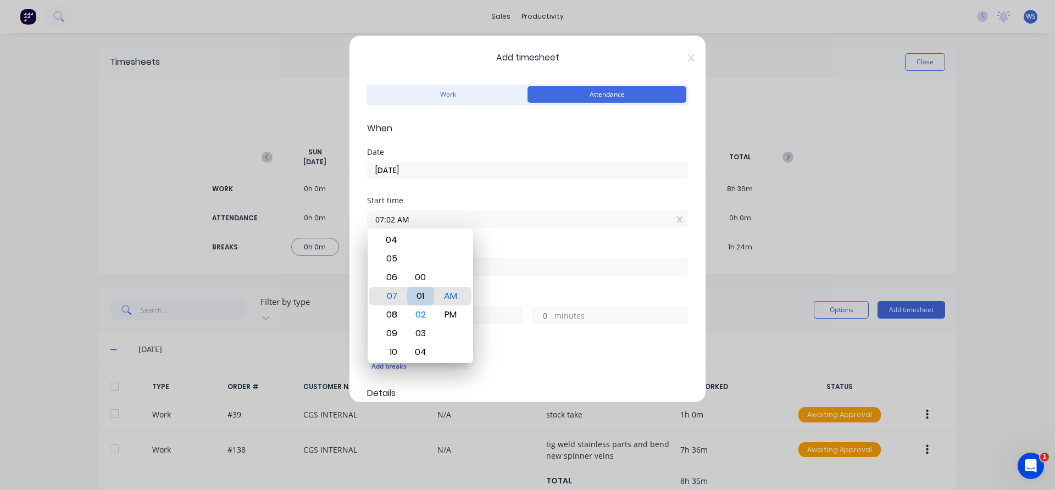
type input "07:00 AM"
click at [505, 238] on div "Start time 07:00 AM" at bounding box center [527, 221] width 321 height 48
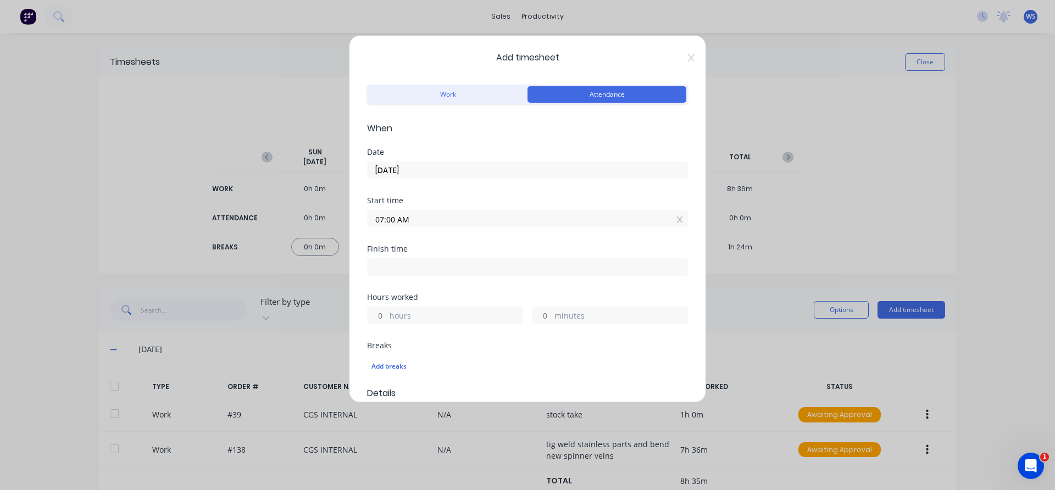
click at [435, 266] on input at bounding box center [528, 267] width 320 height 16
type input "07:02 AM"
type input "0"
type input "2"
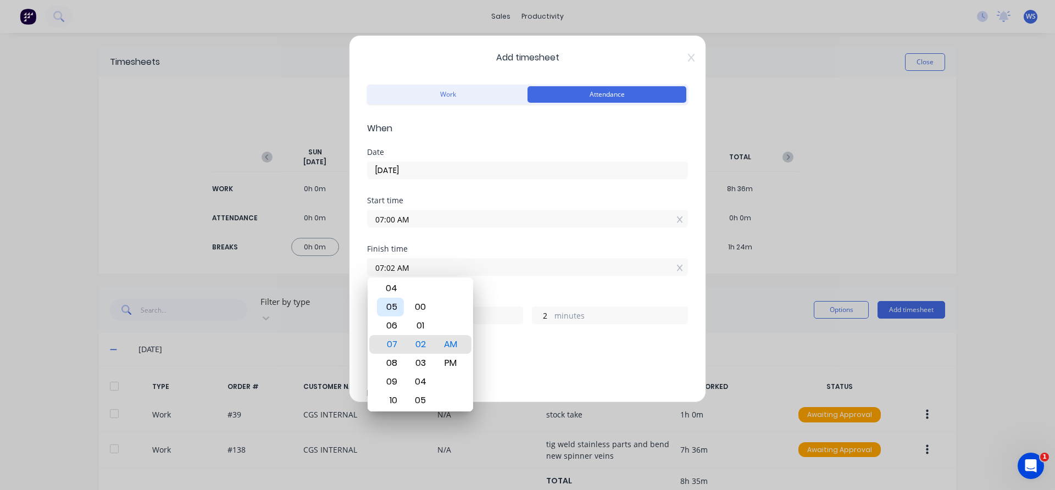
click at [383, 304] on div "05" at bounding box center [390, 307] width 27 height 19
type input "05:02 AM"
type input "22"
click at [418, 310] on div "00" at bounding box center [420, 307] width 27 height 19
type input "05:00 AM"
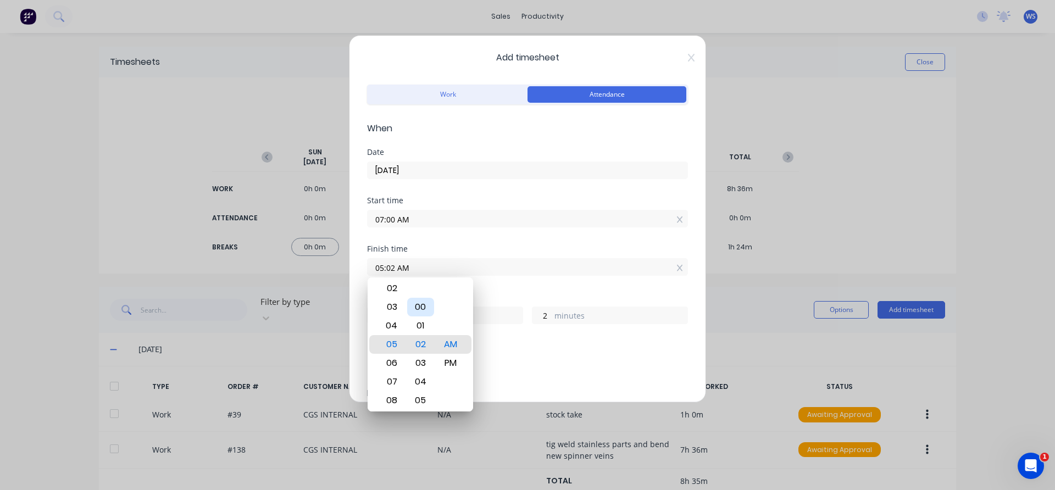
type input "0"
click at [447, 367] on div "PM" at bounding box center [450, 363] width 27 height 19
type input "05:00 PM"
type input "10"
click at [496, 248] on div "Finish time" at bounding box center [527, 249] width 321 height 8
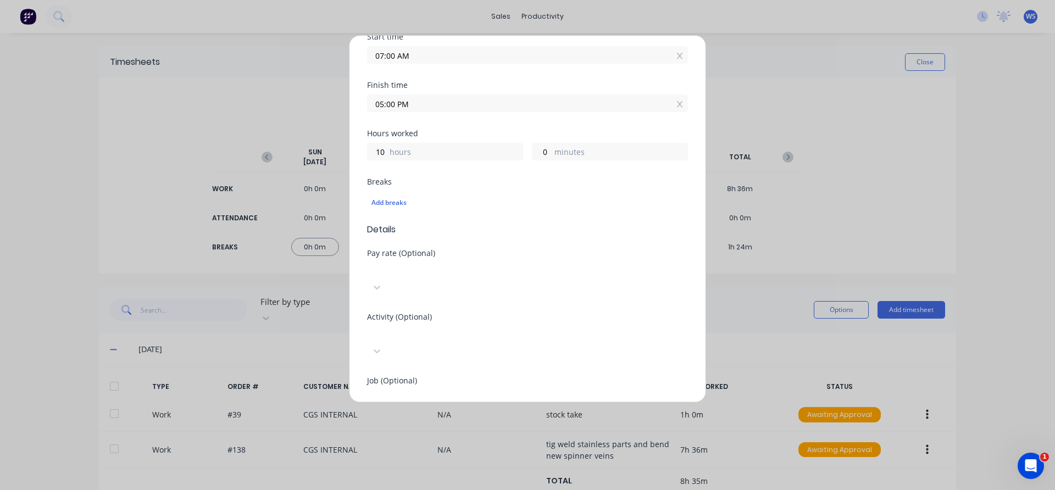
scroll to position [165, 0]
click at [396, 200] on div "Add breaks" at bounding box center [527, 201] width 312 height 14
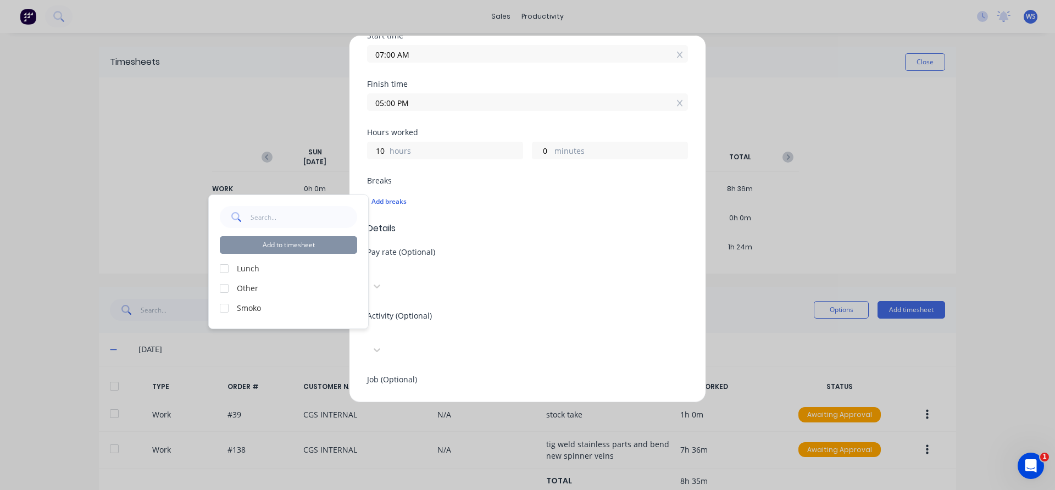
click at [224, 267] on div at bounding box center [224, 269] width 22 height 22
drag, startPoint x: 222, startPoint y: 310, endPoint x: 233, endPoint y: 279, distance: 33.0
click at [222, 309] on div at bounding box center [224, 308] width 22 height 22
click at [280, 247] on button "Add to timesheet" at bounding box center [288, 245] width 137 height 18
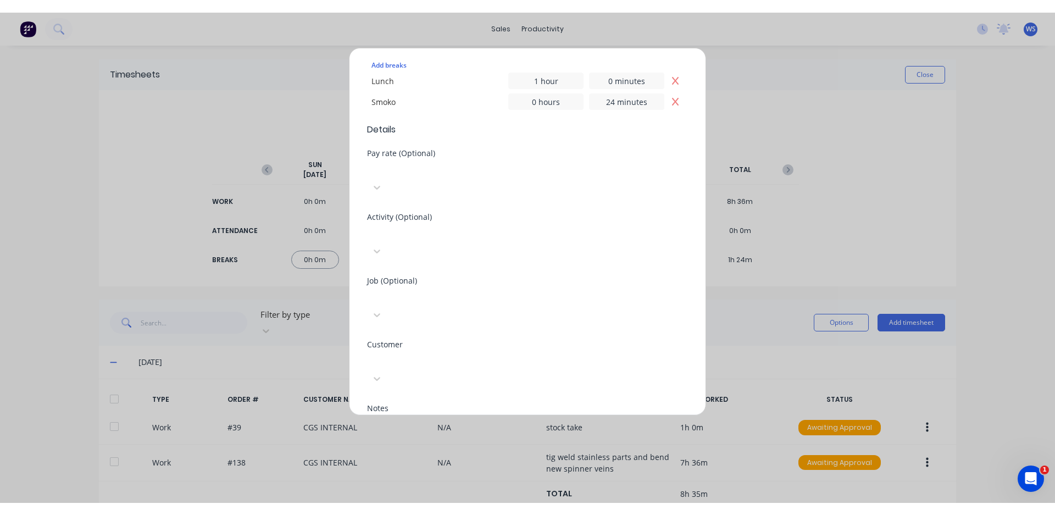
scroll to position [359, 0]
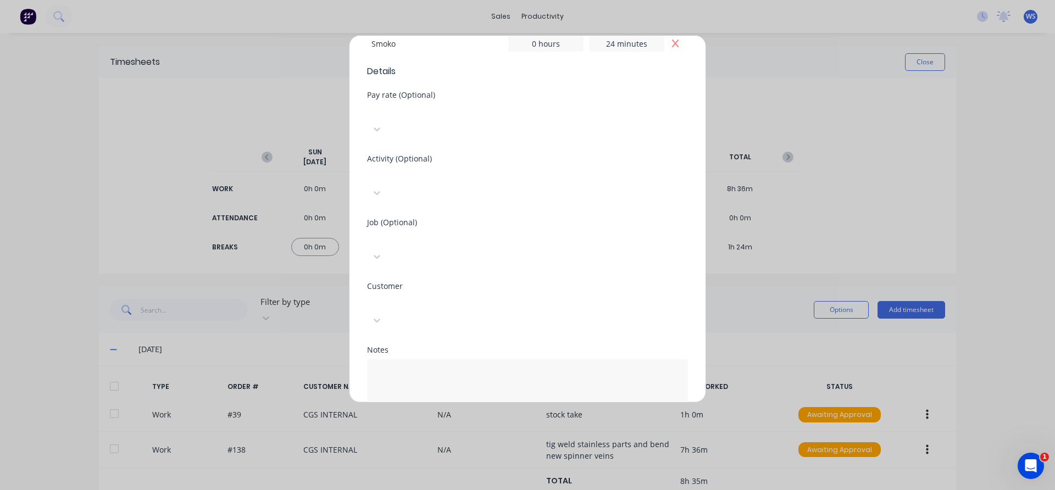
click at [505, 435] on button "Add manual time entry" at bounding box center [501, 444] width 93 height 18
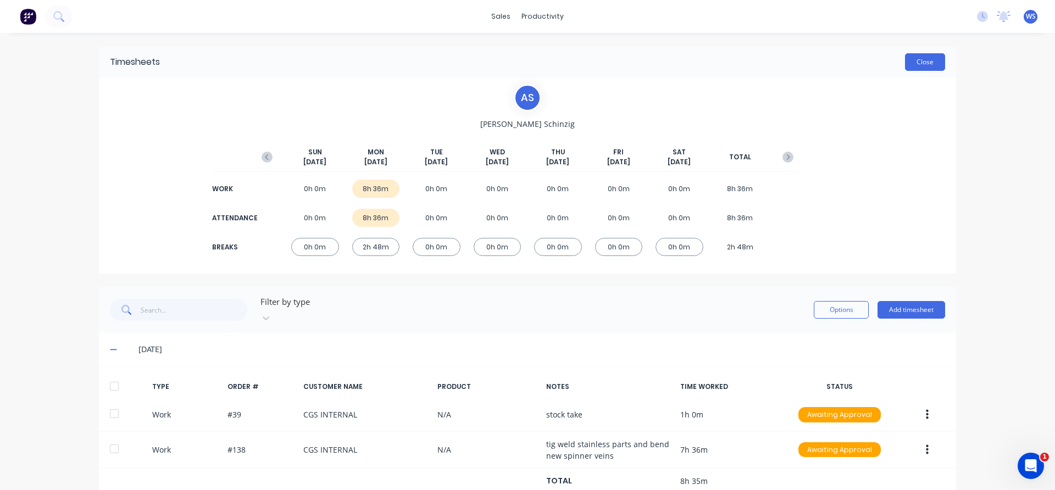
click at [921, 69] on button "Close" at bounding box center [925, 62] width 40 height 18
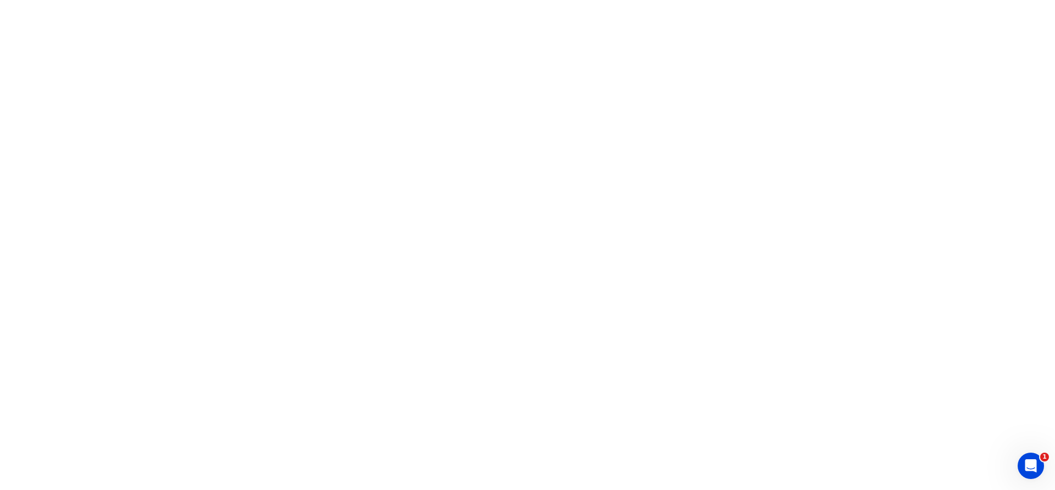
click at [944, 0] on html "1" at bounding box center [527, 0] width 1055 height 0
